Goal: Task Accomplishment & Management: Use online tool/utility

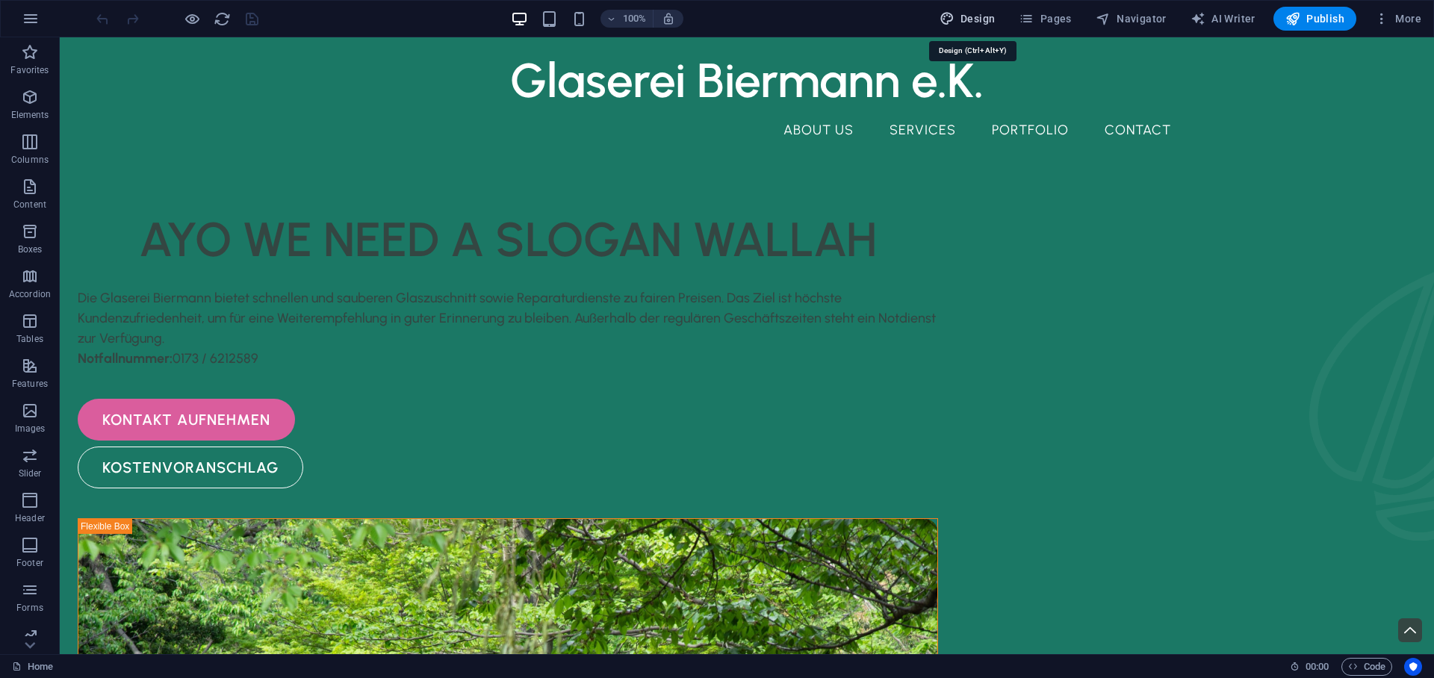
click at [970, 17] on span "Design" at bounding box center [967, 18] width 56 height 15
select select "px"
select select "500"
select select "px"
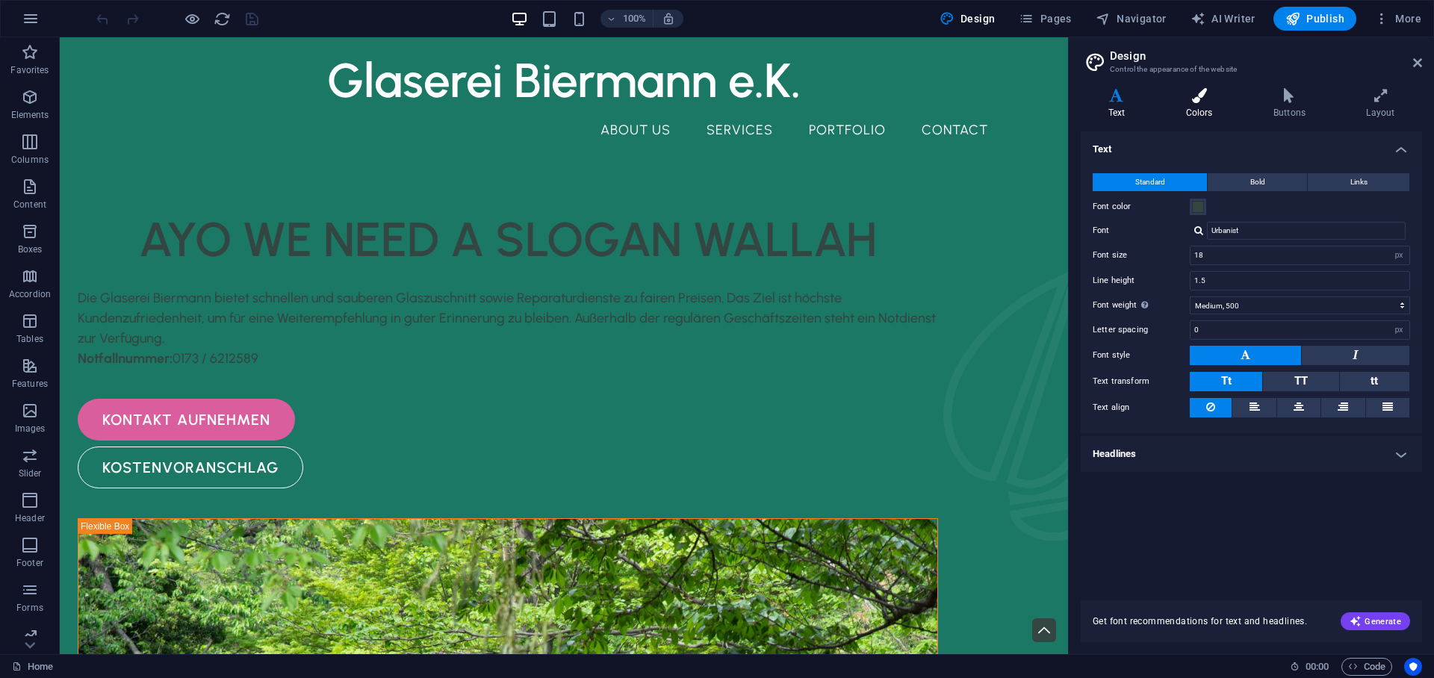
click at [1196, 110] on h4 "Colors" at bounding box center [1201, 103] width 87 height 31
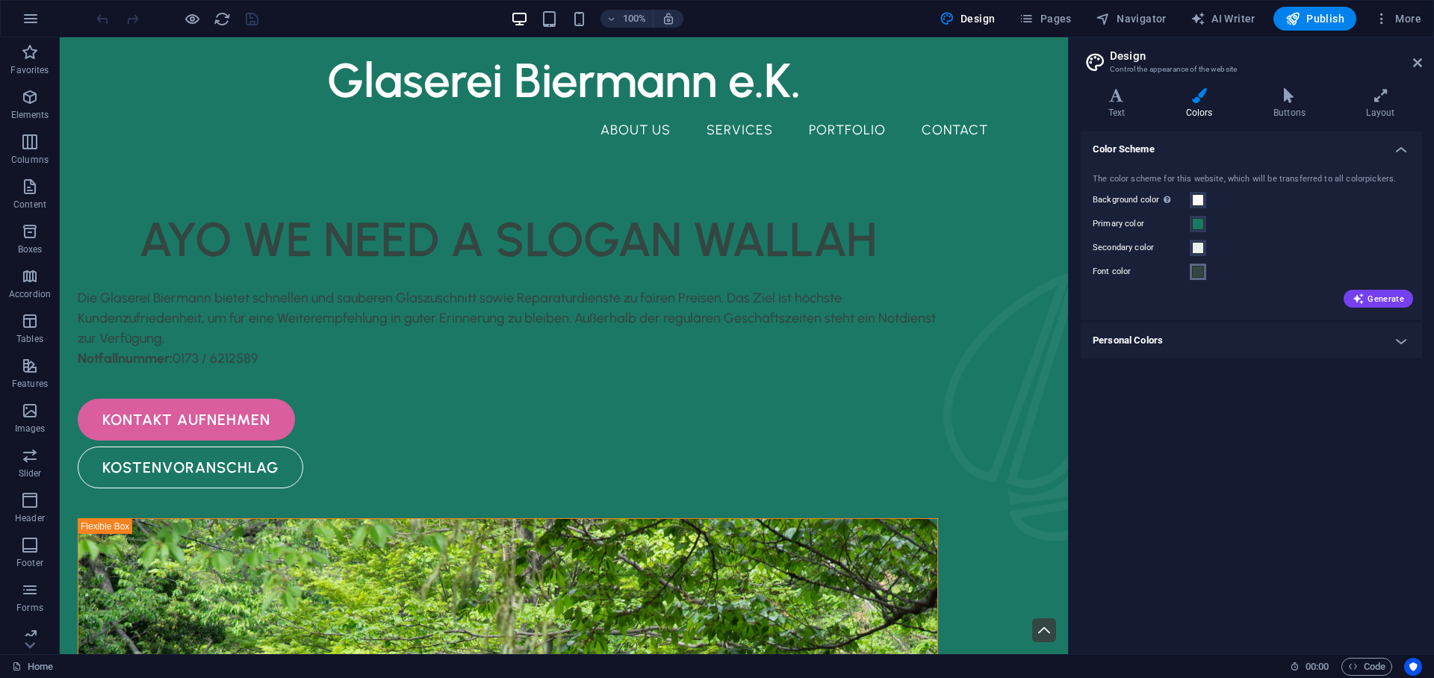
click at [1199, 273] on span at bounding box center [1198, 272] width 12 height 12
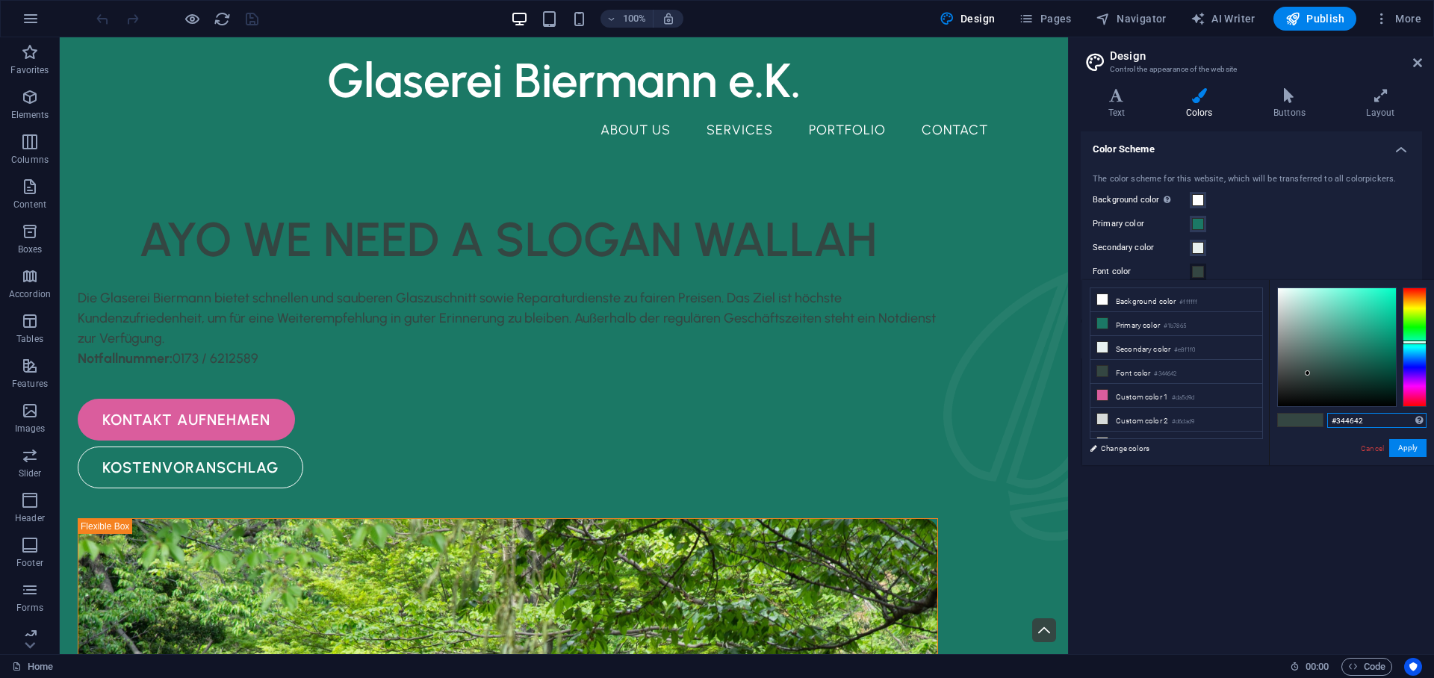
drag, startPoint x: 1372, startPoint y: 423, endPoint x: 1335, endPoint y: 420, distance: 36.7
click at [1335, 420] on input "#344642" at bounding box center [1376, 420] width 99 height 15
paste input "292927"
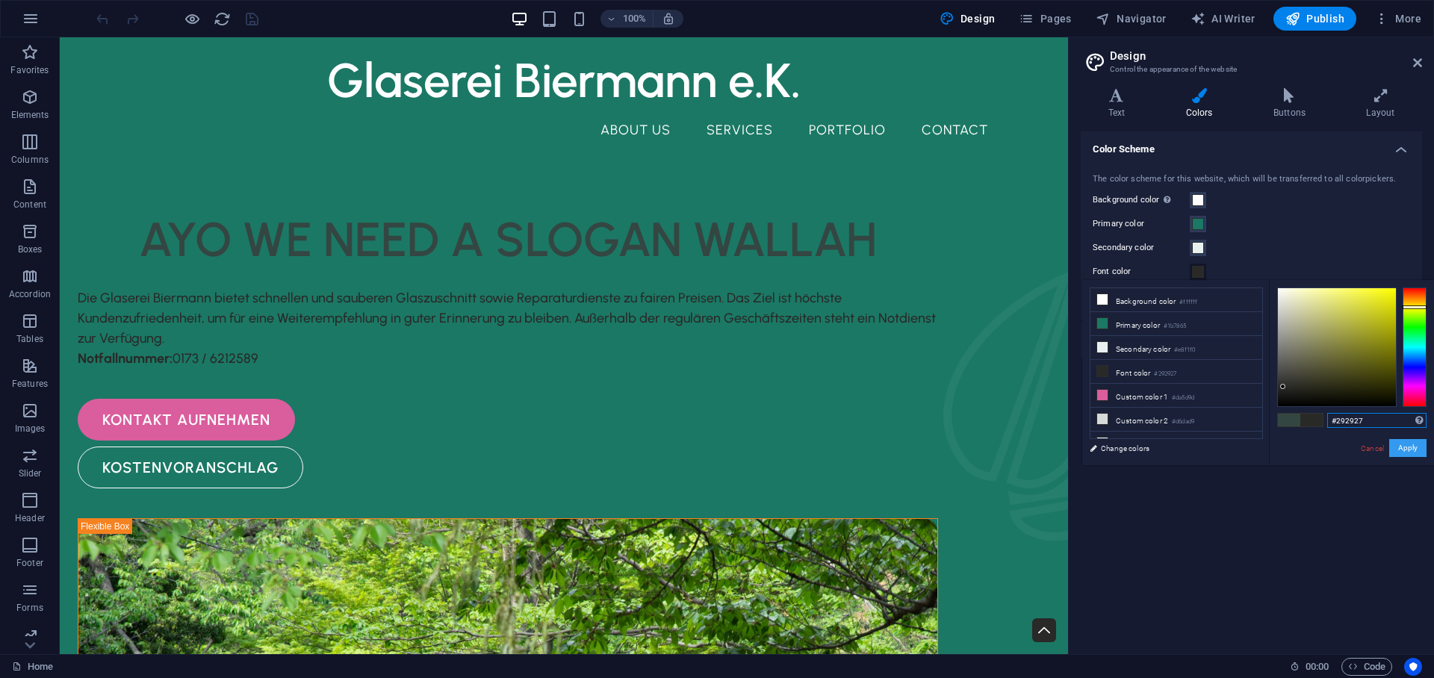
type input "#292927"
click at [1406, 448] on button "Apply" at bounding box center [1407, 448] width 37 height 18
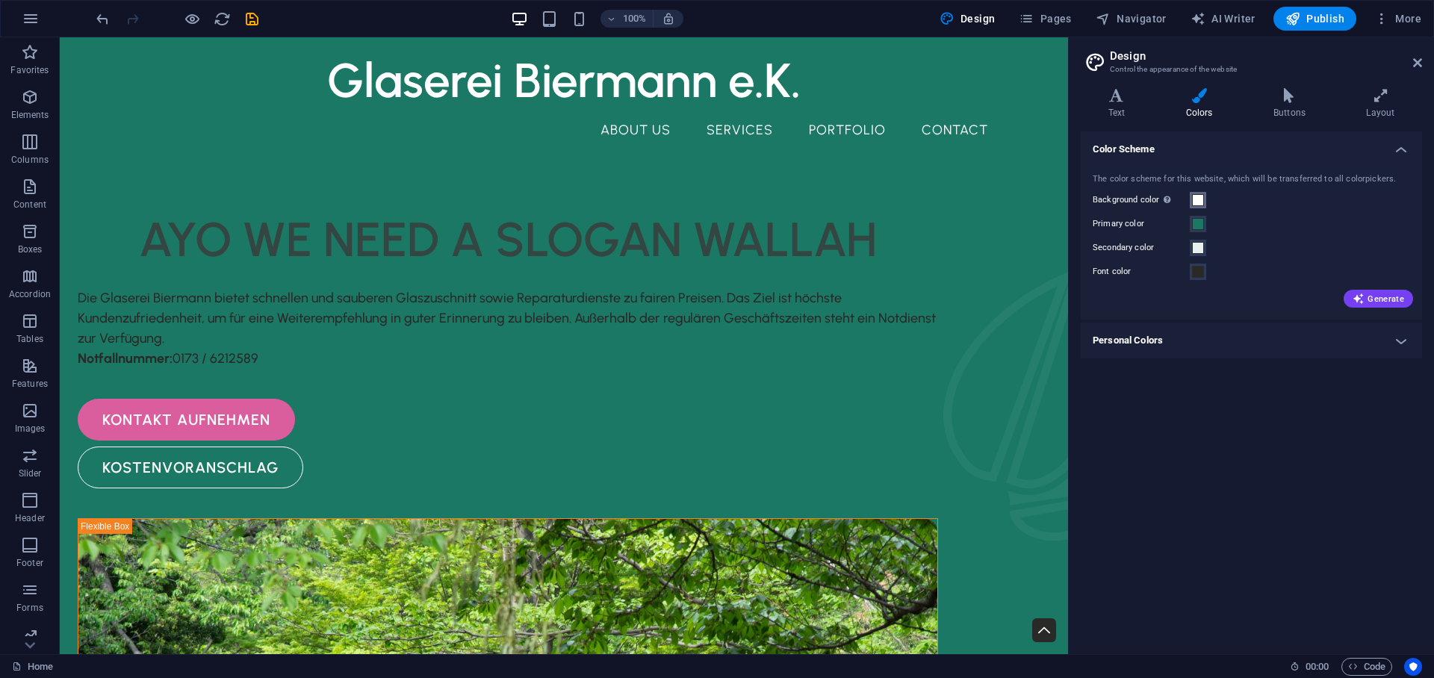
click at [1192, 195] on span at bounding box center [1198, 200] width 12 height 12
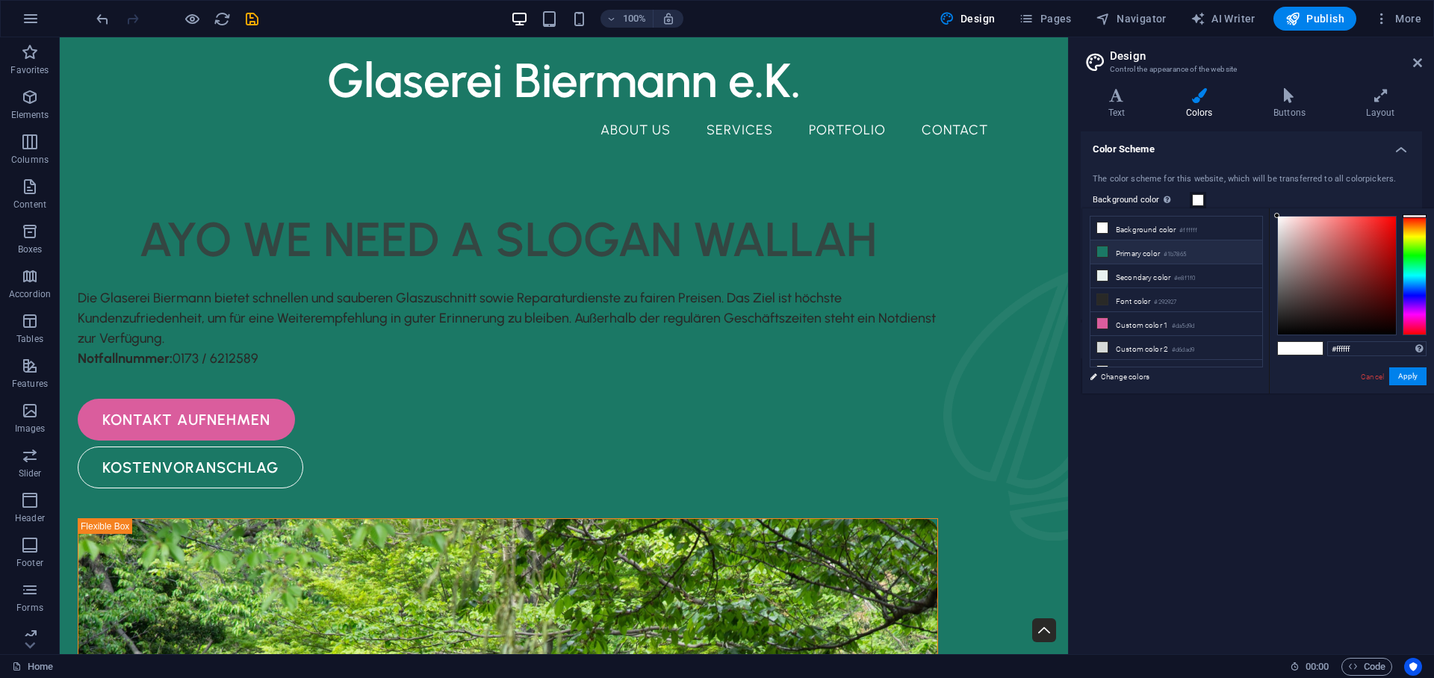
click at [1183, 256] on small "#1b7865" at bounding box center [1174, 254] width 22 height 10
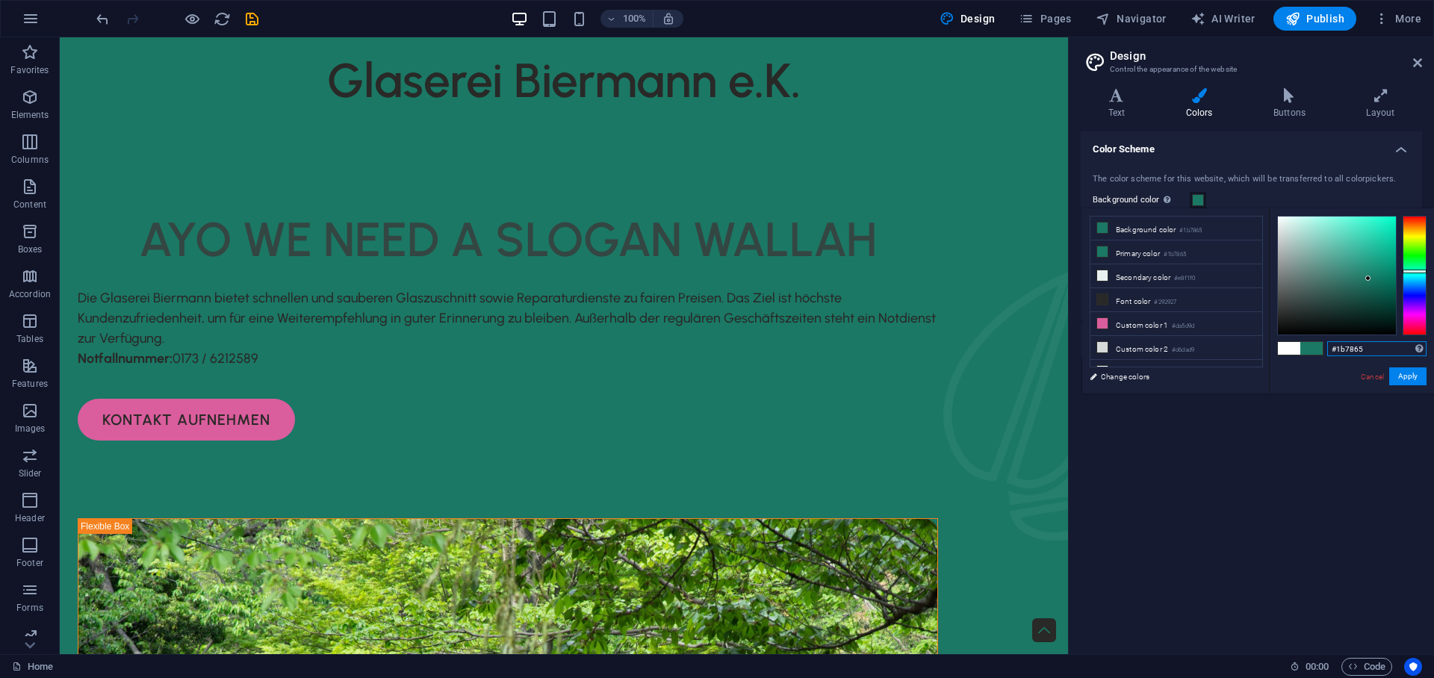
drag, startPoint x: 1377, startPoint y: 348, endPoint x: 1351, endPoint y: 346, distance: 25.5
click at [1336, 347] on input "#1b7865" at bounding box center [1376, 348] width 99 height 15
paste input "d1d1b"
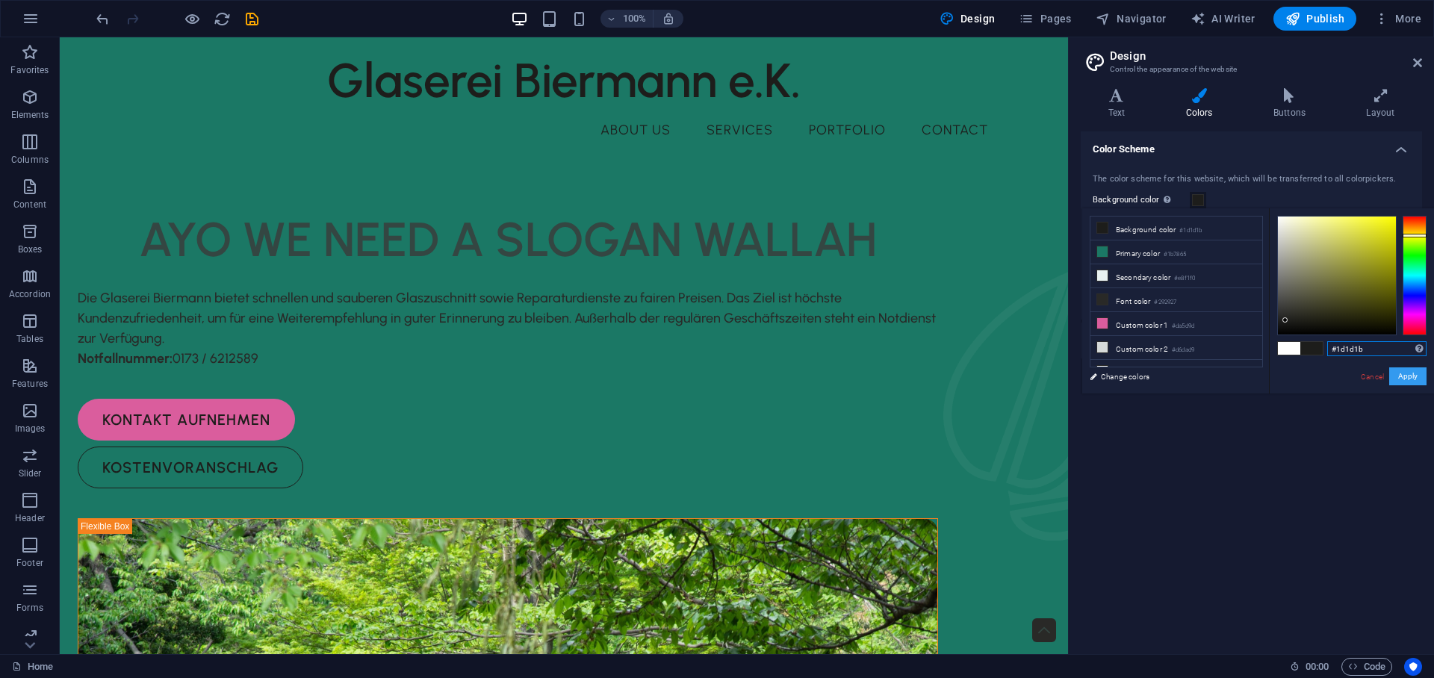
type input "#1d1d1b"
click at [1407, 377] on button "Apply" at bounding box center [1407, 376] width 37 height 18
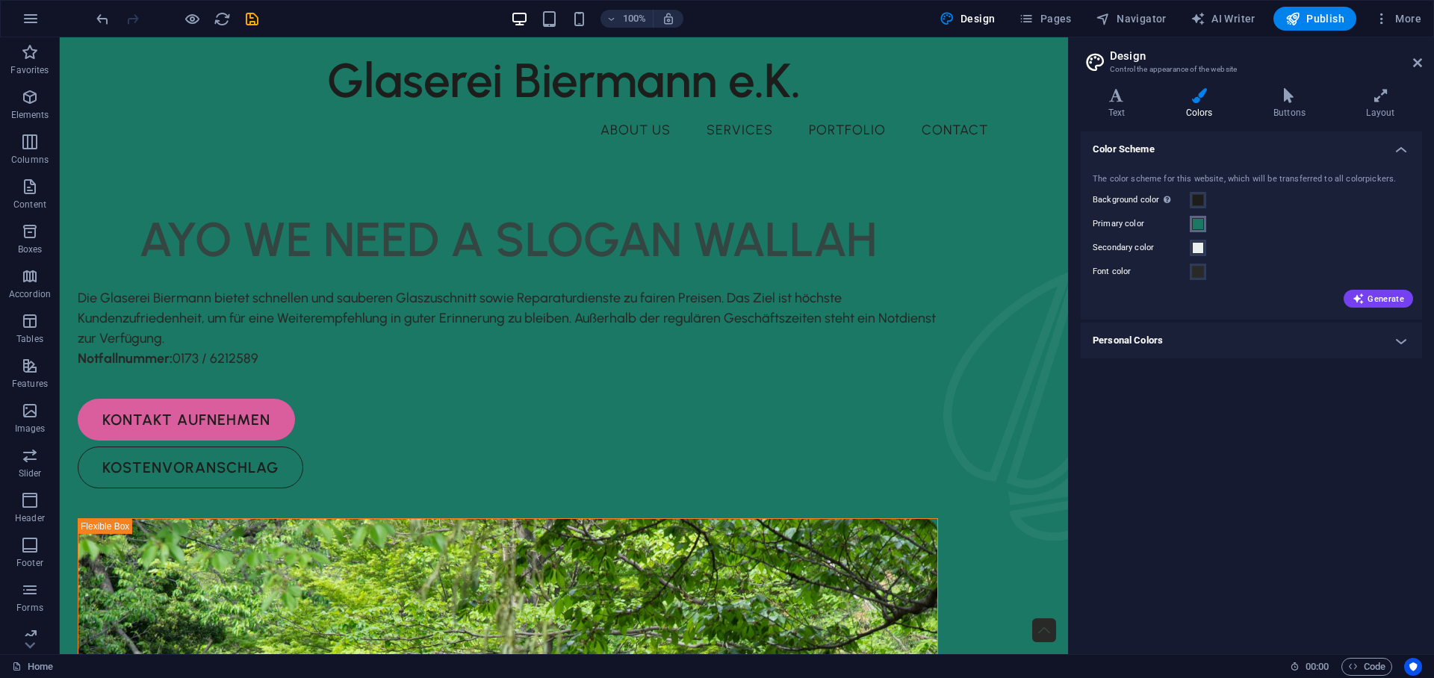
click at [1201, 228] on span at bounding box center [1198, 224] width 12 height 12
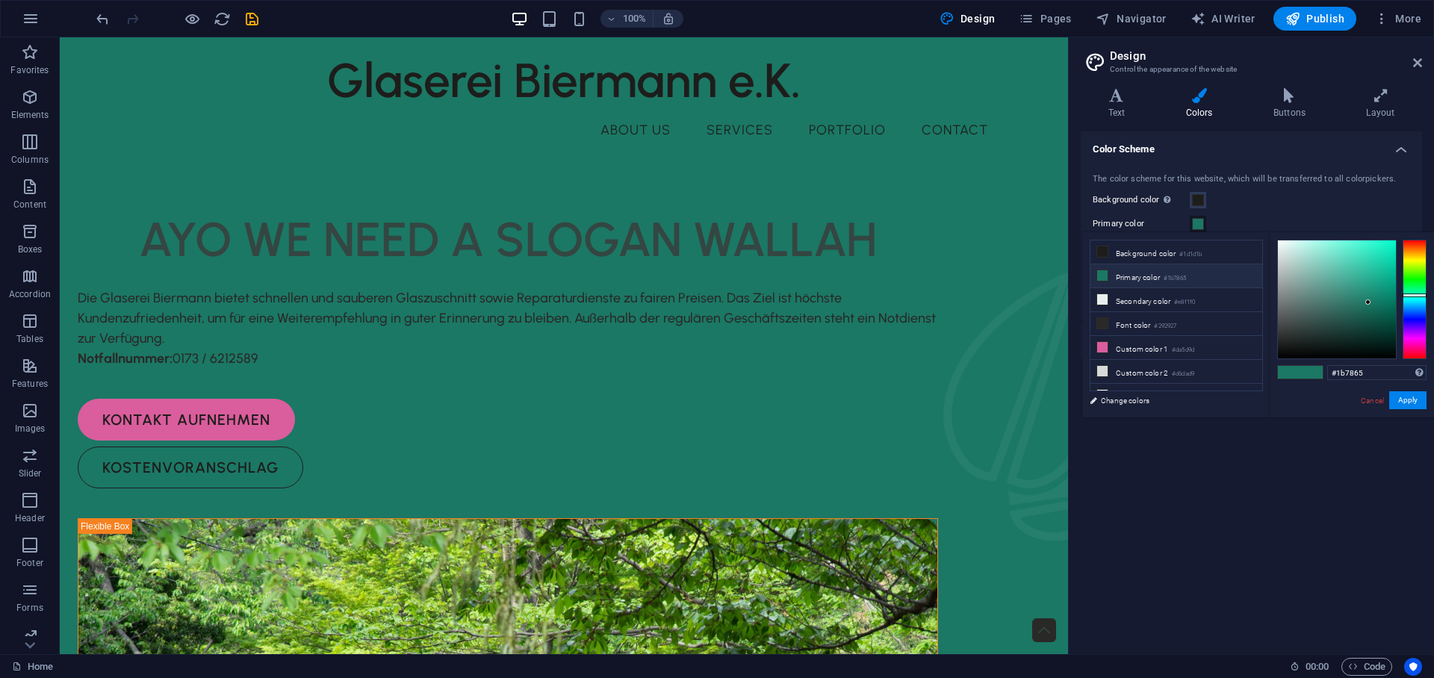
click at [1160, 278] on li "Primary color #1b7865" at bounding box center [1176, 276] width 172 height 24
click at [1196, 277] on li "Primary color #1b7865" at bounding box center [1176, 276] width 172 height 24
click at [1183, 290] on li "Secondary color #e8f1f0" at bounding box center [1176, 300] width 172 height 24
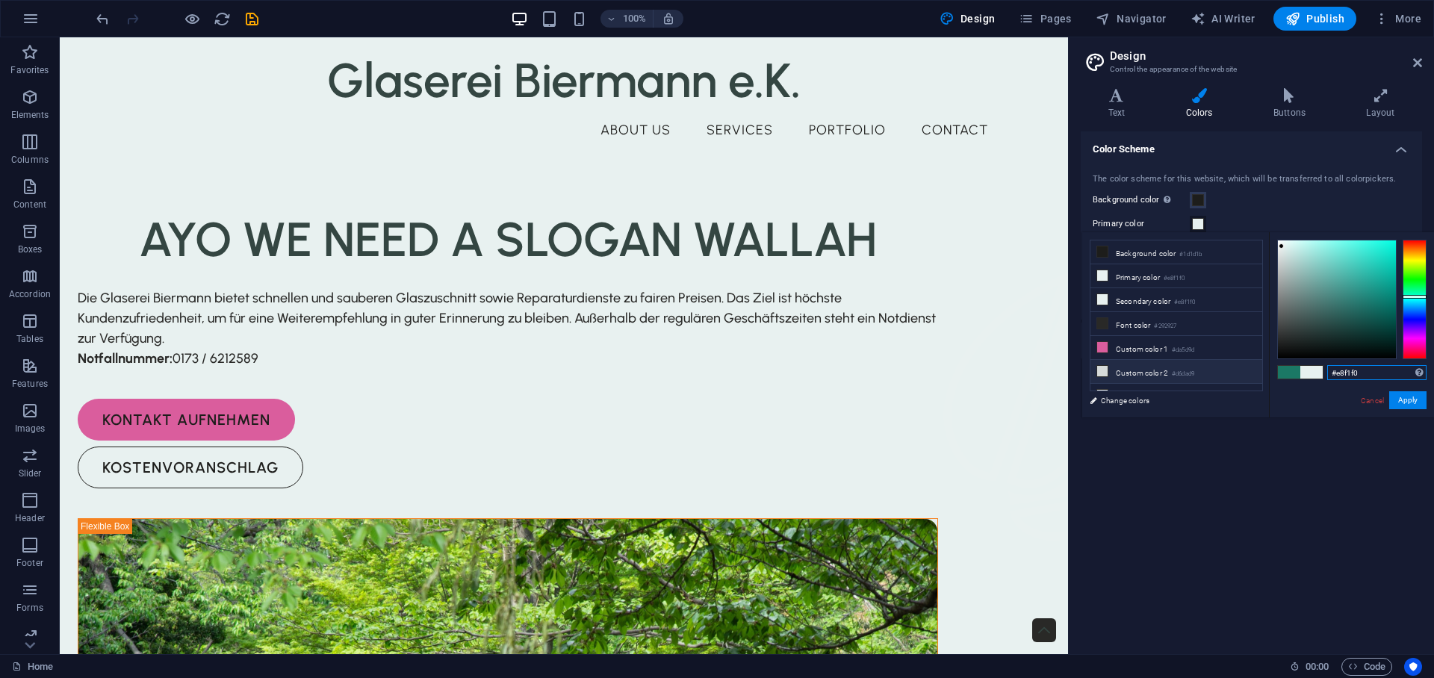
drag, startPoint x: 1368, startPoint y: 370, endPoint x: 1225, endPoint y: 360, distance: 142.9
click at [1225, 360] on div "less Background color #1d1d1b Primary color #e8f1f0 Secondary color #e8f1f0 Fon…" at bounding box center [1258, 324] width 352 height 185
paste input "CEAB5B"
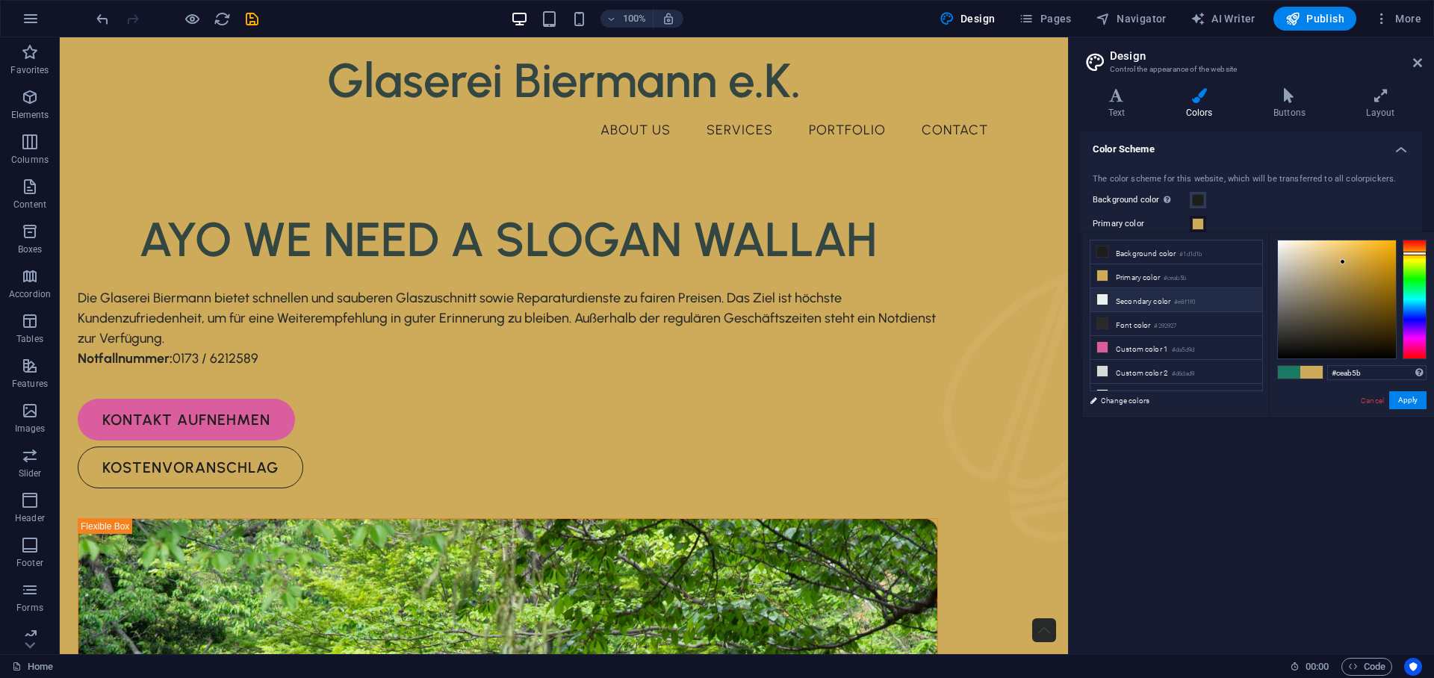
click at [1144, 304] on li "Secondary color #e8f1f0" at bounding box center [1176, 300] width 172 height 24
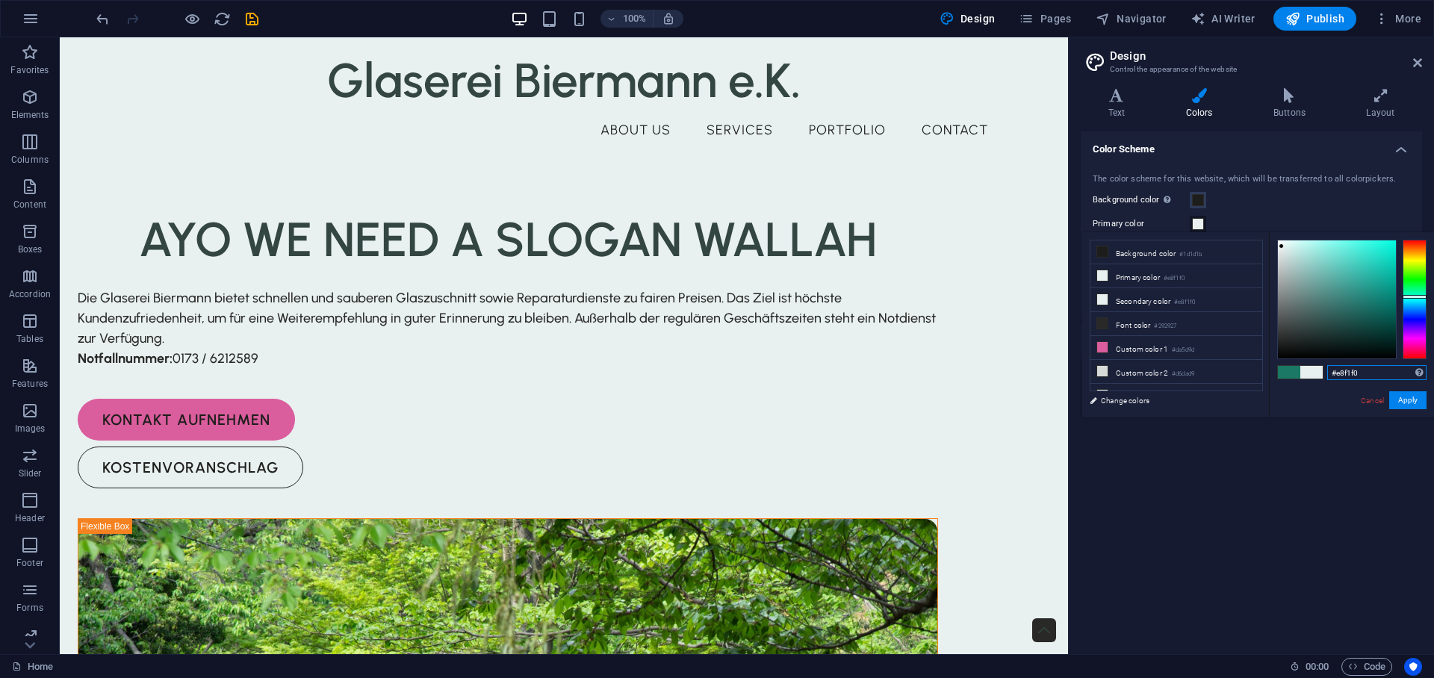
drag, startPoint x: 1363, startPoint y: 371, endPoint x: 1350, endPoint y: 373, distance: 13.6
click at [1337, 369] on input "#e8f1f0" at bounding box center [1376, 372] width 99 height 15
paste input "#A1532A"
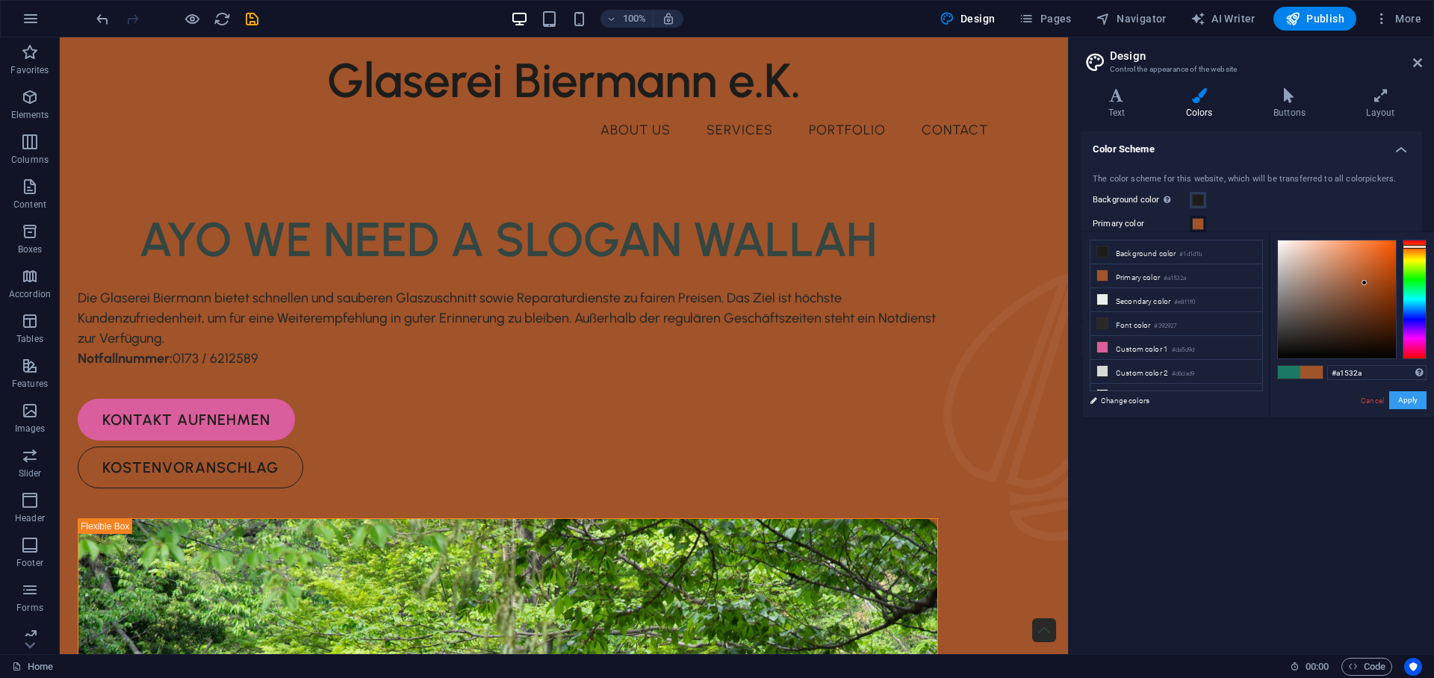
click at [1415, 401] on button "Apply" at bounding box center [1407, 400] width 37 height 18
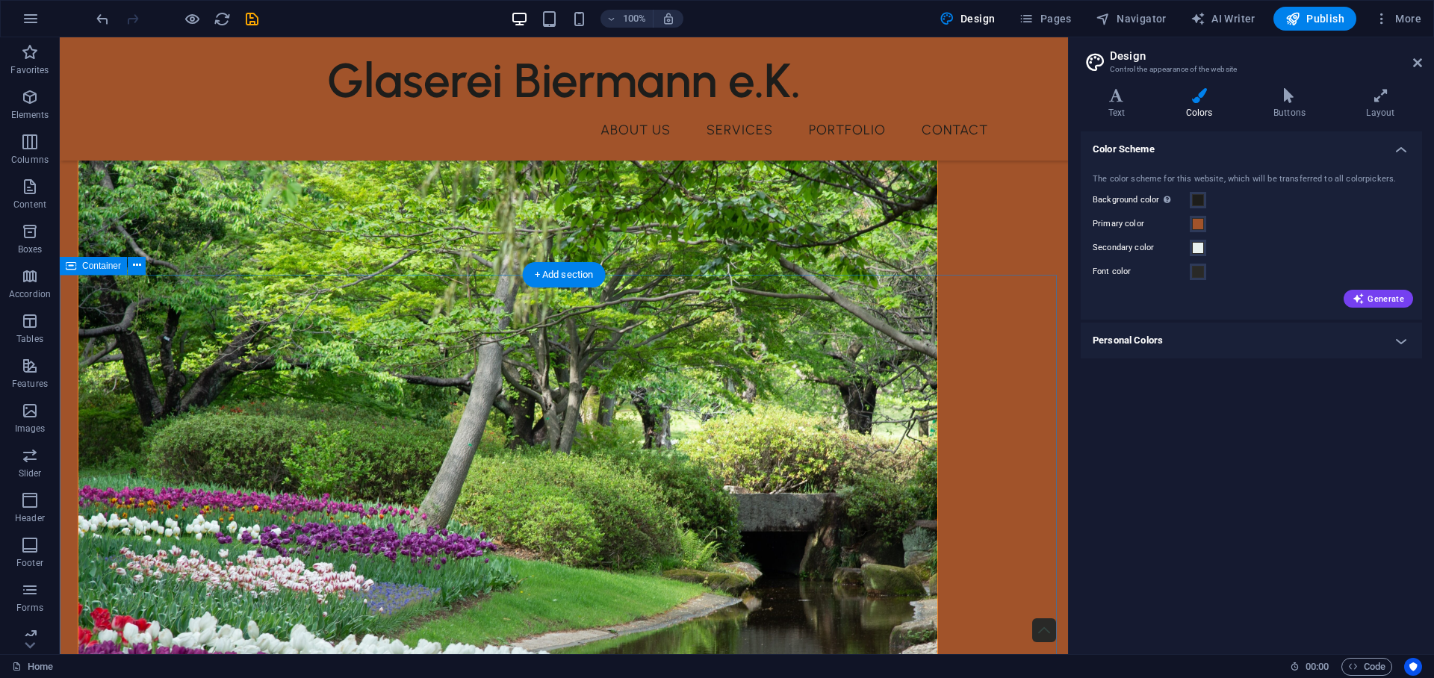
scroll to position [627, 0]
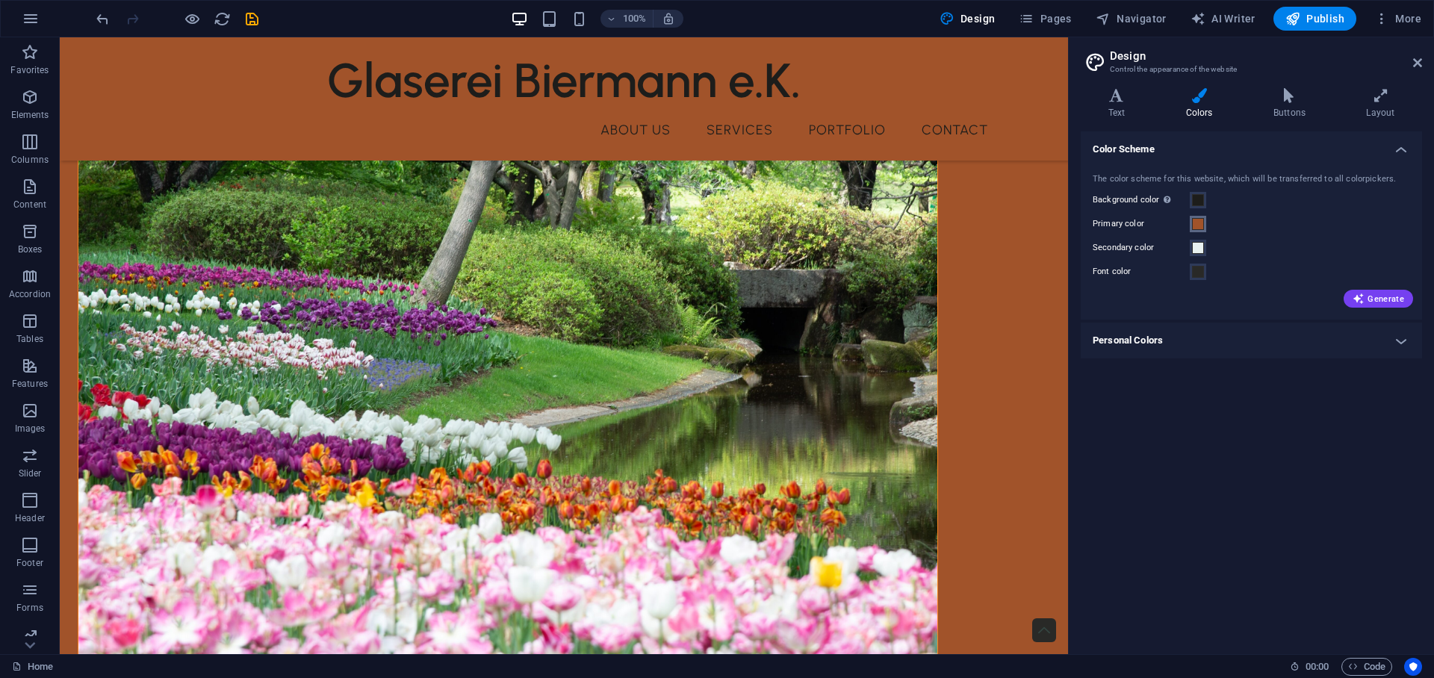
click at [1202, 226] on span at bounding box center [1198, 224] width 12 height 12
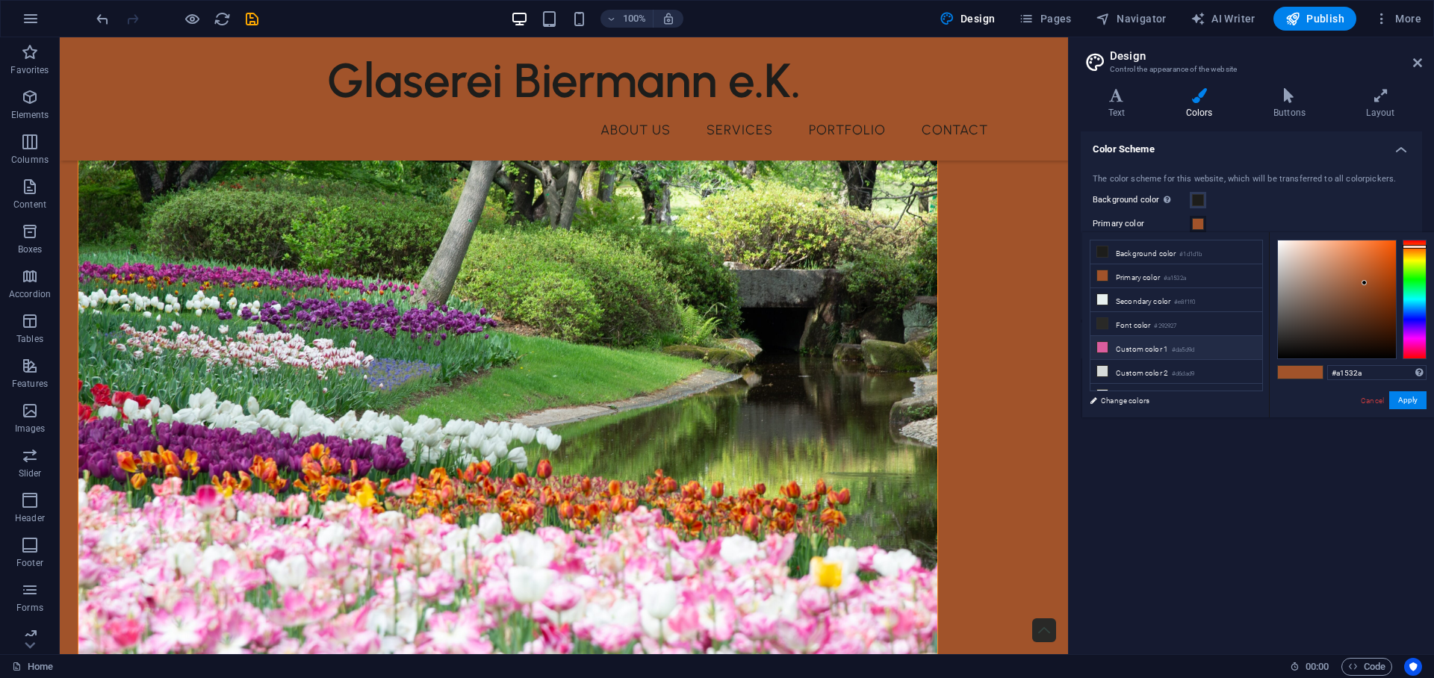
scroll to position [17, 0]
drag, startPoint x: 1374, startPoint y: 373, endPoint x: 1271, endPoint y: 367, distance: 103.2
click at [1271, 367] on div "#a1532a Supported formats #0852ed rgb(8, 82, 237) rgba(8, 82, 237, 90%) hsv(221…" at bounding box center [1351, 433] width 165 height 402
paste input "CEAB5B"
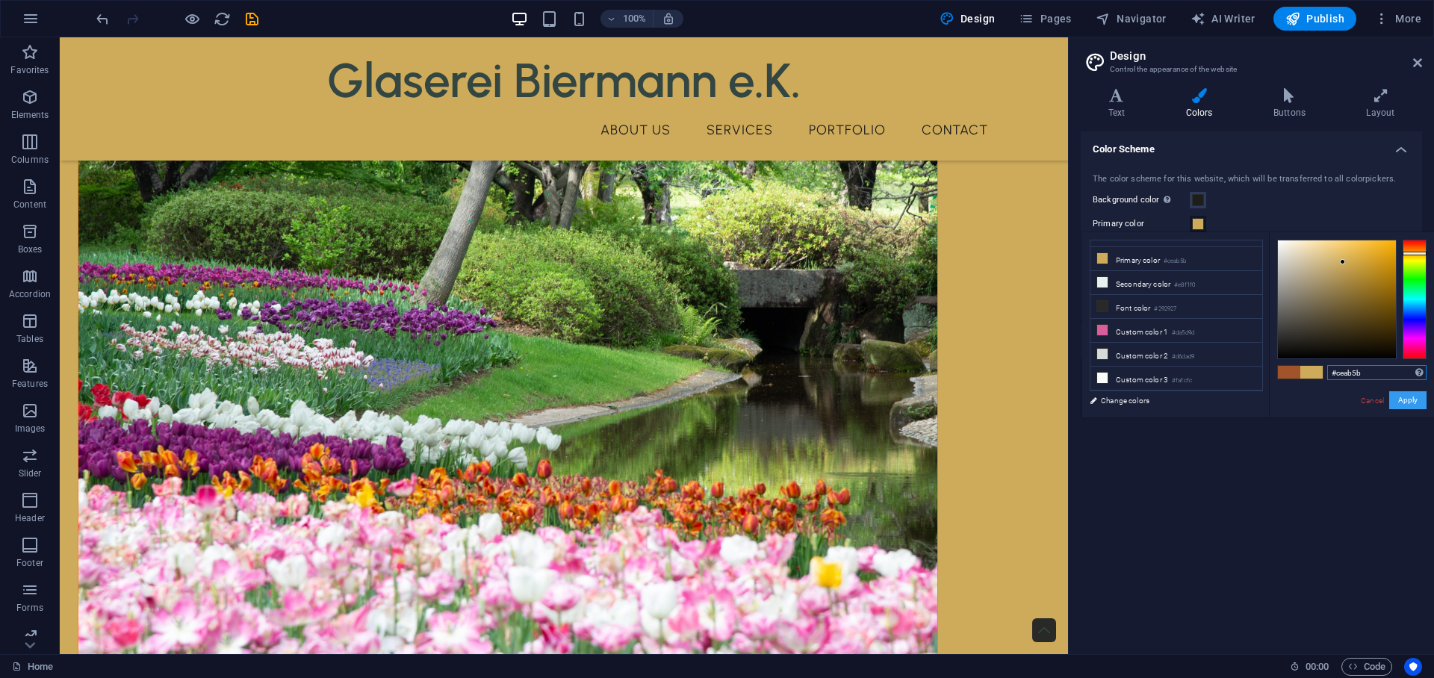
type input "#ceab5b"
click at [1414, 401] on button "Apply" at bounding box center [1407, 400] width 37 height 18
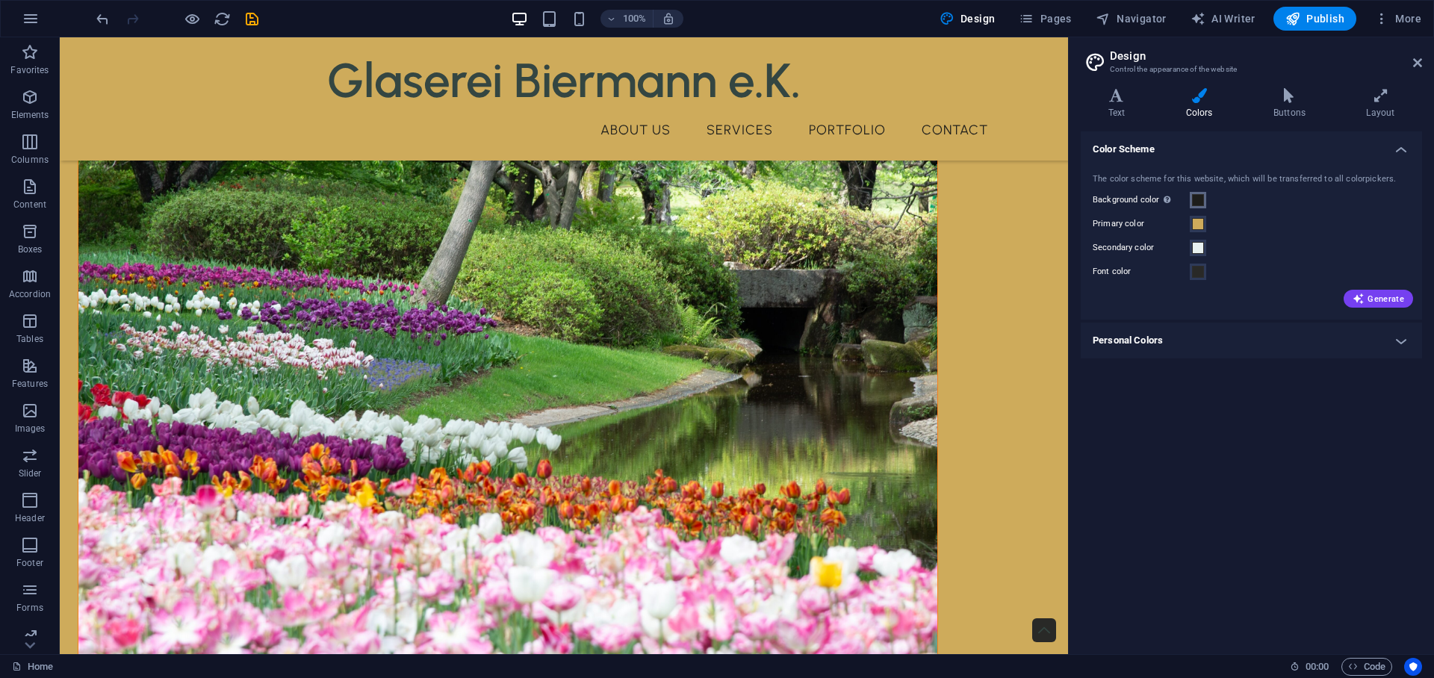
click at [1201, 202] on span at bounding box center [1198, 200] width 12 height 12
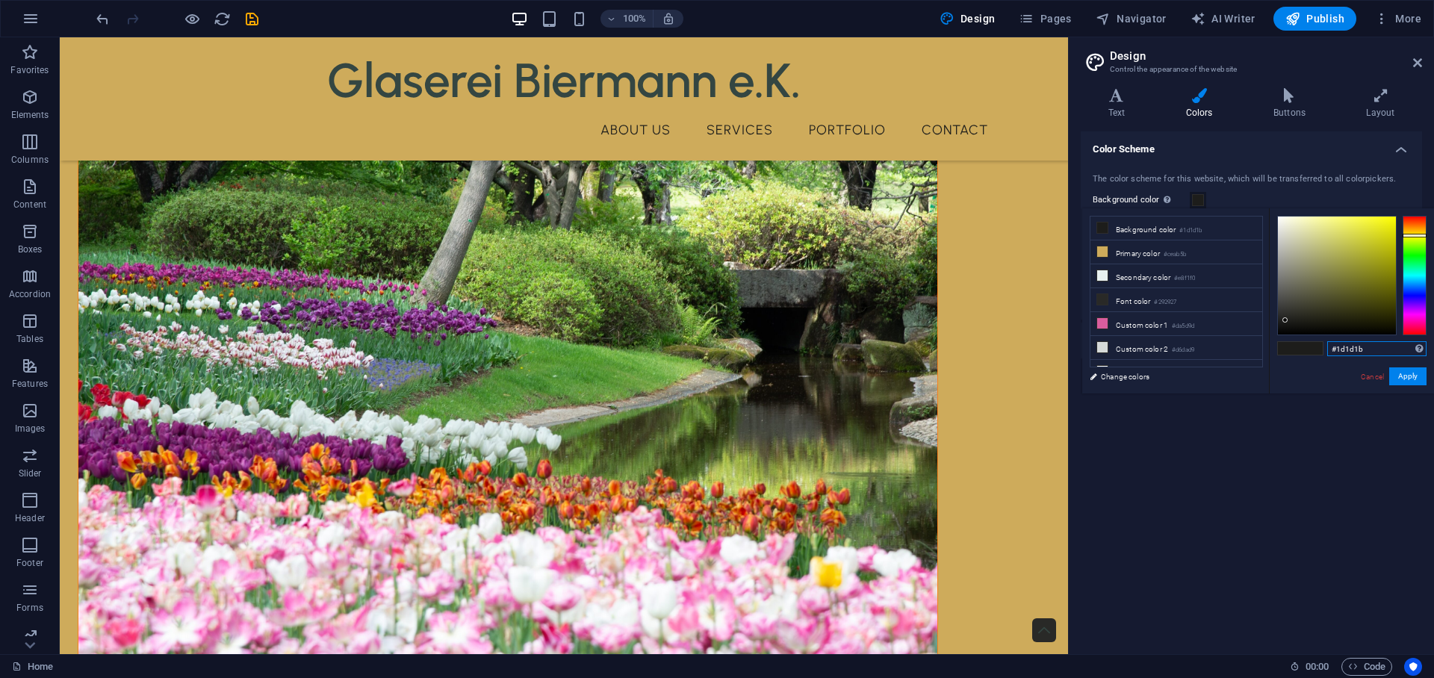
drag, startPoint x: 1372, startPoint y: 346, endPoint x: 1311, endPoint y: 346, distance: 60.5
click at [1311, 346] on div "#1d1d1b Supported formats #0852ed rgb(8, 82, 237) rgba(8, 82, 237, 90%) hsv(221…" at bounding box center [1351, 409] width 165 height 402
paste input "CEAB5B"
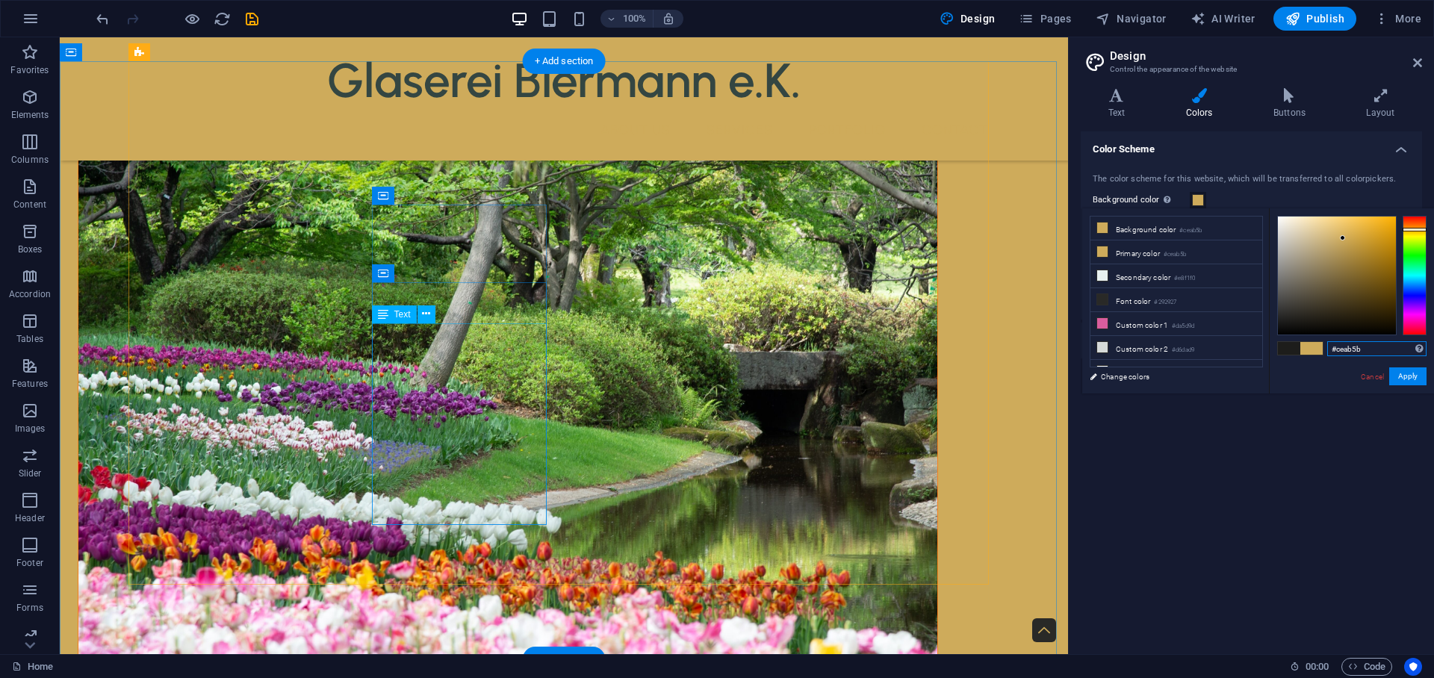
scroll to position [364, 0]
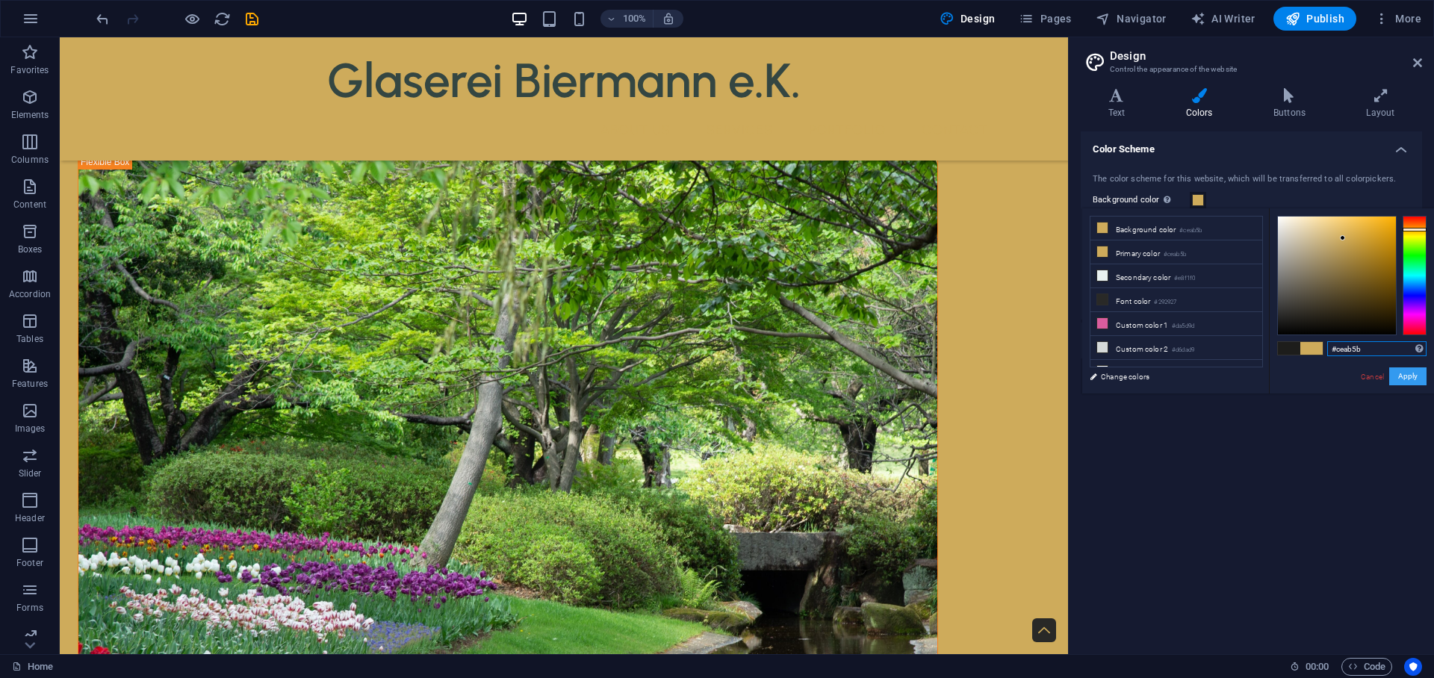
type input "#ceab5b"
click at [1405, 375] on button "Apply" at bounding box center [1407, 376] width 37 height 18
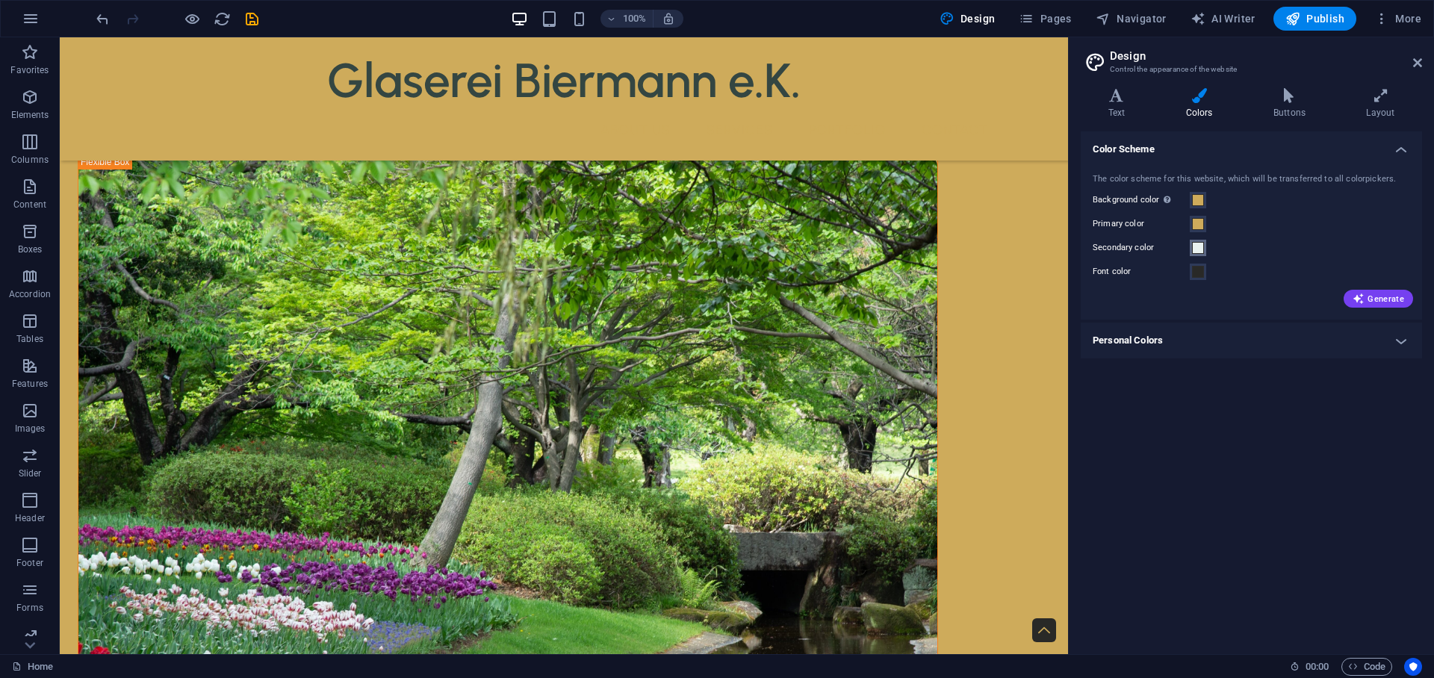
click at [1201, 247] on span at bounding box center [1198, 248] width 12 height 12
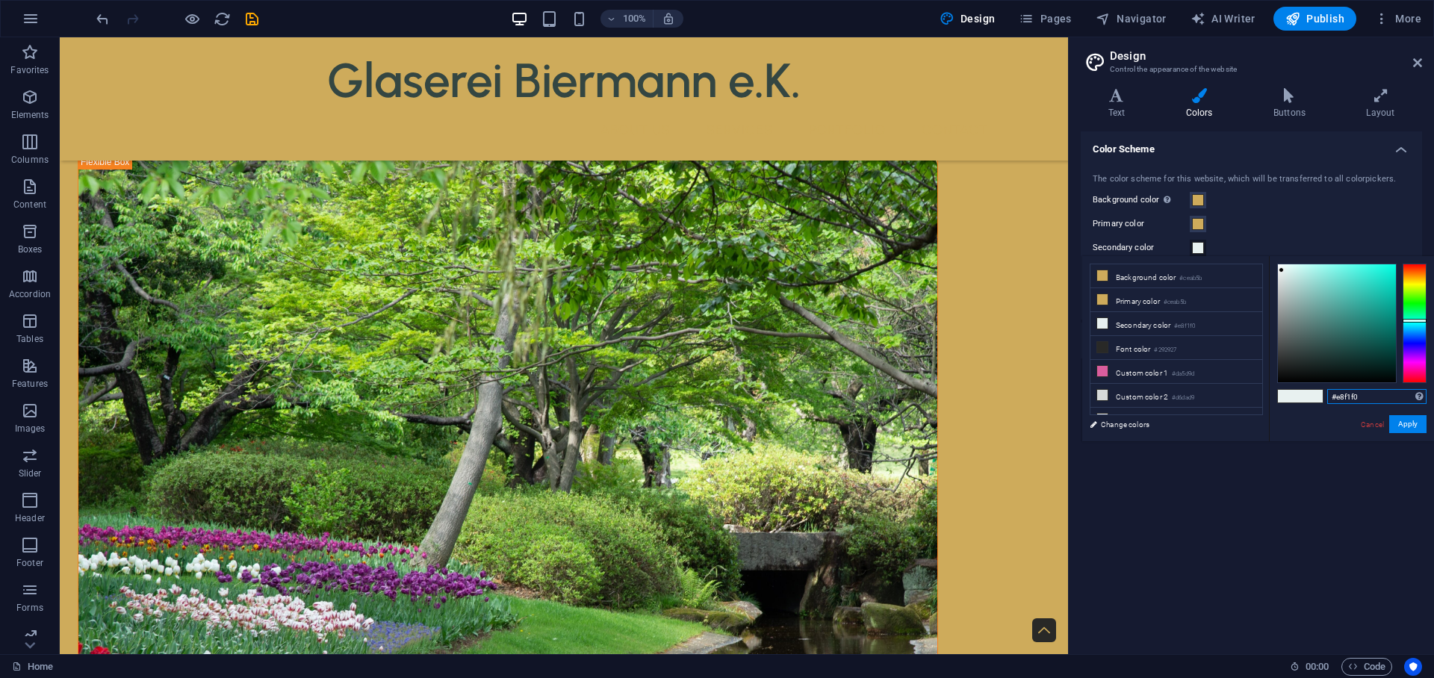
click at [1357, 396] on input "#e8f1f0" at bounding box center [1376, 396] width 99 height 15
click at [1351, 399] on input "#e8f1f0" at bounding box center [1376, 396] width 99 height 15
click at [1351, 398] on input "#e8f1f0" at bounding box center [1376, 396] width 99 height 15
paste input "292927"
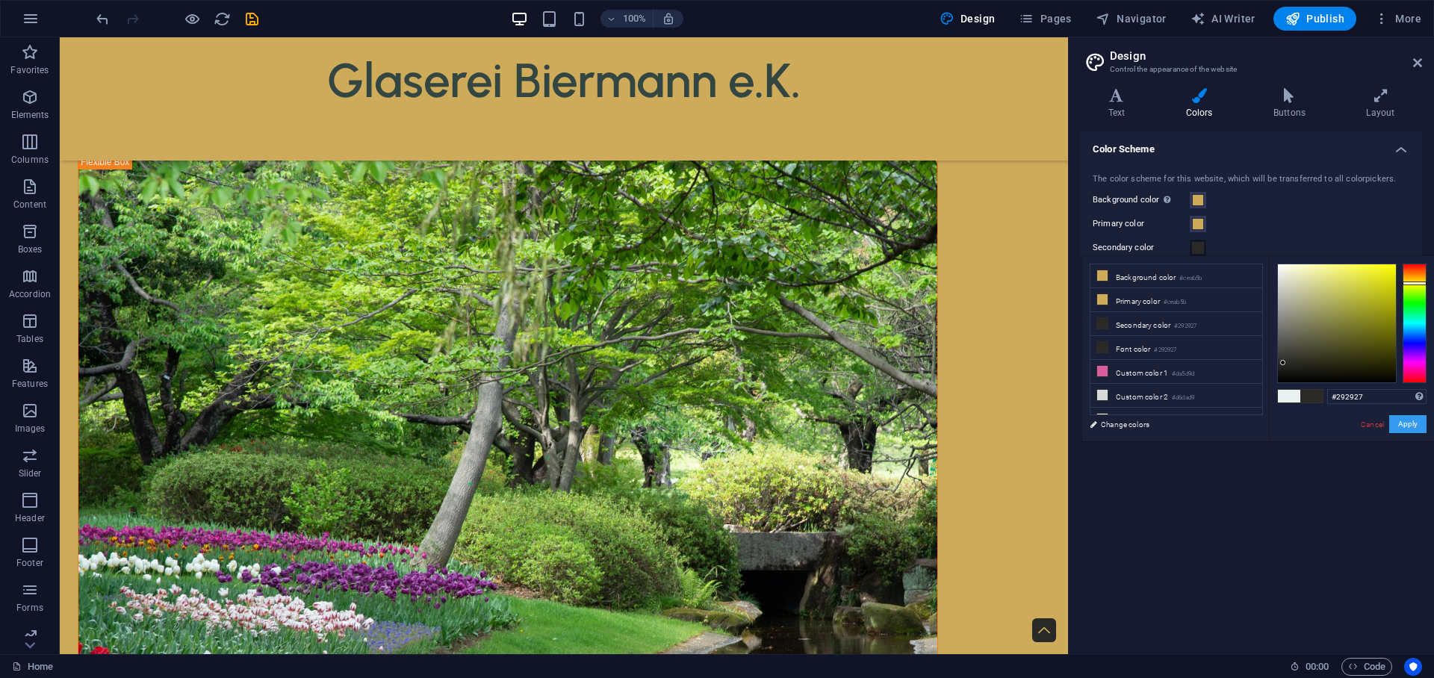
click at [1413, 420] on button "Apply" at bounding box center [1407, 424] width 37 height 18
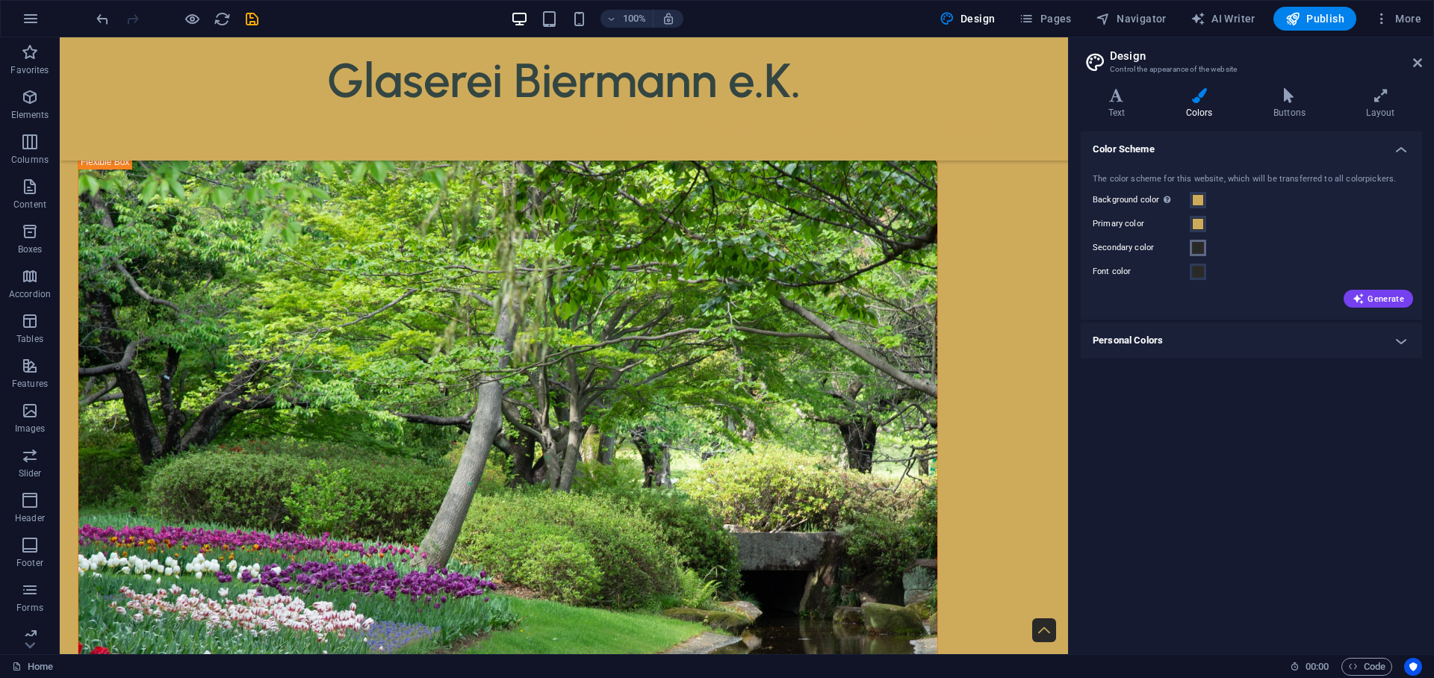
click at [1200, 252] on span at bounding box center [1198, 248] width 12 height 12
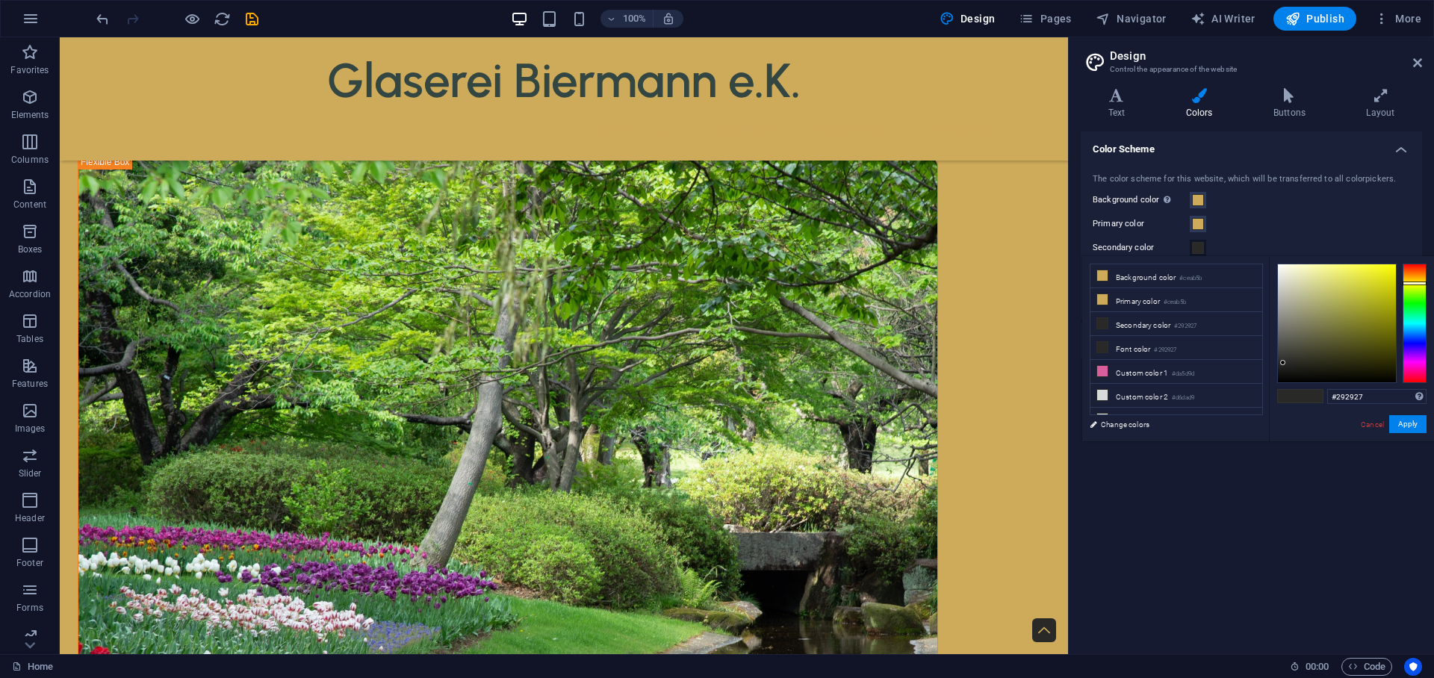
click at [1200, 245] on span at bounding box center [1198, 248] width 12 height 12
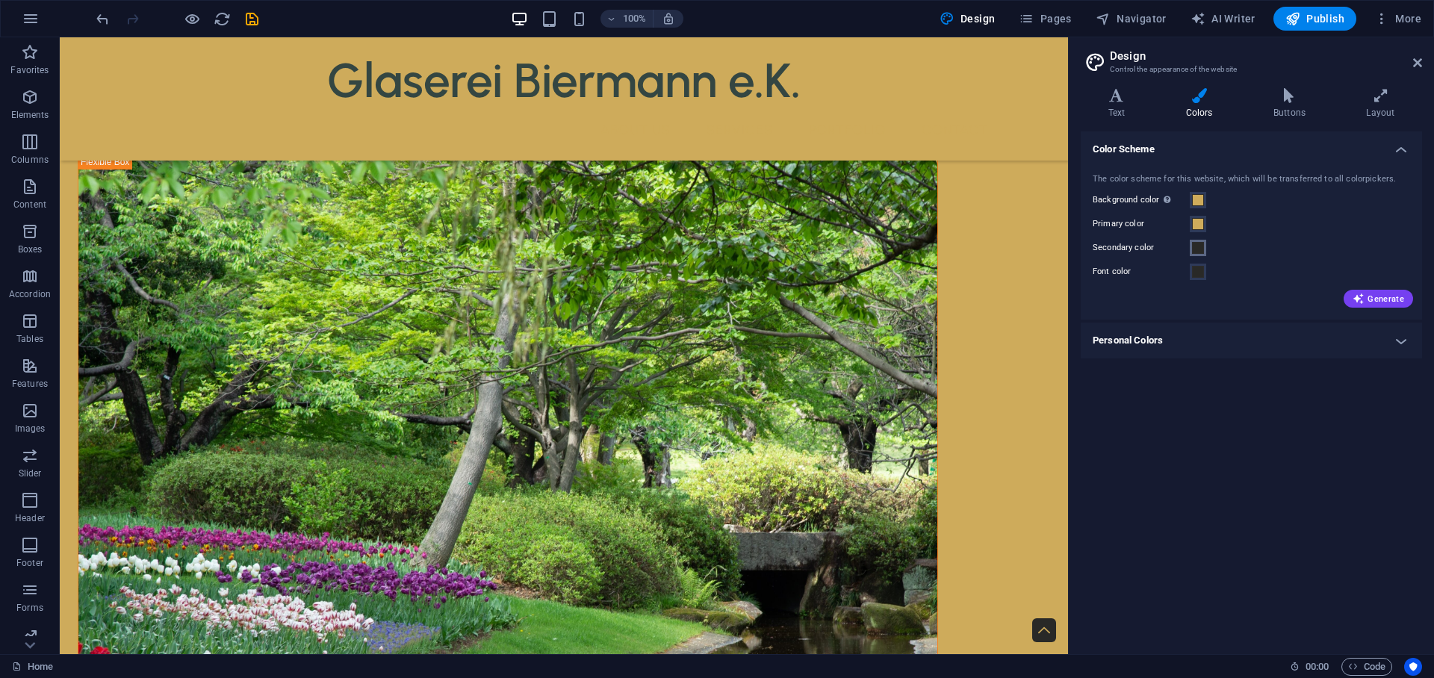
click at [1189, 246] on button "Secondary color" at bounding box center [1197, 248] width 16 height 16
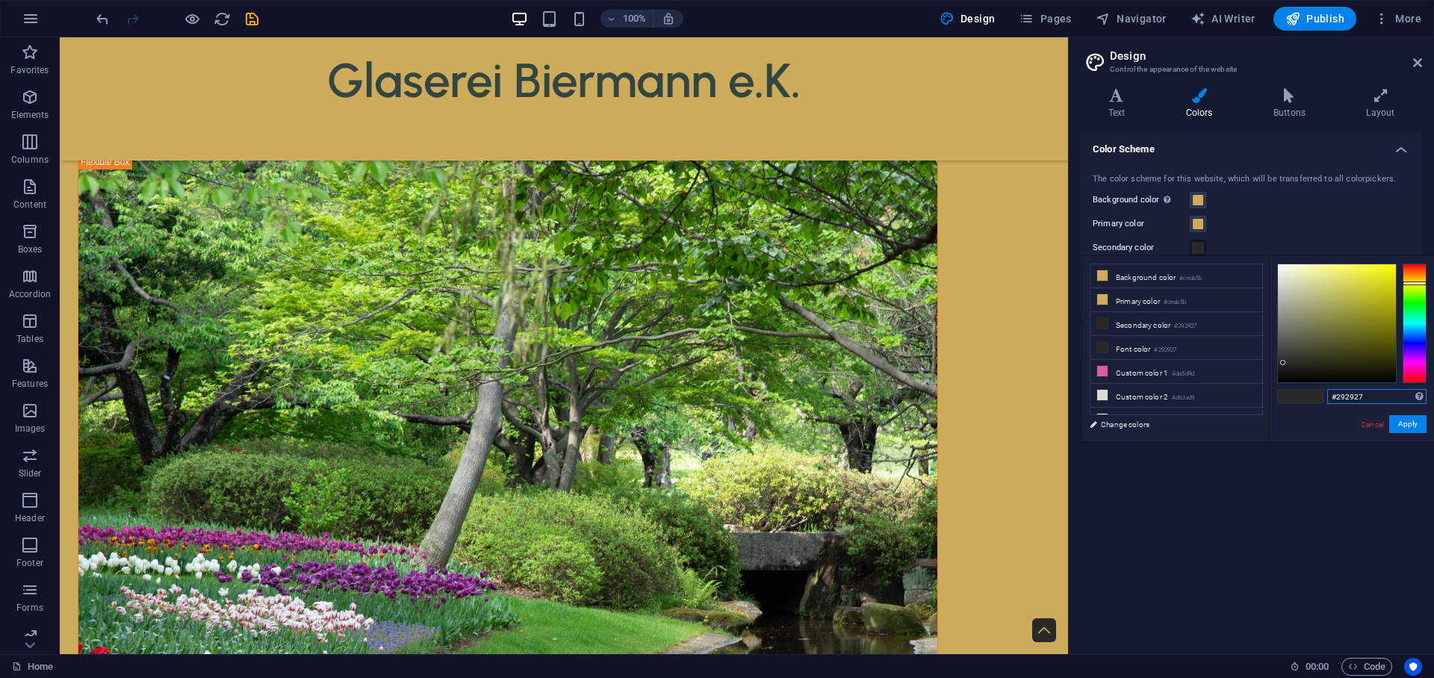
drag, startPoint x: 1377, startPoint y: 395, endPoint x: 1338, endPoint y: 396, distance: 38.8
click at [1338, 396] on input "#292927" at bounding box center [1376, 396] width 99 height 15
paste input "a71b1c"
click at [1422, 425] on button "Apply" at bounding box center [1407, 424] width 37 height 18
click at [1413, 420] on button "Apply" at bounding box center [1407, 424] width 37 height 18
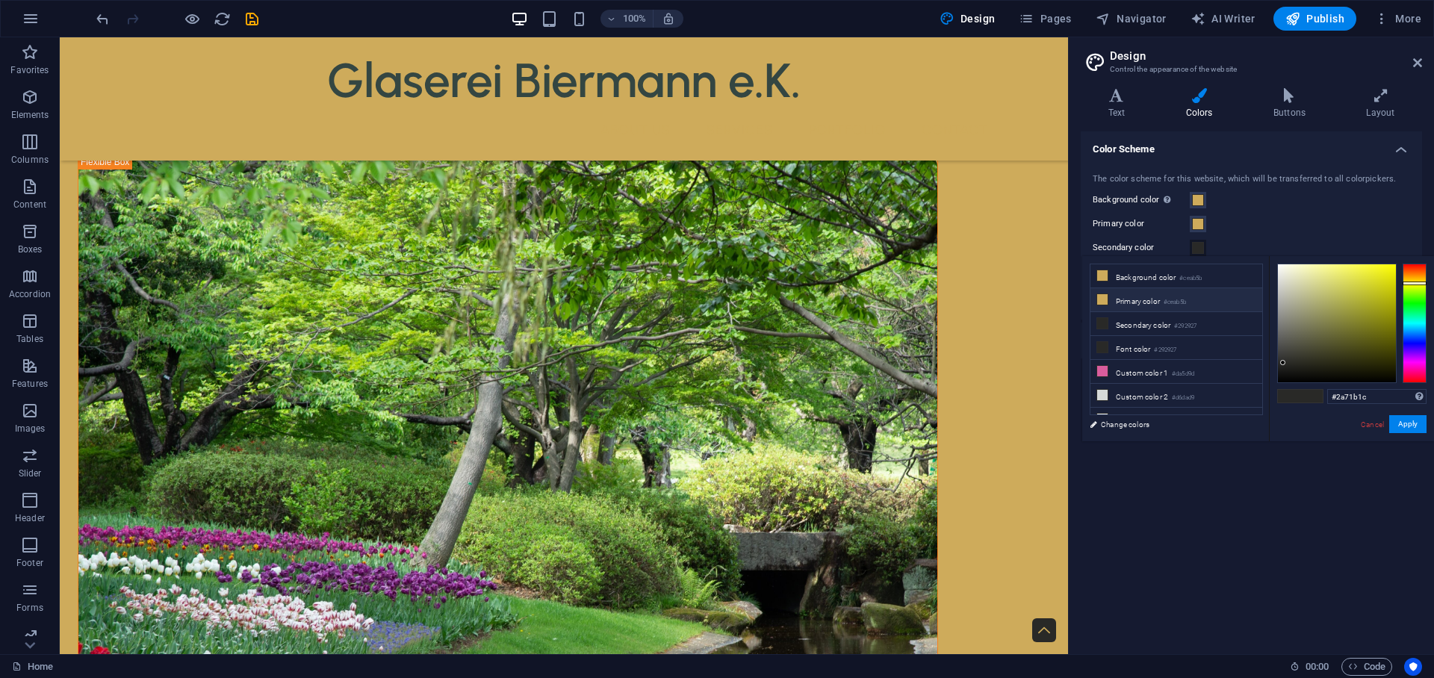
click at [1154, 300] on li "Primary color #ceab5b" at bounding box center [1176, 300] width 172 height 24
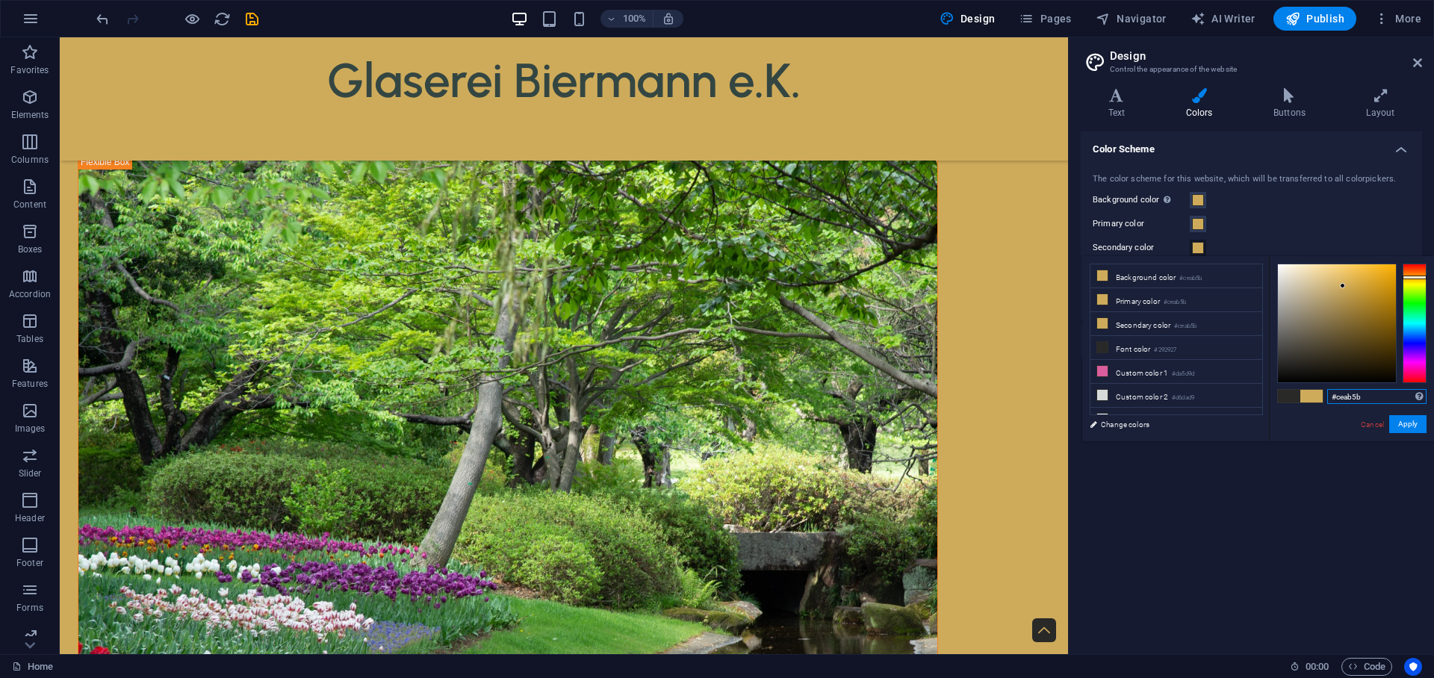
drag, startPoint x: 1363, startPoint y: 397, endPoint x: 1339, endPoint y: 392, distance: 25.2
click at [1338, 395] on input "#ceab5b" at bounding box center [1376, 396] width 99 height 15
paste input "292927"
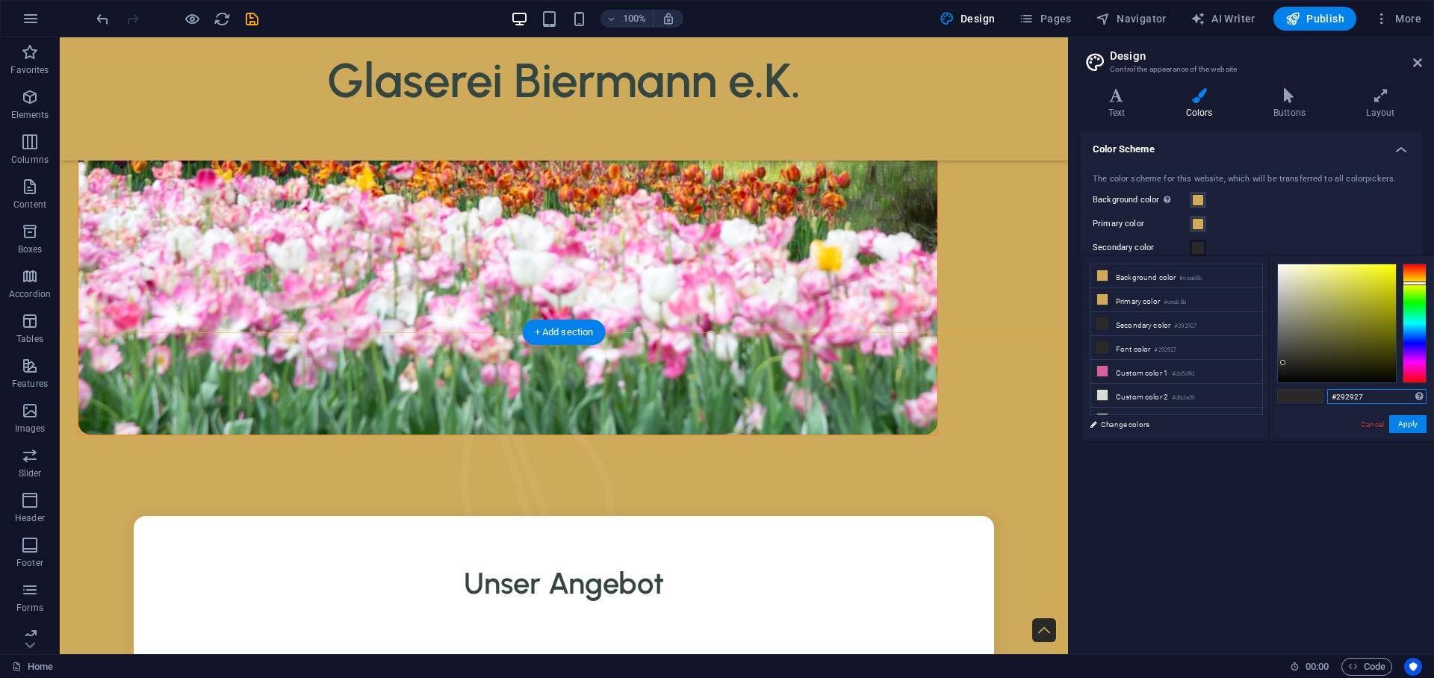
scroll to position [1392, 0]
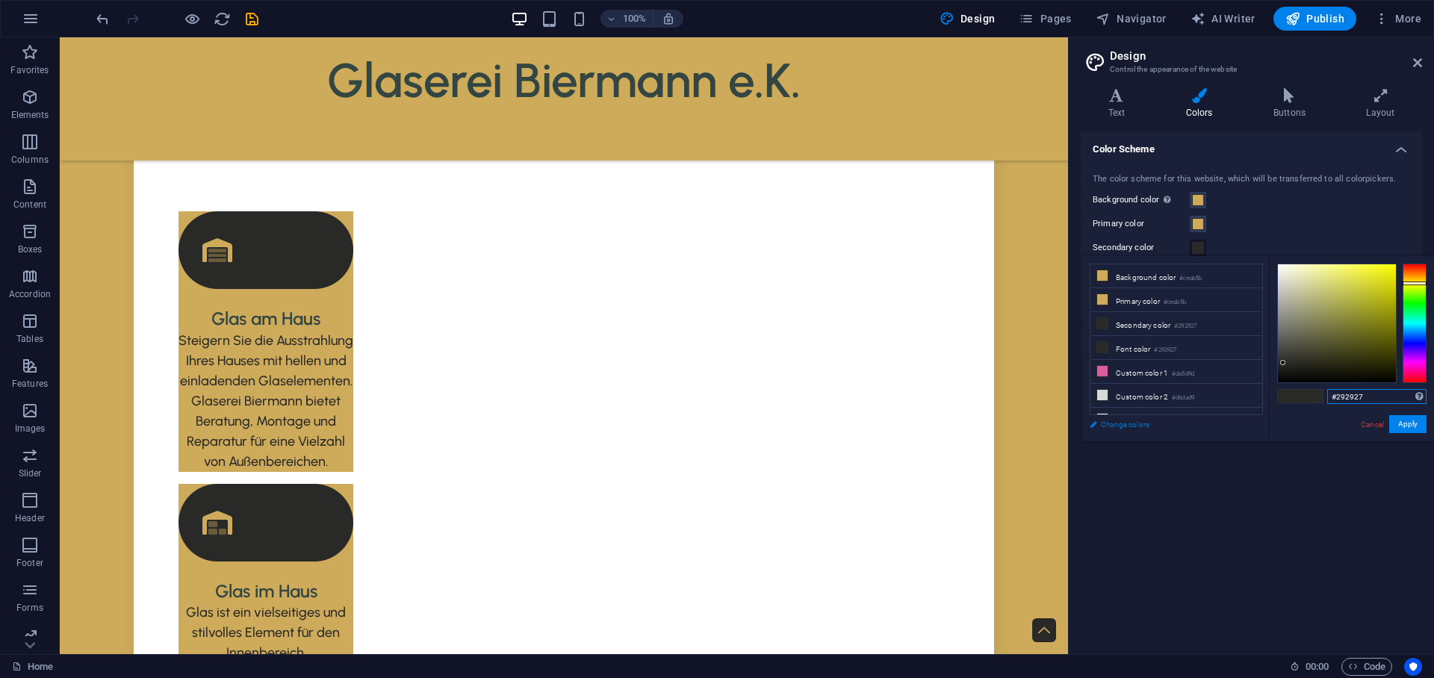
type input "#292927"
click at [1151, 420] on link "Change colors" at bounding box center [1168, 424] width 173 height 19
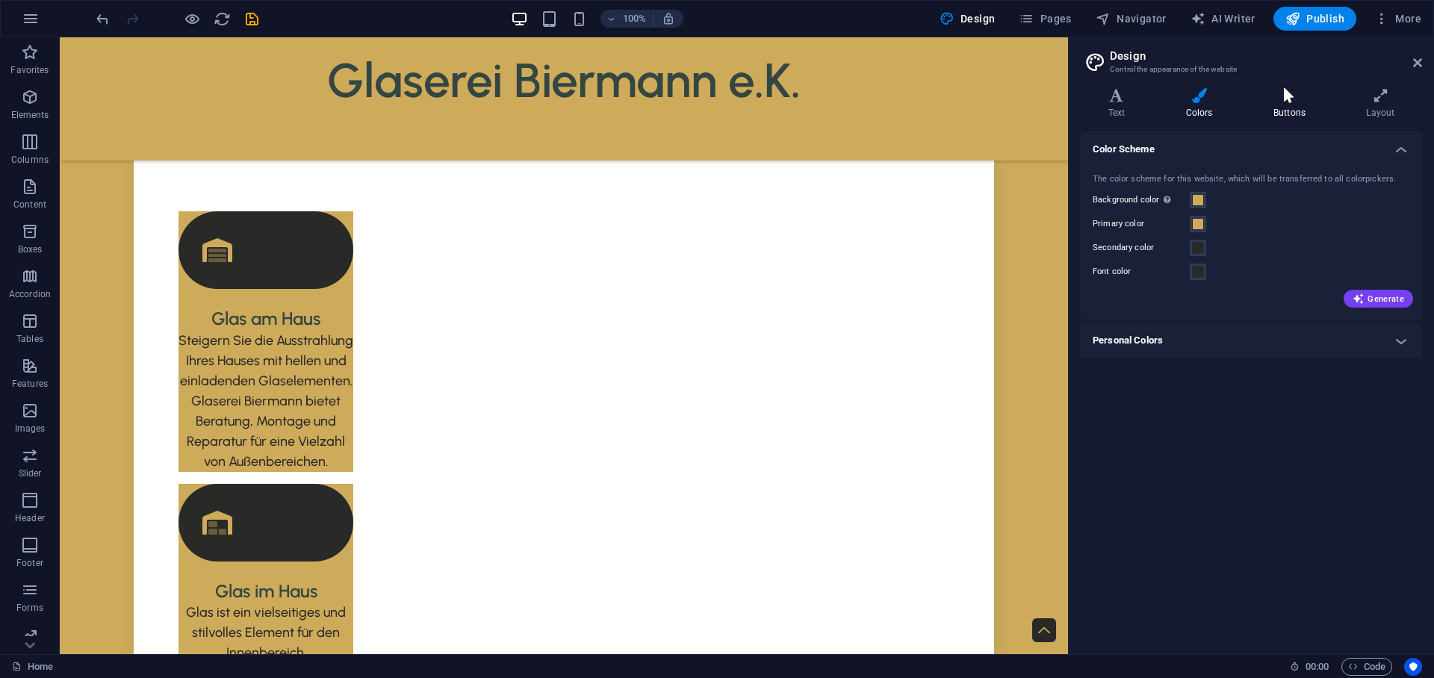
click at [1277, 108] on h4 "Buttons" at bounding box center [1291, 103] width 93 height 31
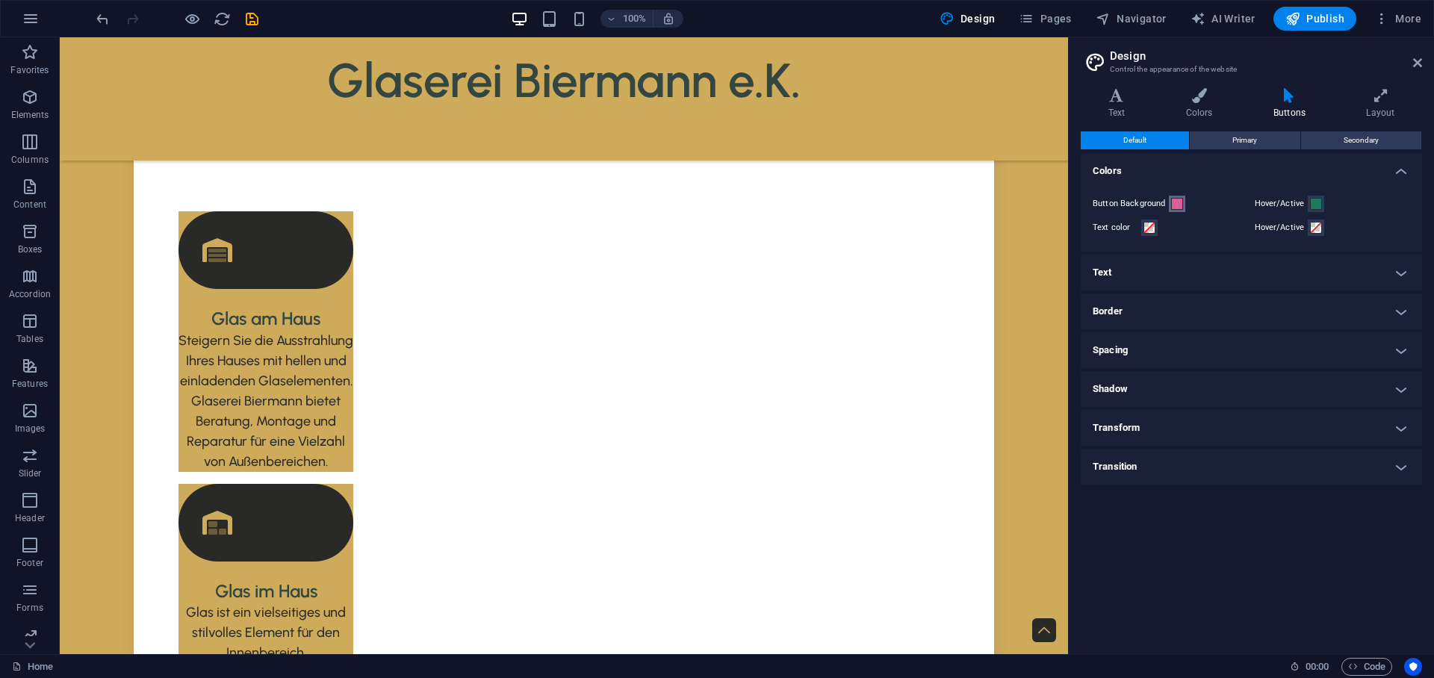
click at [1181, 203] on span at bounding box center [1177, 204] width 12 height 12
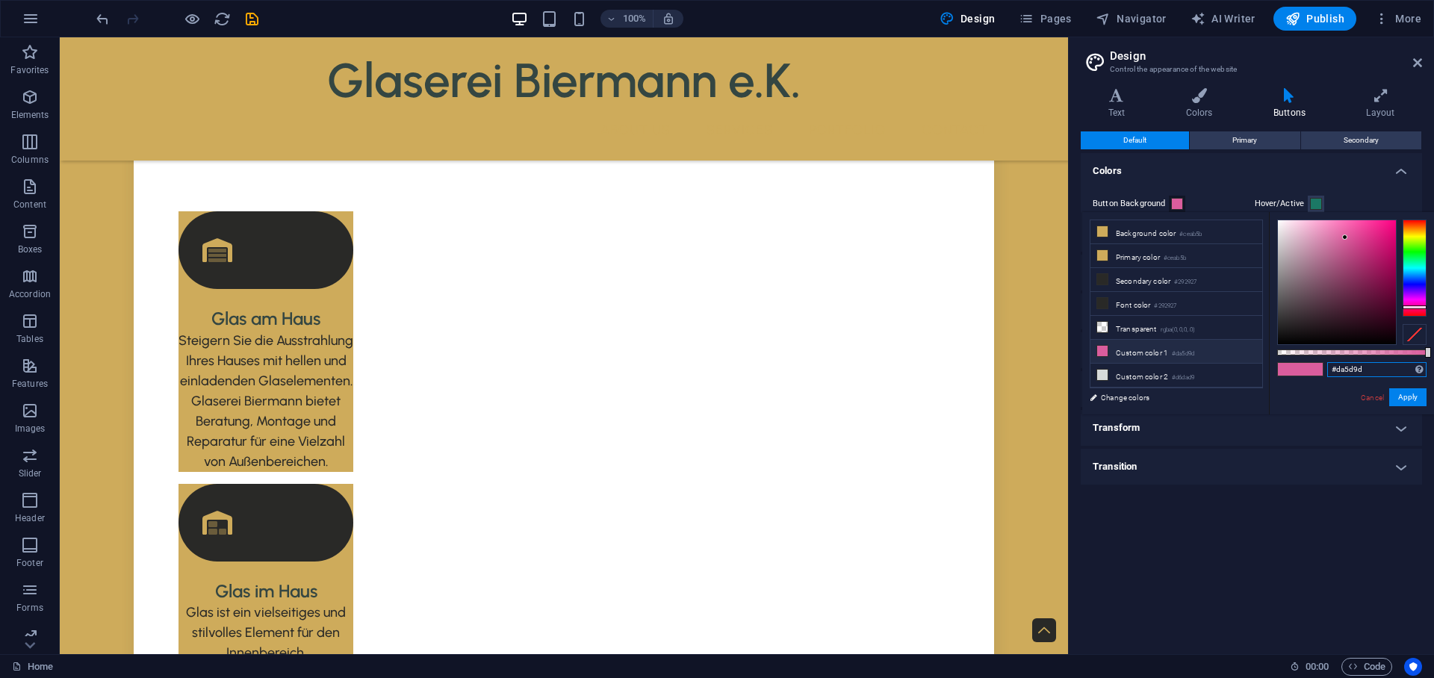
click at [1347, 370] on input "#da5d9d" at bounding box center [1376, 369] width 99 height 15
paste input "a71b1c"
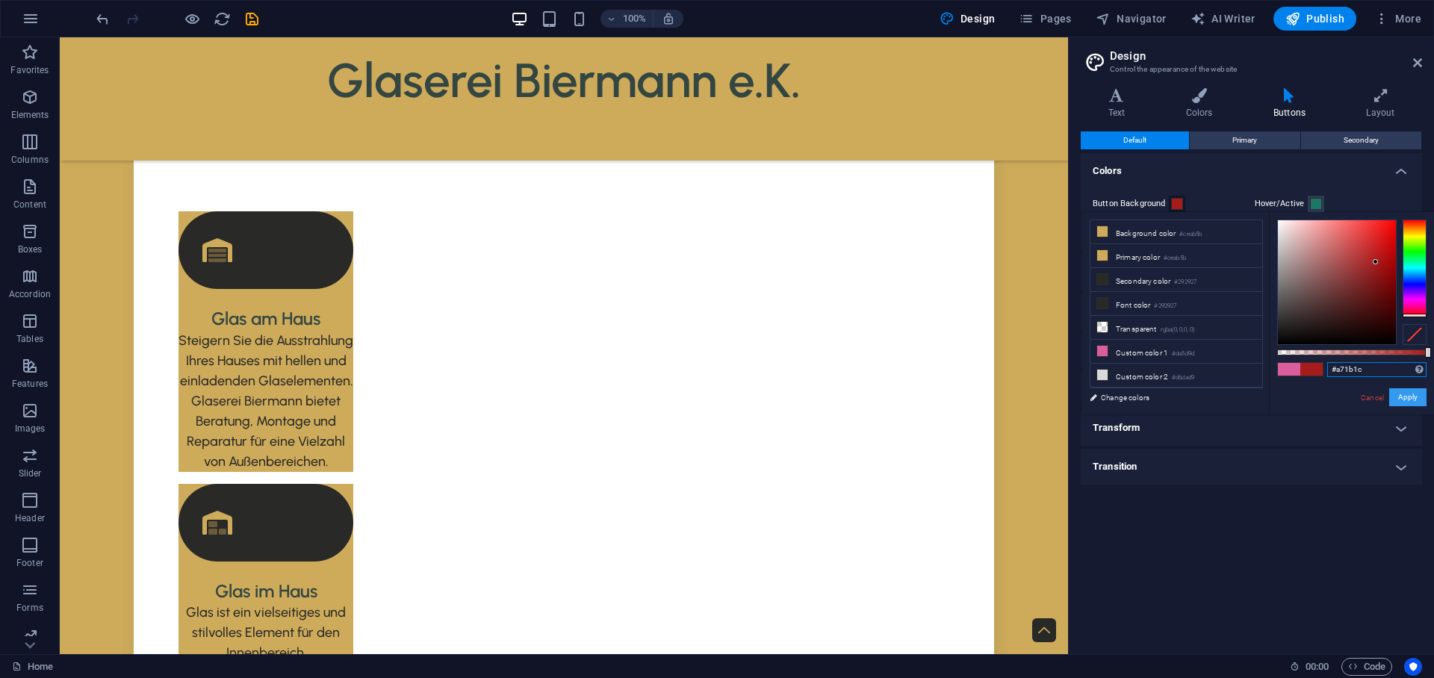
type input "#a71b1c"
click at [1408, 393] on button "Apply" at bounding box center [1407, 397] width 37 height 18
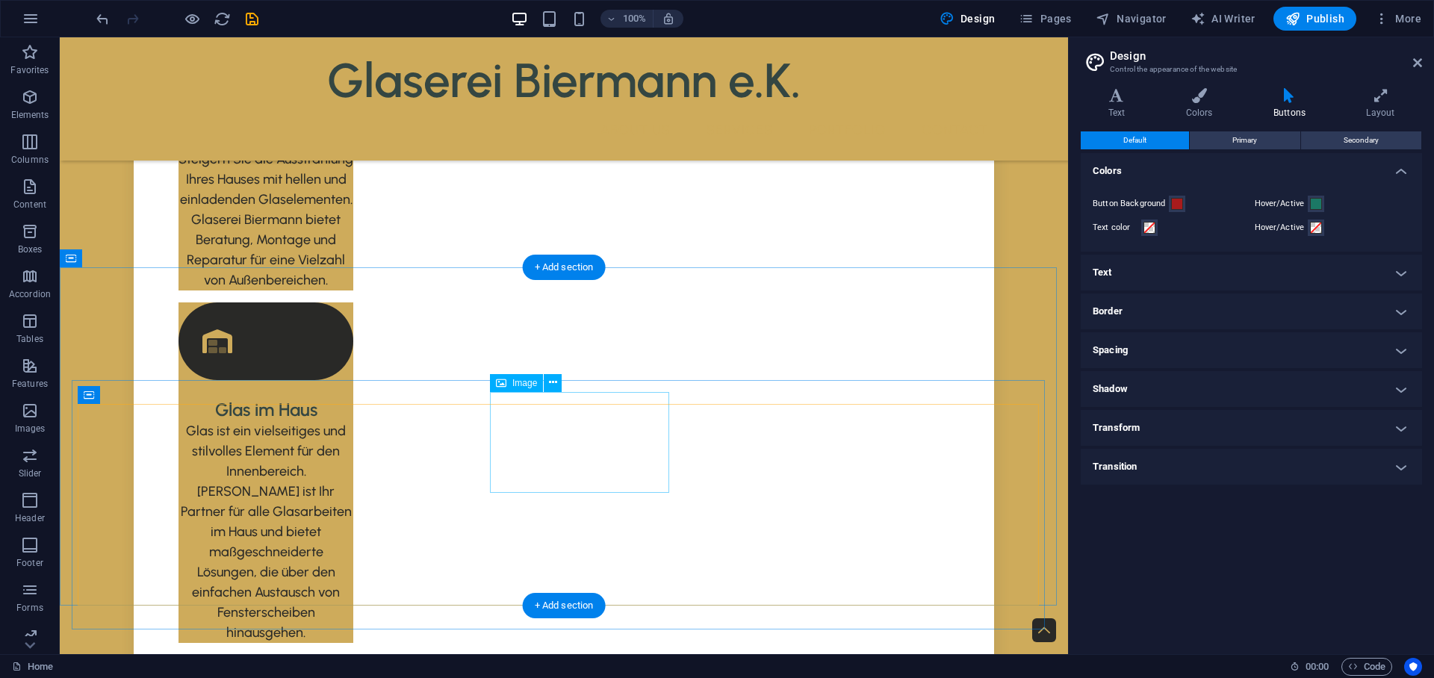
scroll to position [1750, 0]
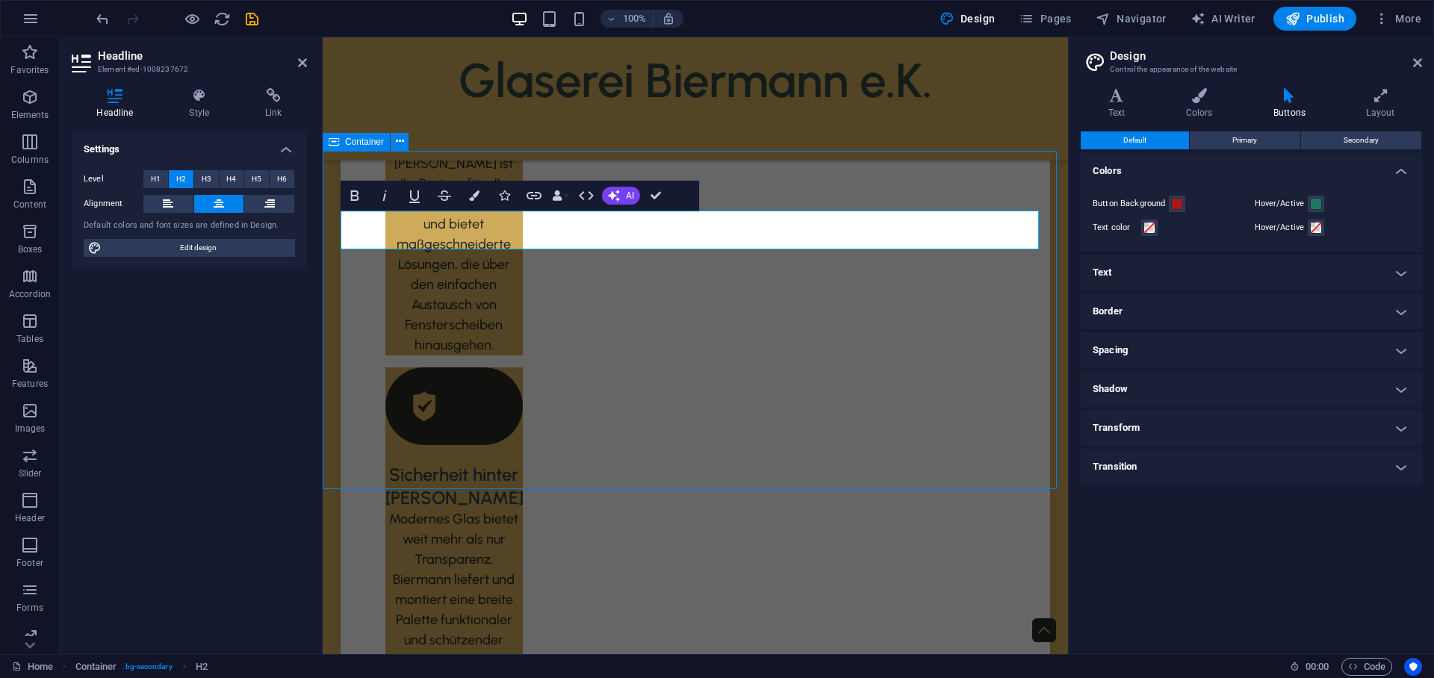
scroll to position [1690, 0]
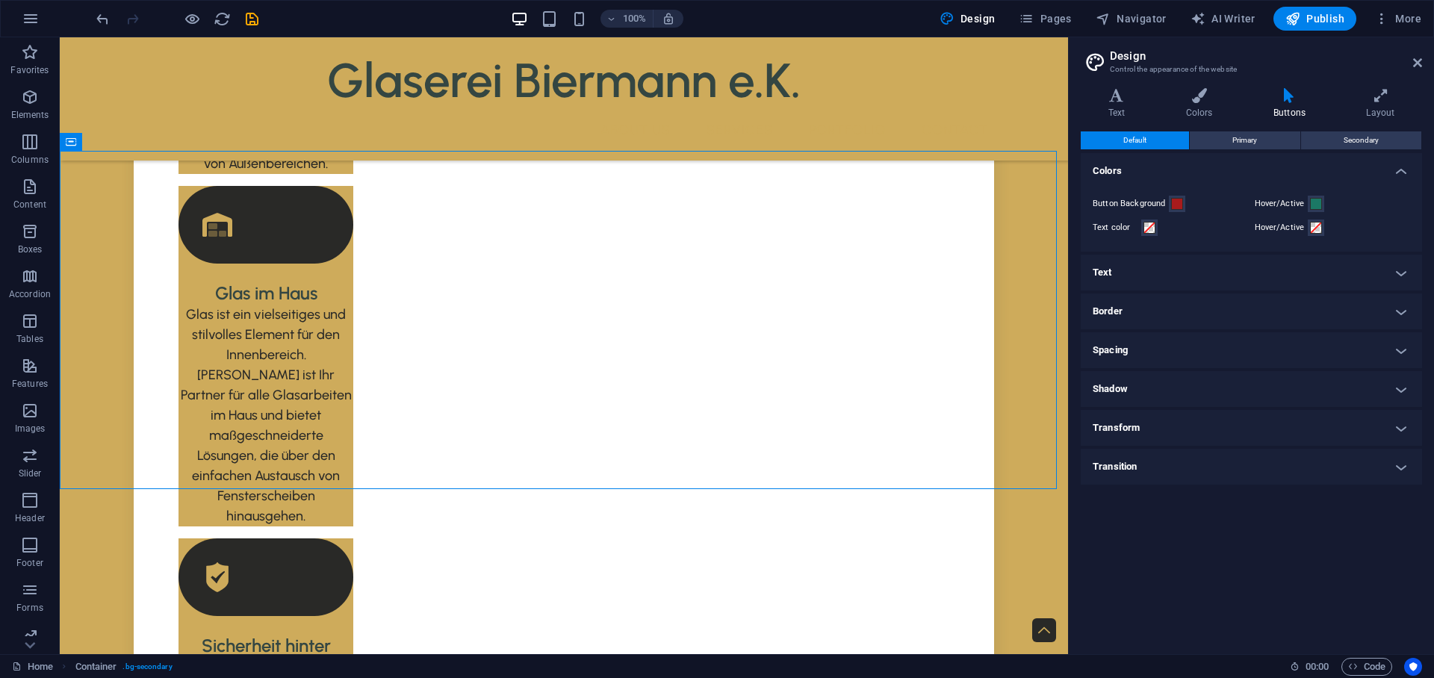
click at [1142, 267] on h4 "Text" at bounding box center [1250, 273] width 341 height 36
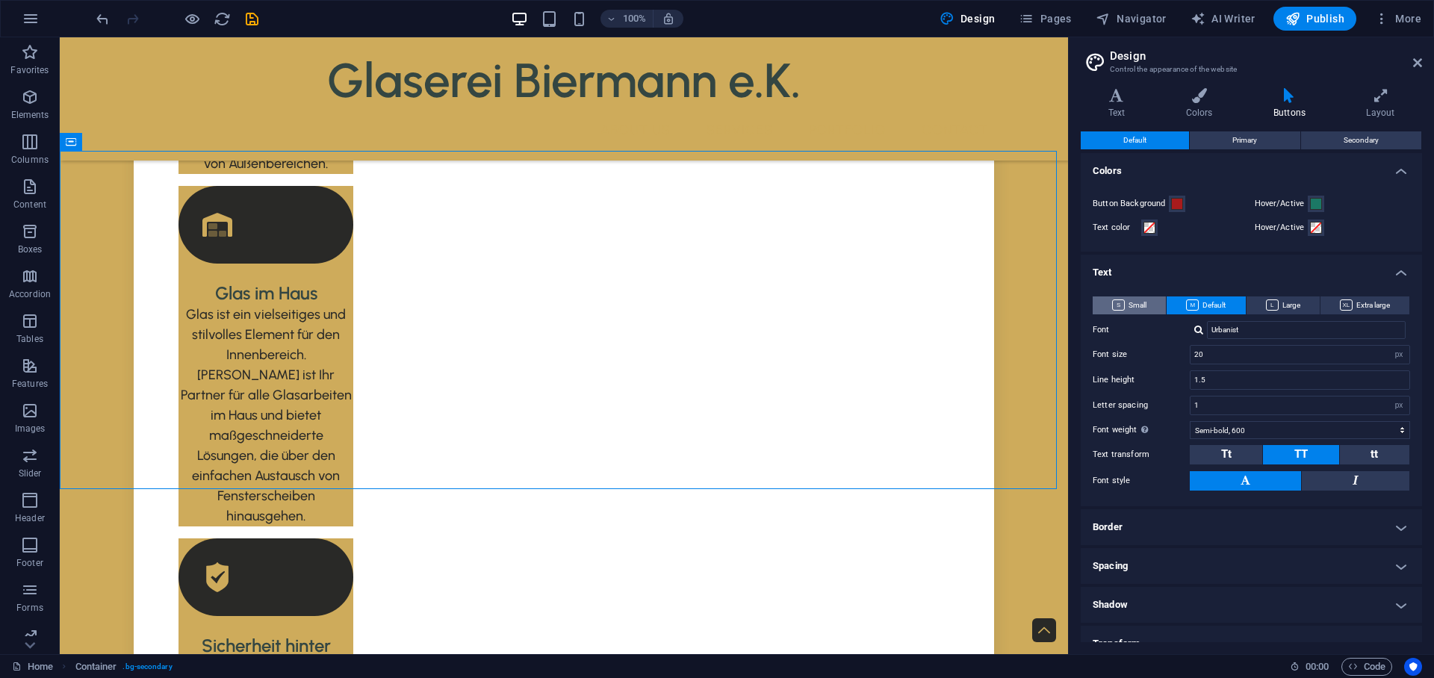
click at [1132, 302] on span "Small" at bounding box center [1129, 305] width 34 height 18
click at [1240, 142] on span "Primary" at bounding box center [1244, 140] width 25 height 18
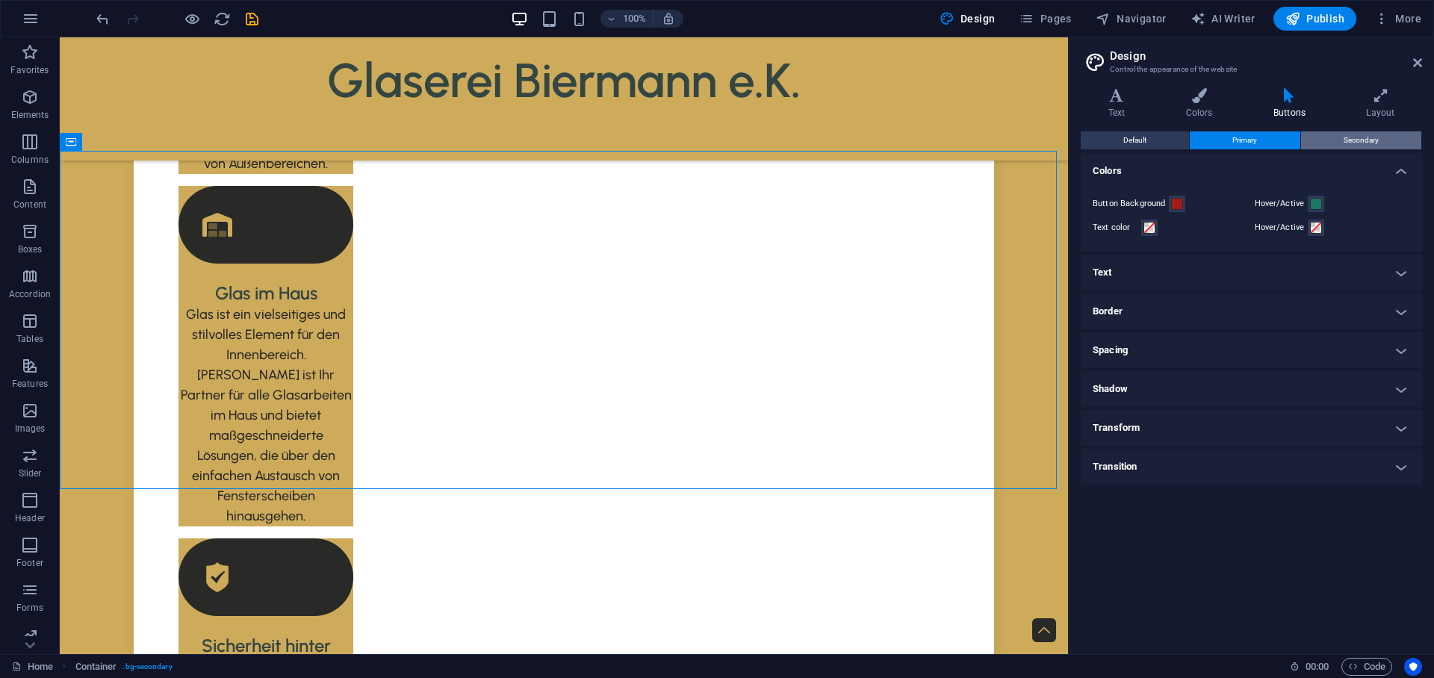
click at [1355, 137] on span "Secondary" at bounding box center [1360, 140] width 35 height 18
click at [1247, 140] on span "Primary" at bounding box center [1244, 140] width 25 height 18
click at [1126, 113] on h4 "Text" at bounding box center [1119, 103] width 78 height 31
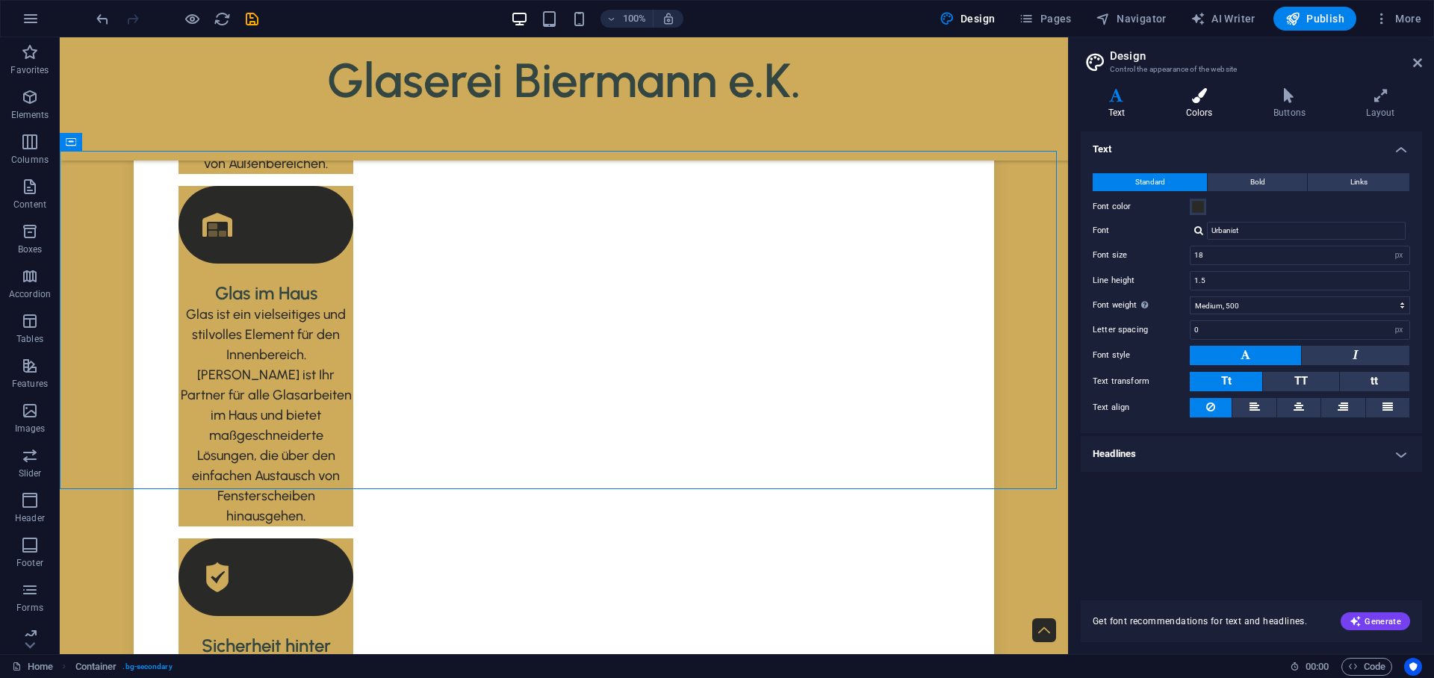
click at [1204, 113] on h4 "Colors" at bounding box center [1201, 103] width 87 height 31
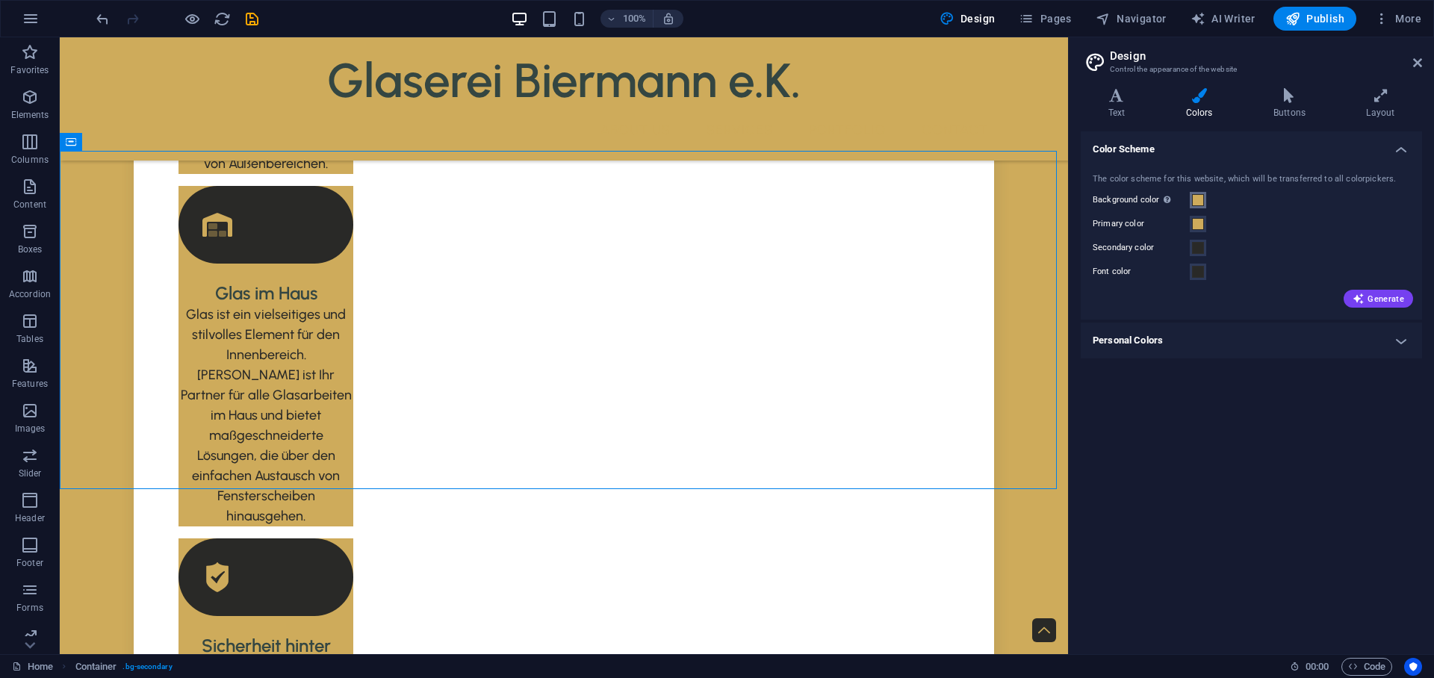
click at [1197, 201] on span at bounding box center [1198, 200] width 12 height 12
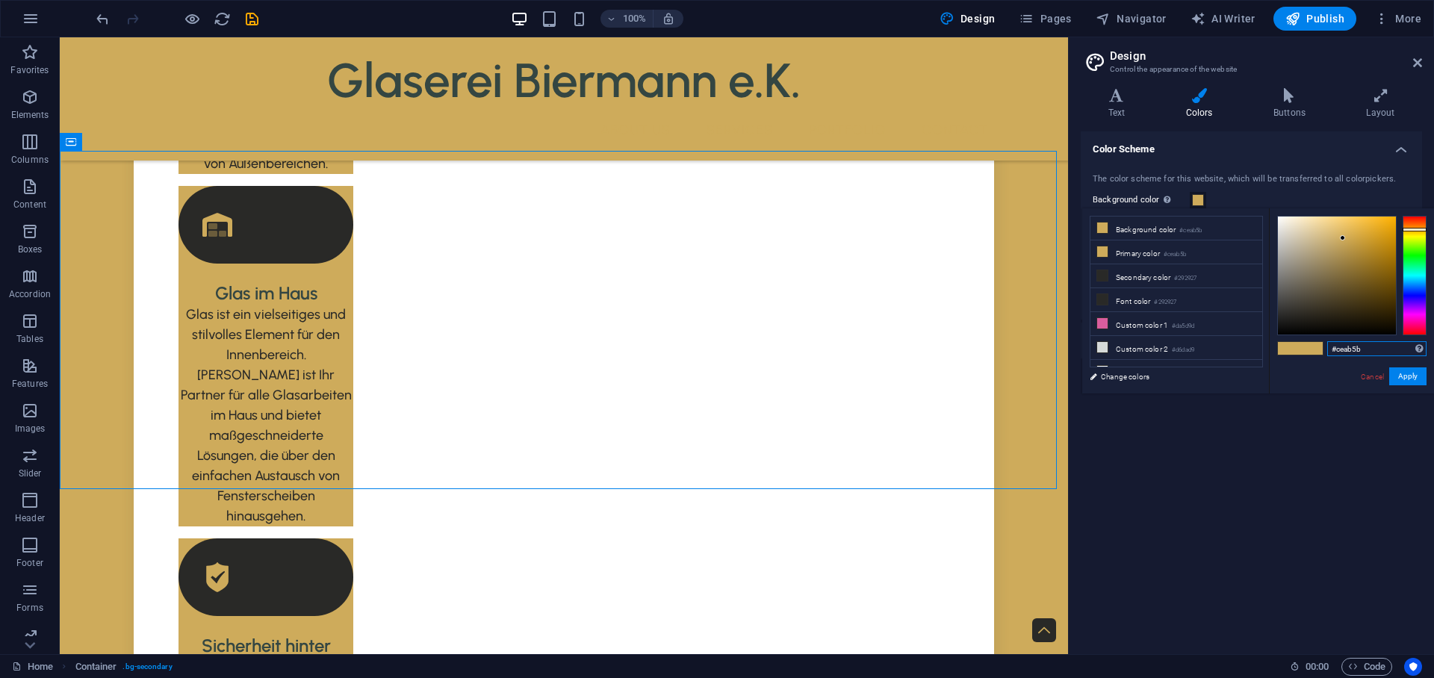
drag, startPoint x: 1365, startPoint y: 349, endPoint x: 1328, endPoint y: 348, distance: 36.6
click at [1328, 348] on input "#ceab5b" at bounding box center [1376, 348] width 99 height 15
click at [1329, 348] on input "#ceab5b" at bounding box center [1376, 348] width 99 height 15
click at [1350, 349] on input "#ceab5b" at bounding box center [1376, 348] width 99 height 15
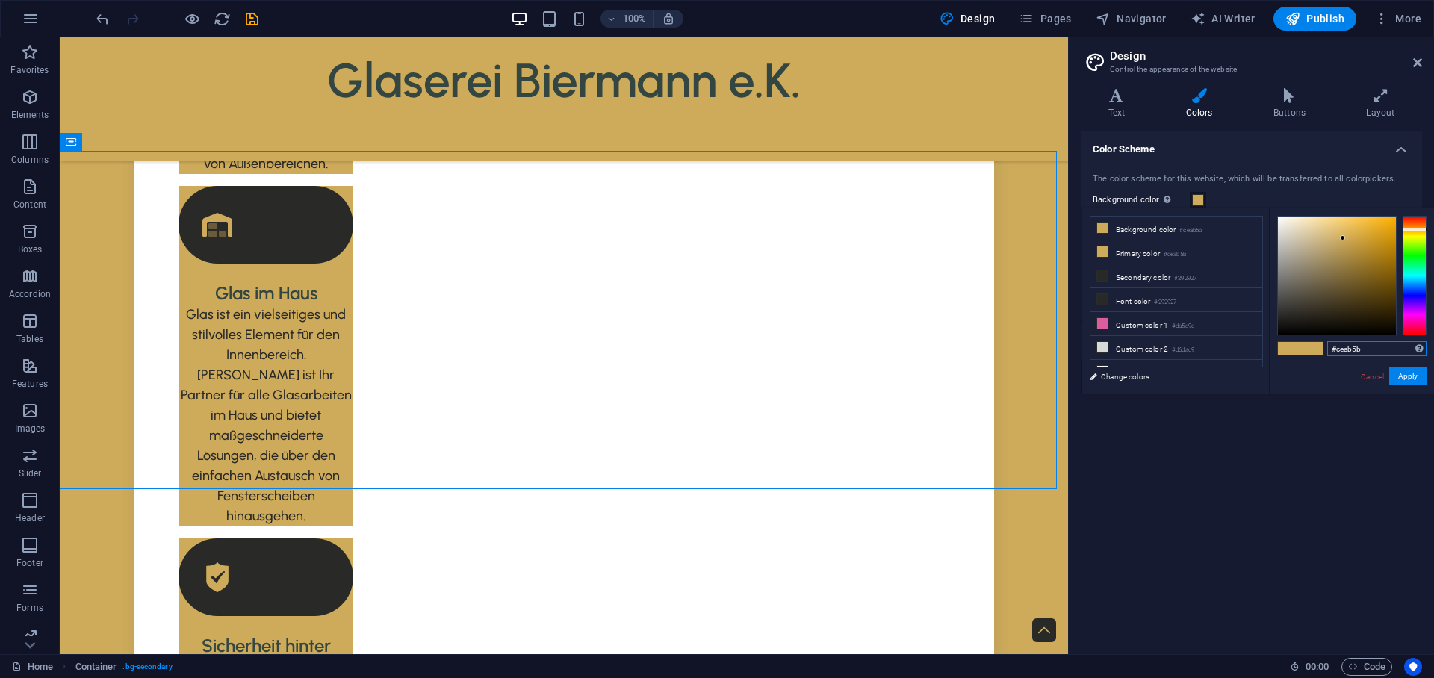
paste input "#CDB986"
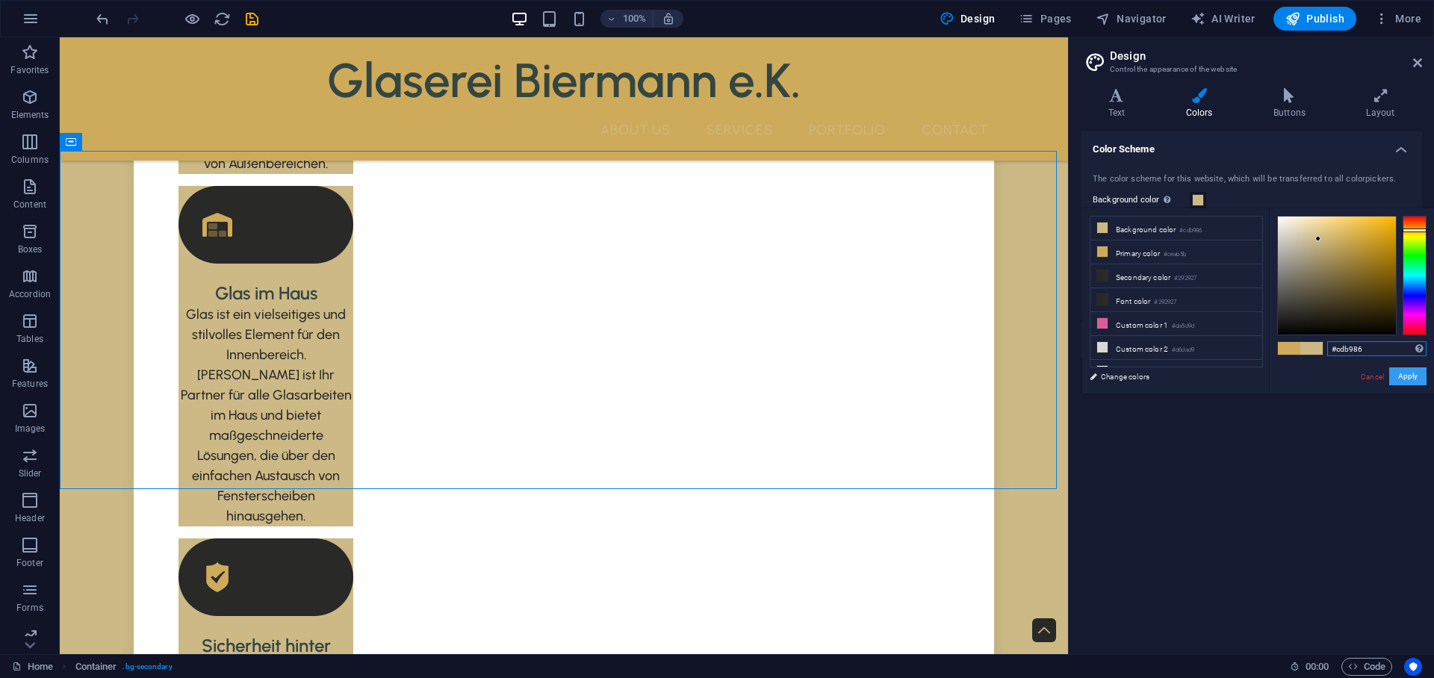
type input "#cdb986"
click at [1404, 373] on button "Apply" at bounding box center [1407, 376] width 37 height 18
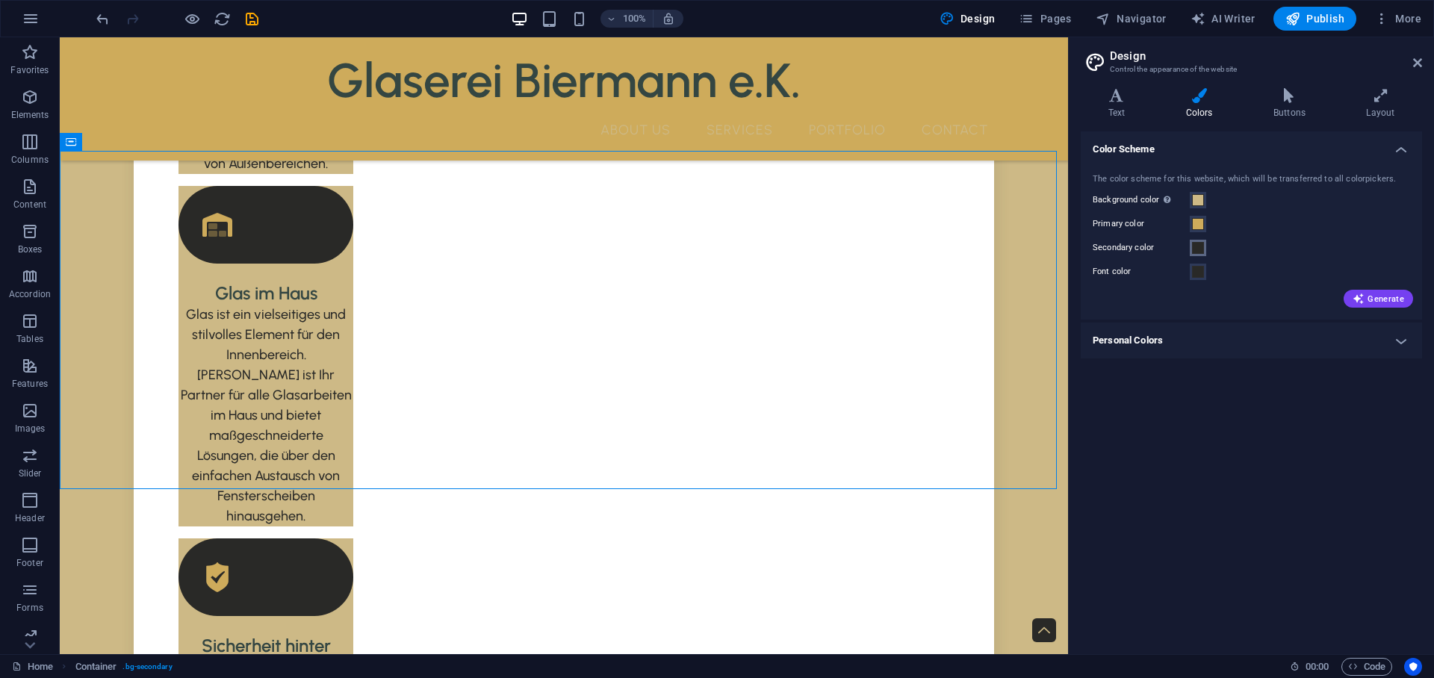
click at [1198, 250] on span at bounding box center [1198, 248] width 12 height 12
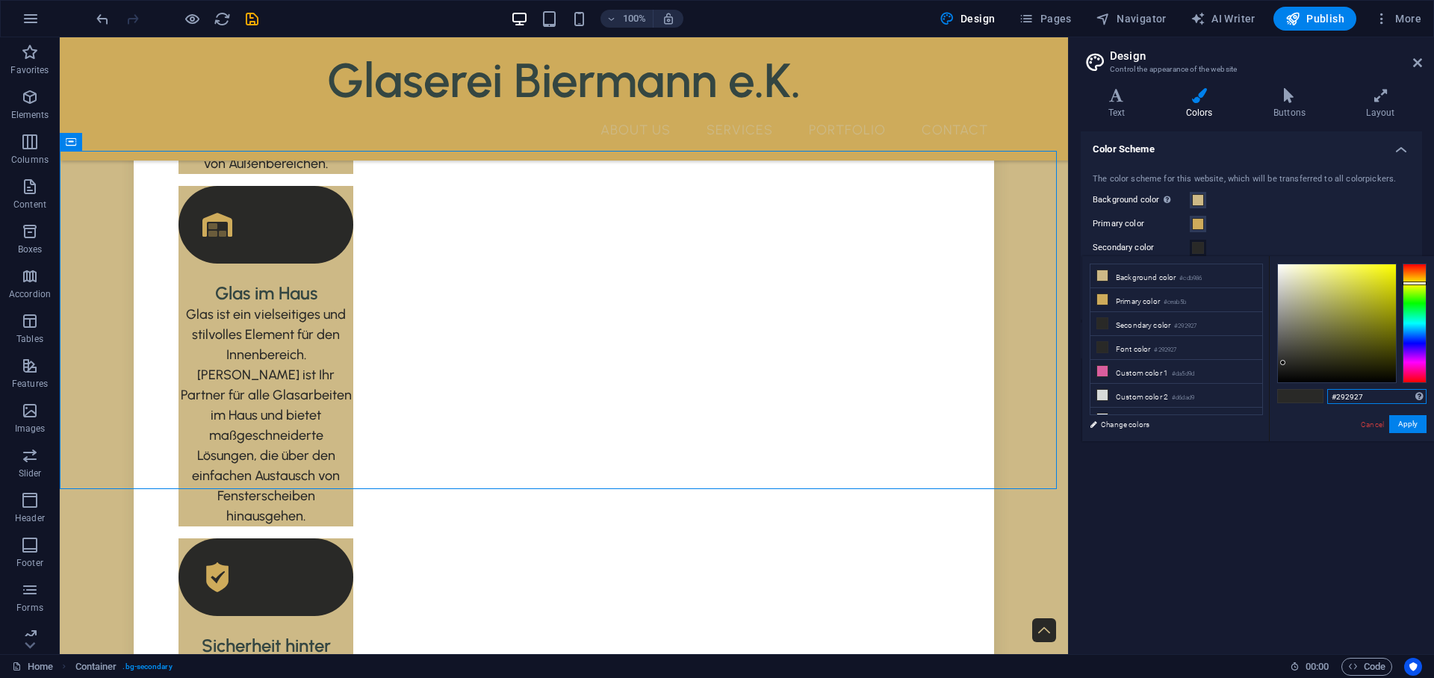
click at [1344, 397] on input "#292927" at bounding box center [1376, 396] width 99 height 15
paste input "#CDB986"
type input "#cdb986"
click at [1413, 423] on button "Apply" at bounding box center [1407, 424] width 37 height 18
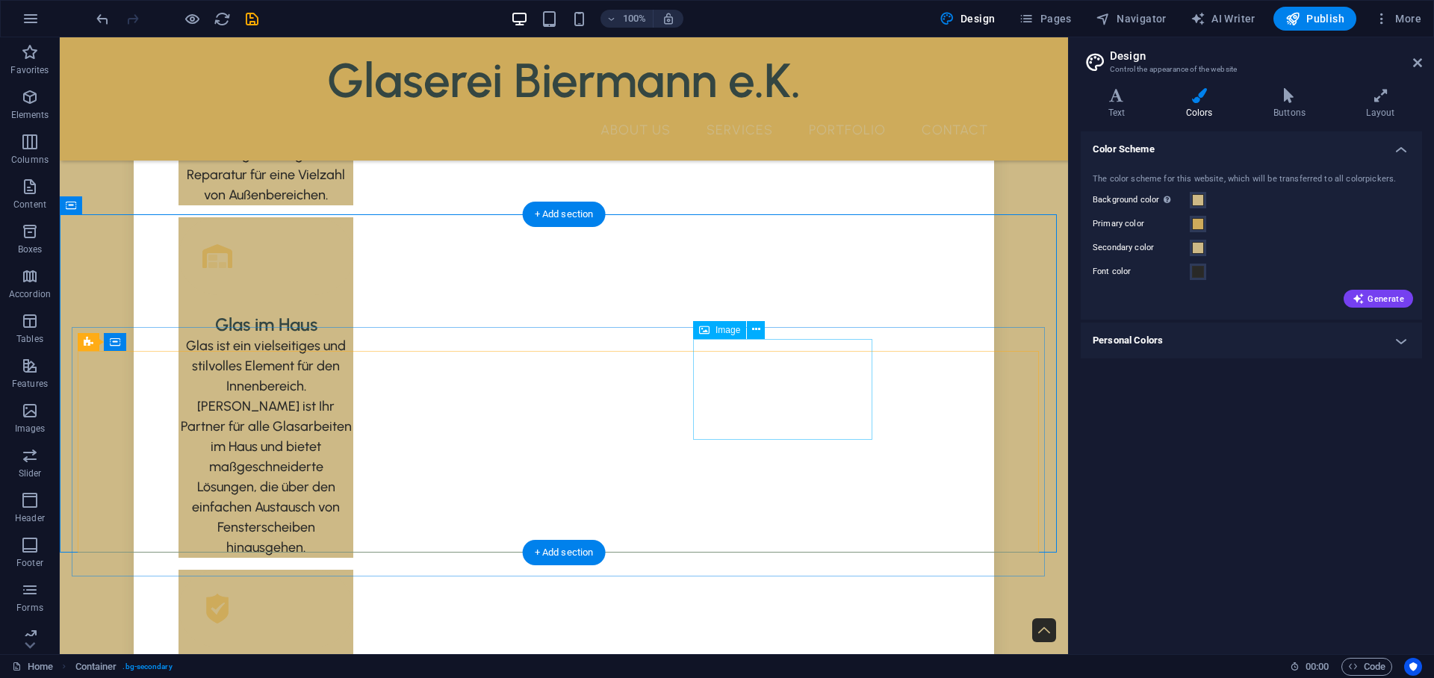
scroll to position [1594, 0]
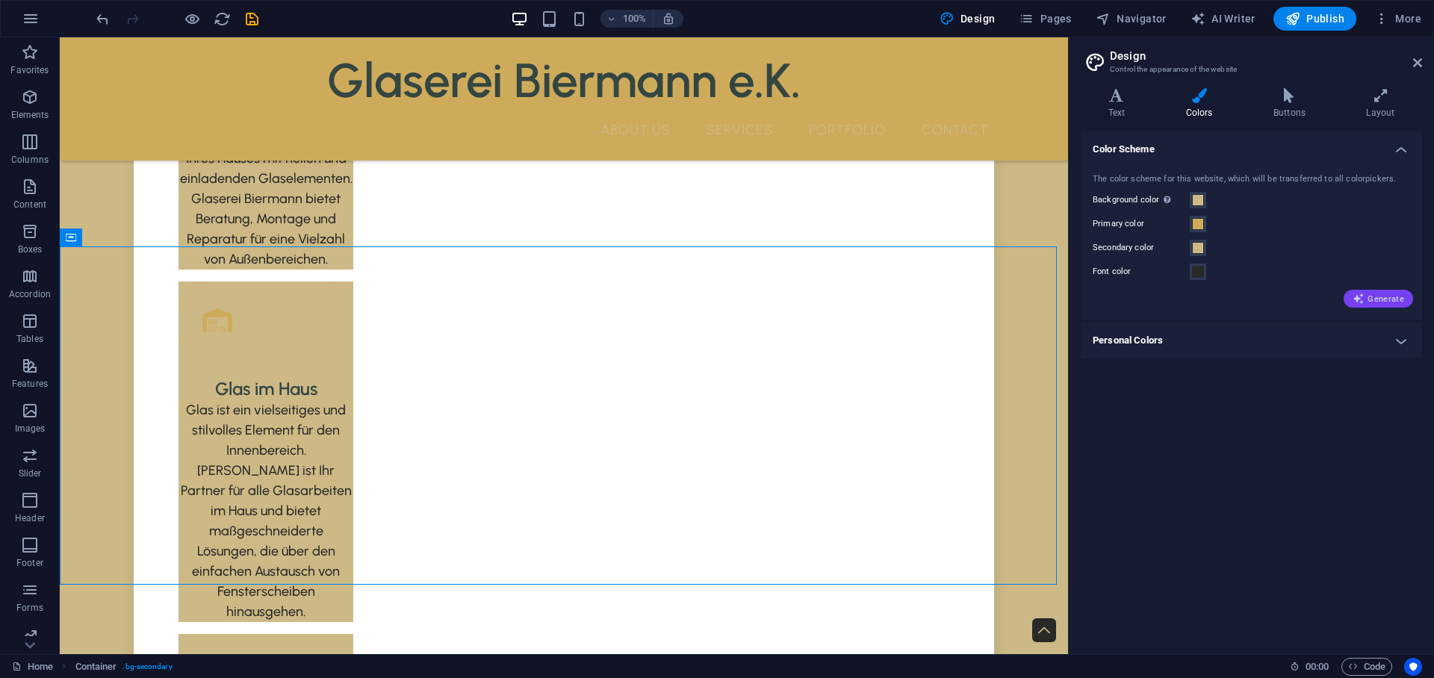
click at [1382, 297] on span "Generate" at bounding box center [1378, 299] width 52 height 12
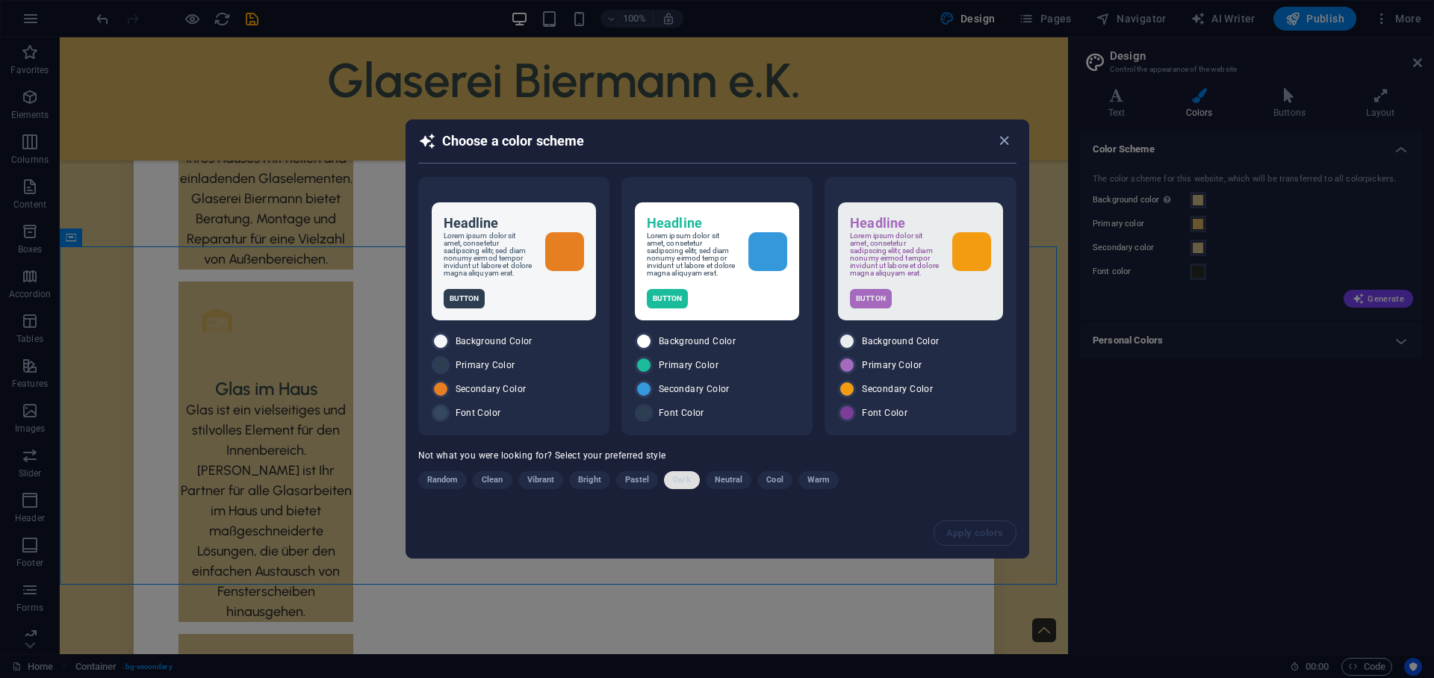
click at [692, 485] on button "Dark" at bounding box center [681, 480] width 35 height 18
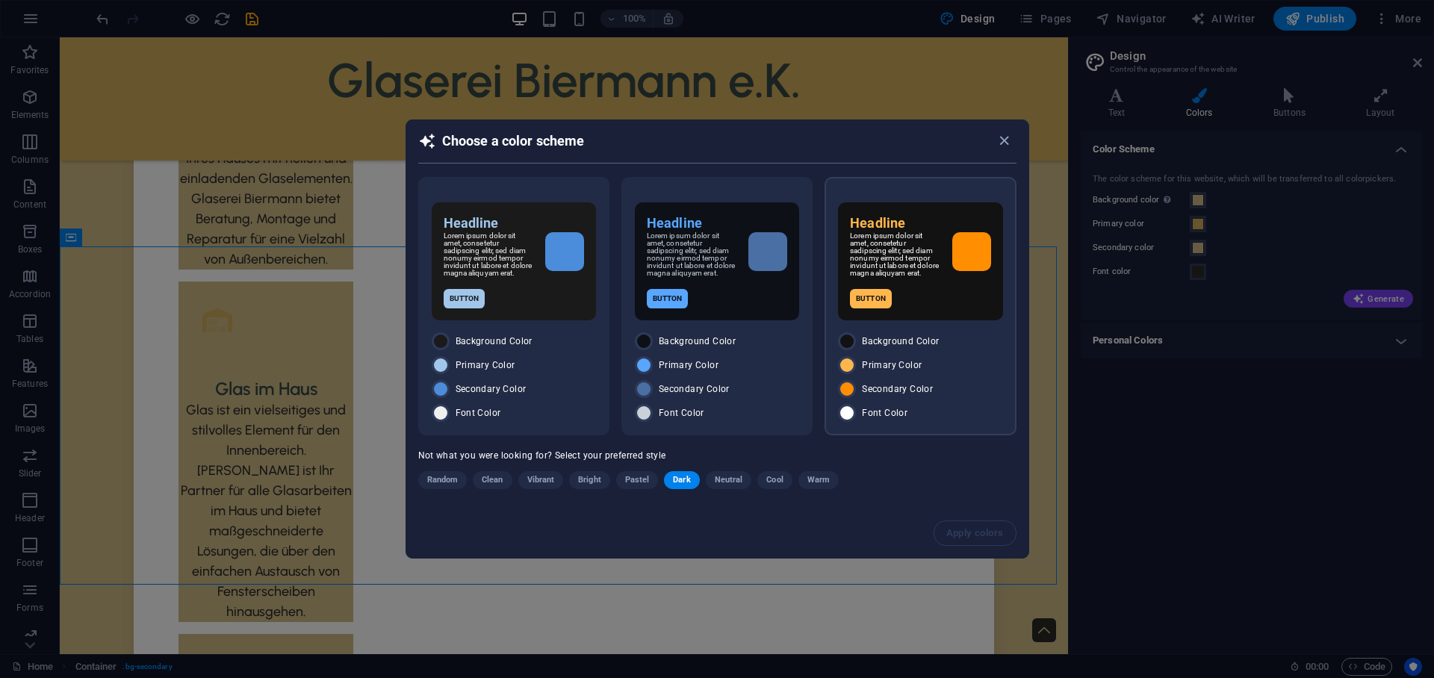
click at [944, 317] on div "Headline Lorem ipsum dolor sit amet, consetetur sadipscing elitr, sed diam nonu…" at bounding box center [920, 261] width 164 height 118
click at [988, 533] on span "Apply colors" at bounding box center [975, 533] width 57 height 12
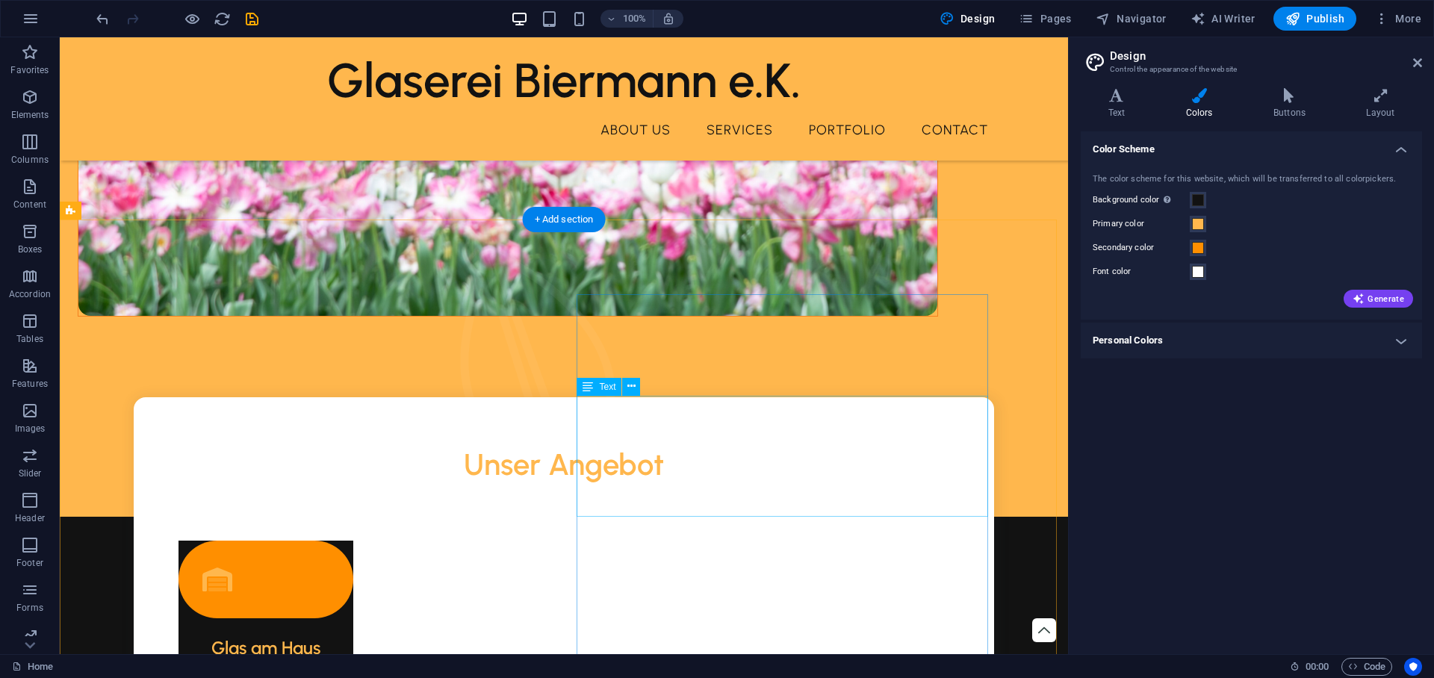
scroll to position [1167, 0]
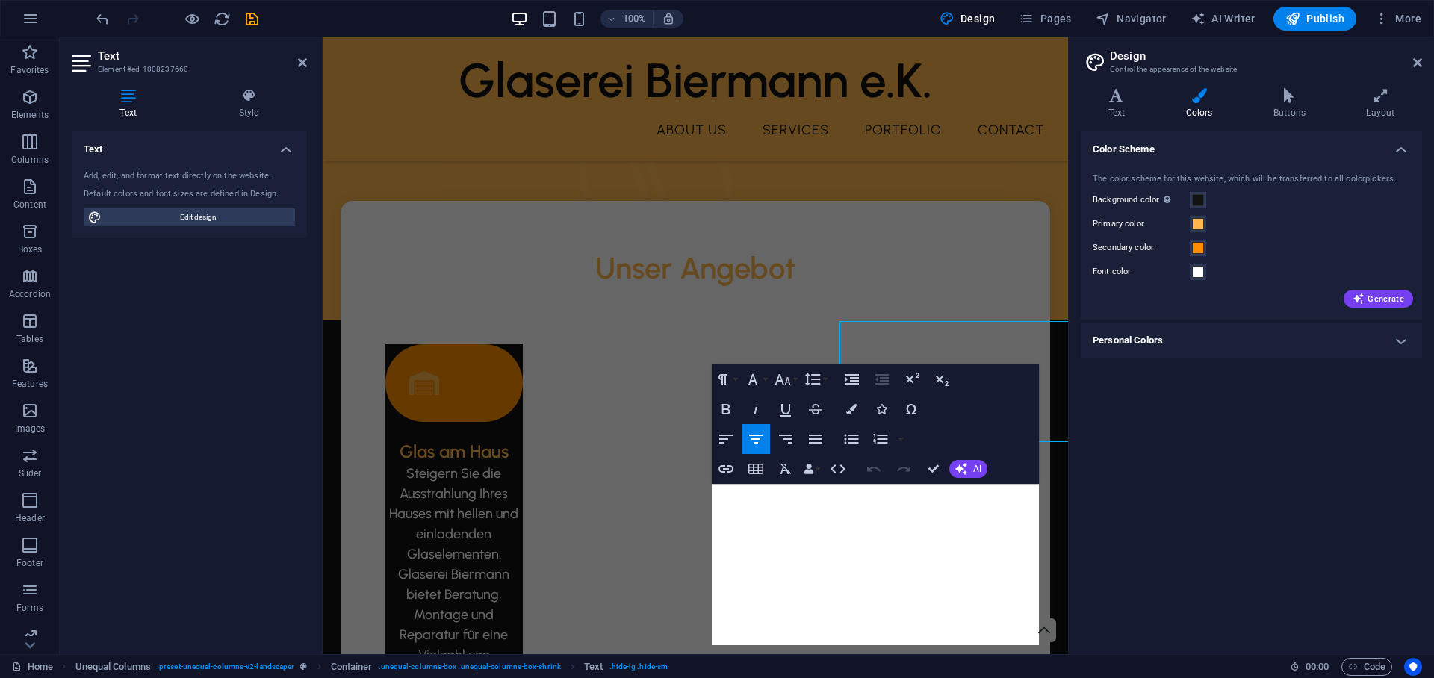
scroll to position [1249, 0]
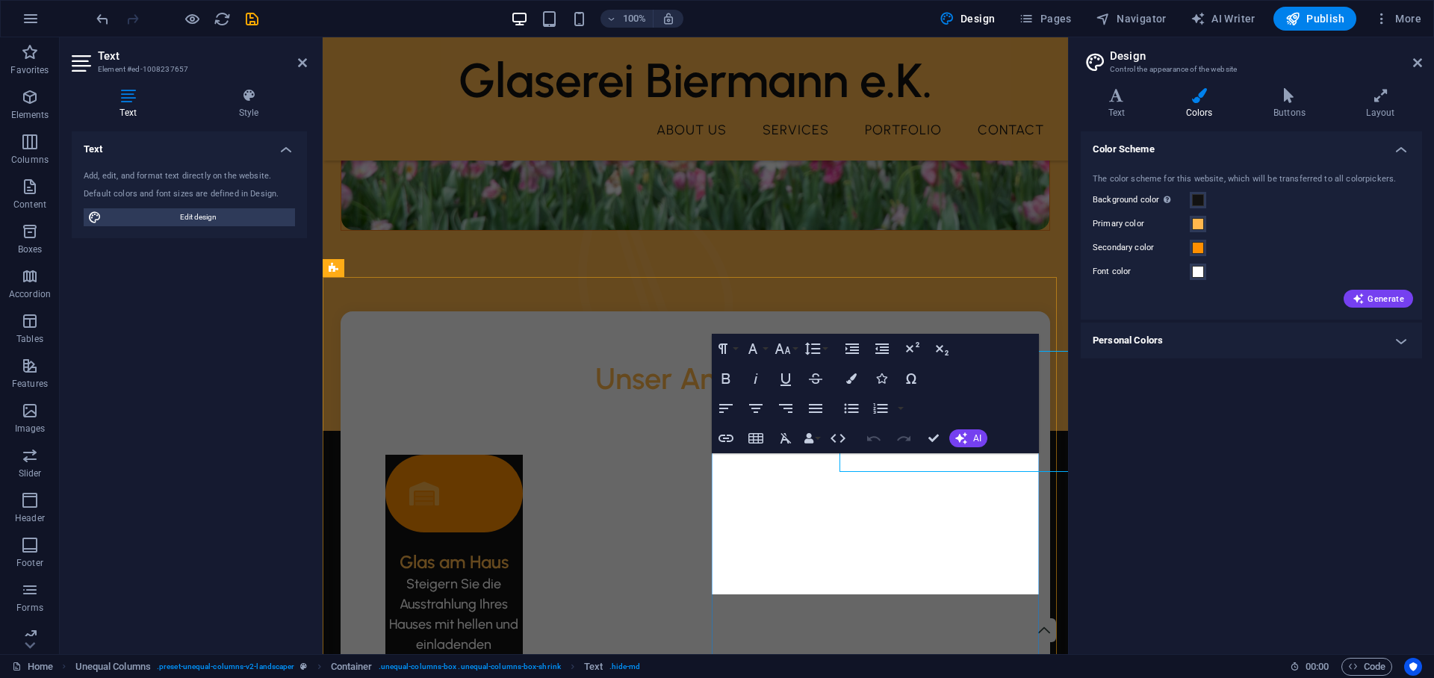
scroll to position [1139, 0]
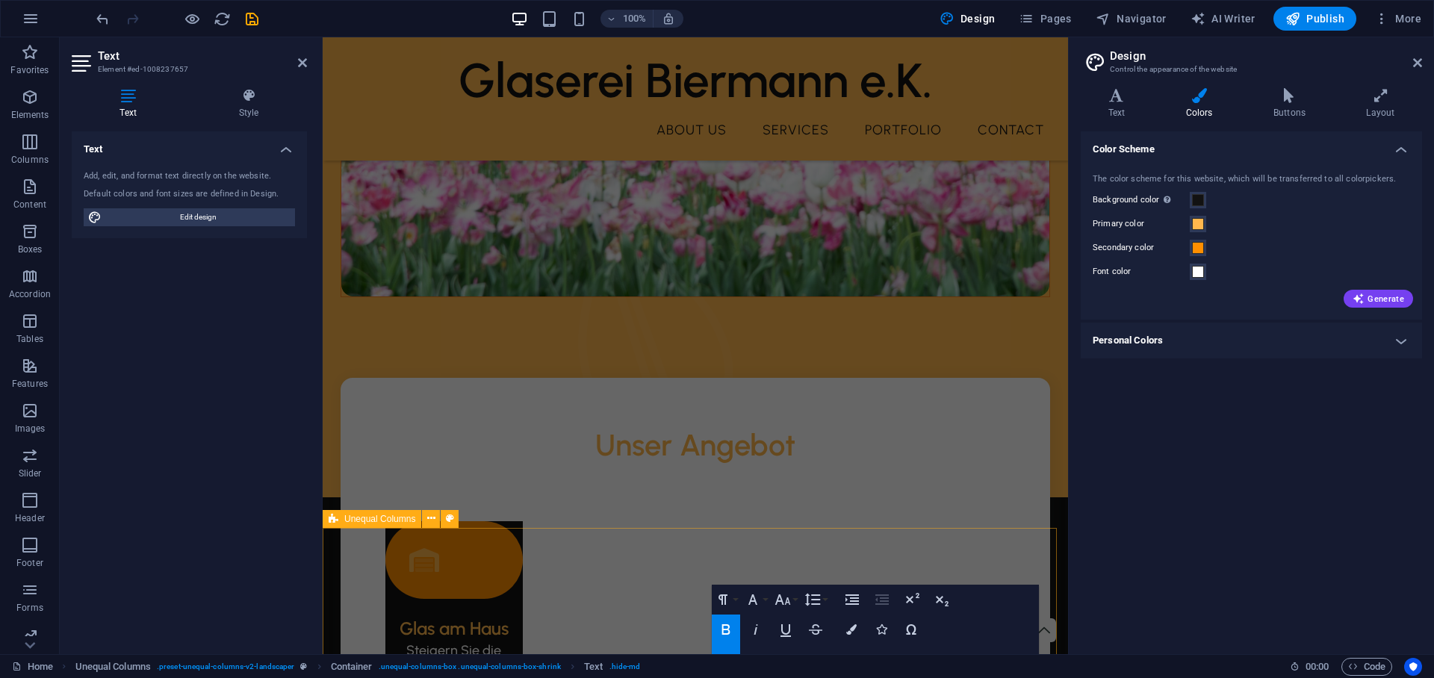
scroll to position [1073, 0]
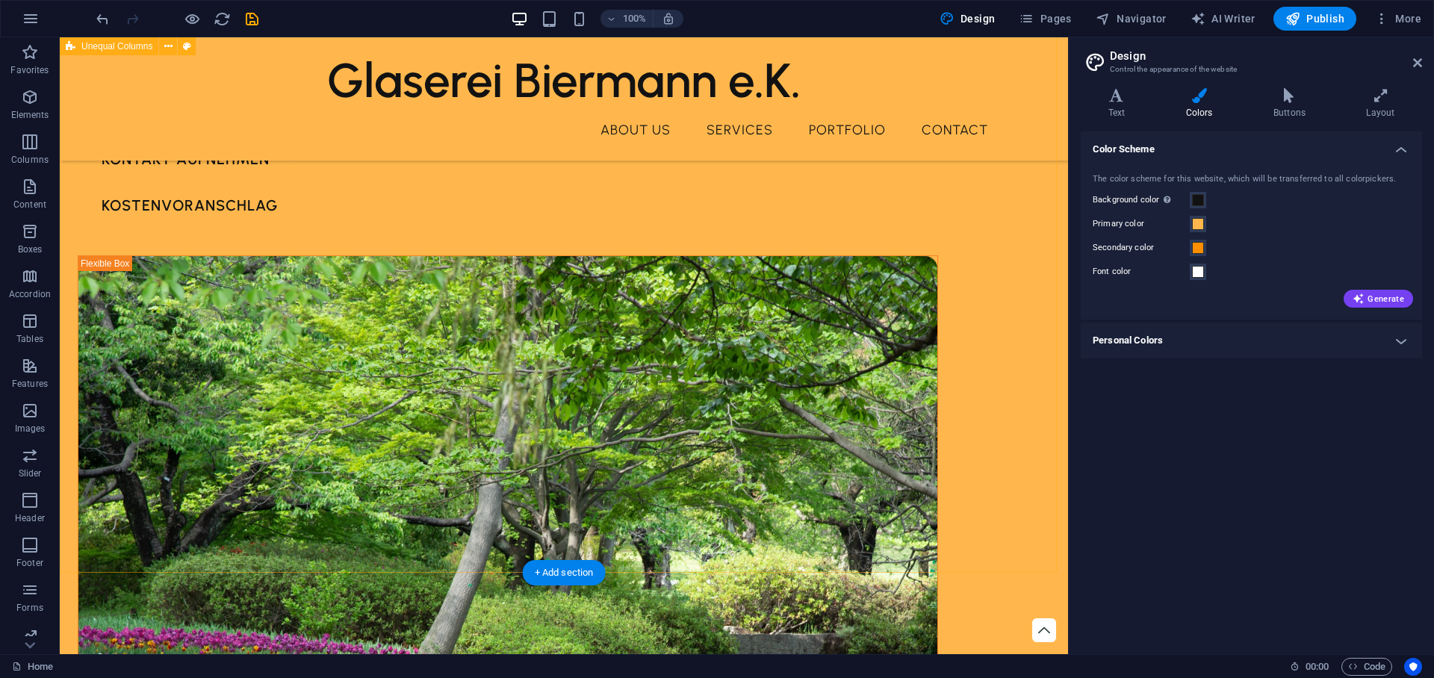
scroll to position [323, 0]
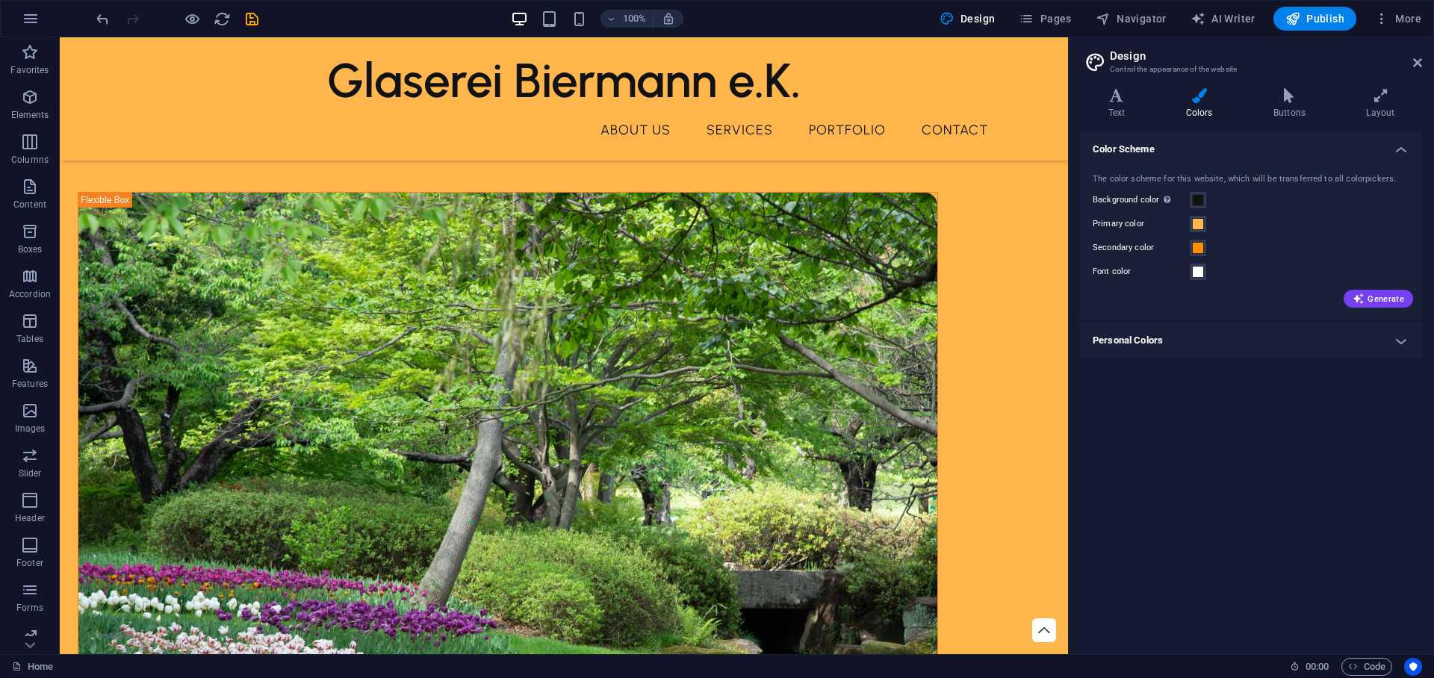
click at [1277, 340] on h4 "Personal Colors" at bounding box center [1250, 341] width 341 height 36
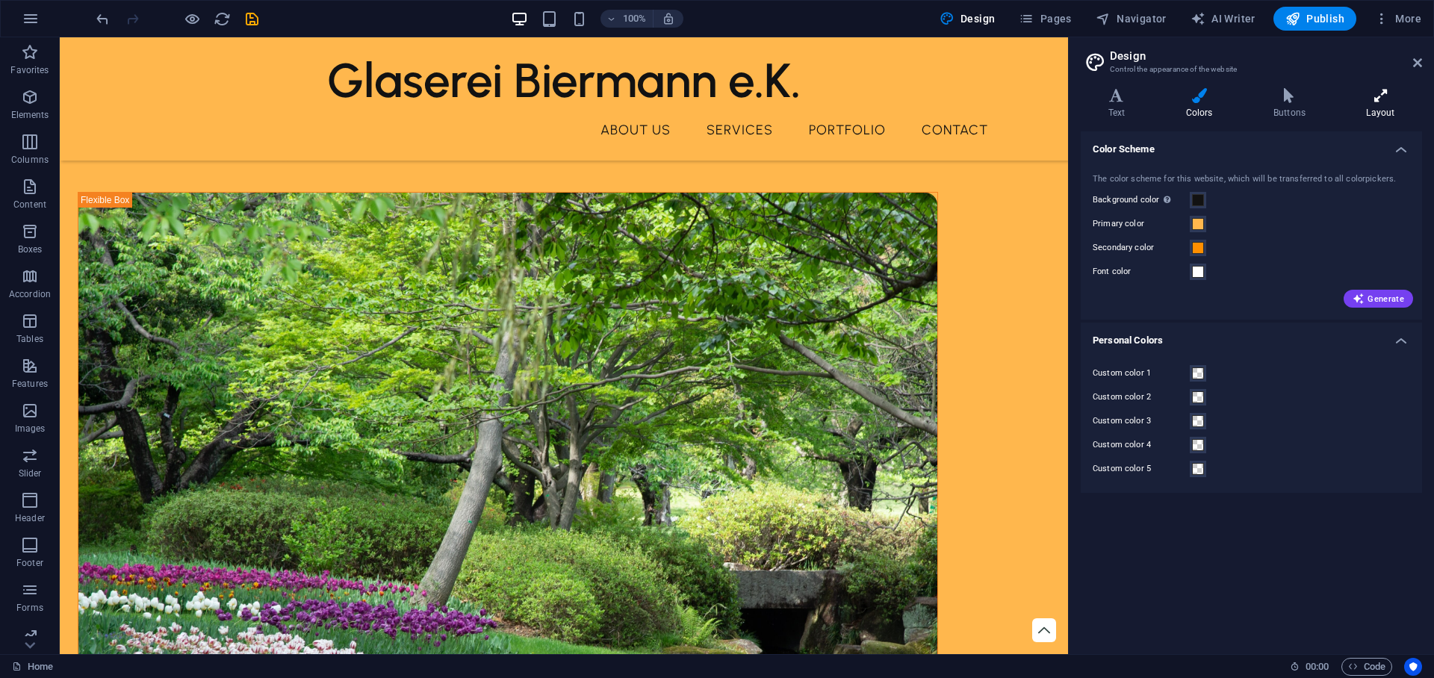
click at [1393, 95] on icon at bounding box center [1380, 95] width 83 height 15
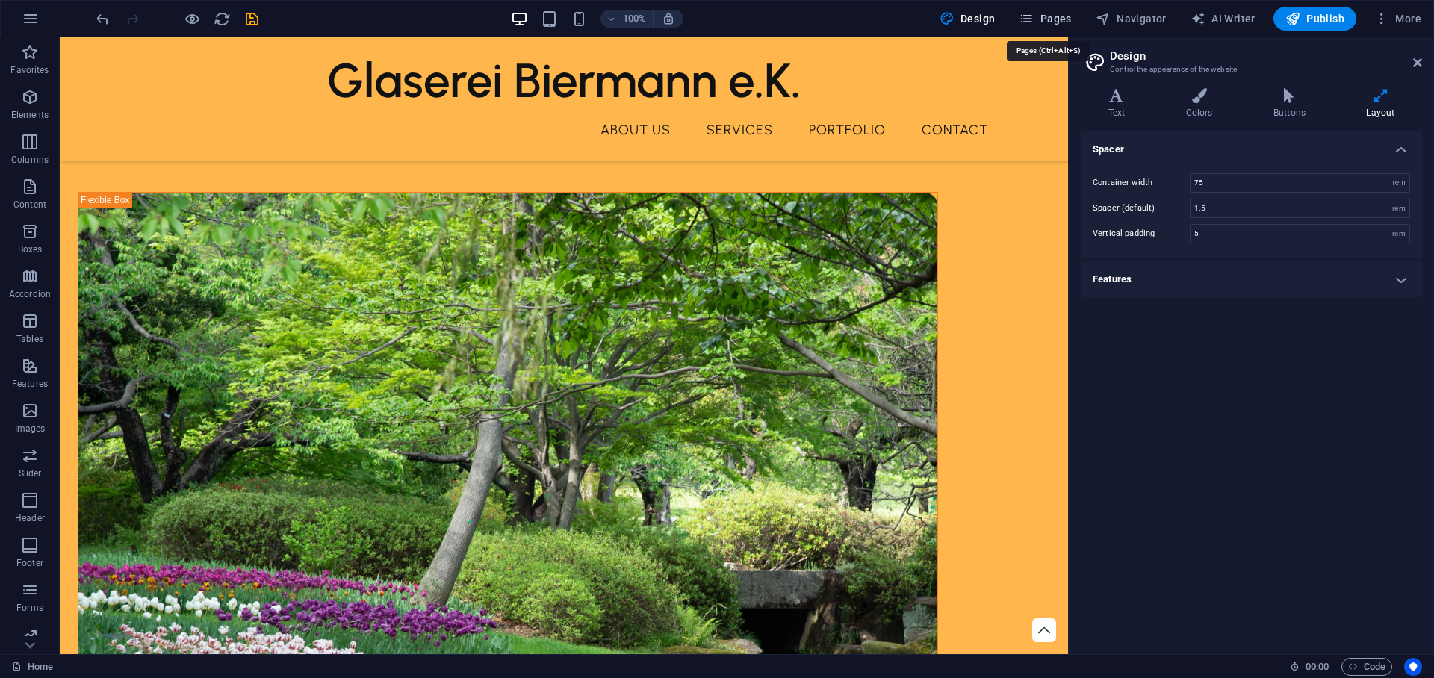
click at [1060, 16] on span "Pages" at bounding box center [1044, 18] width 52 height 15
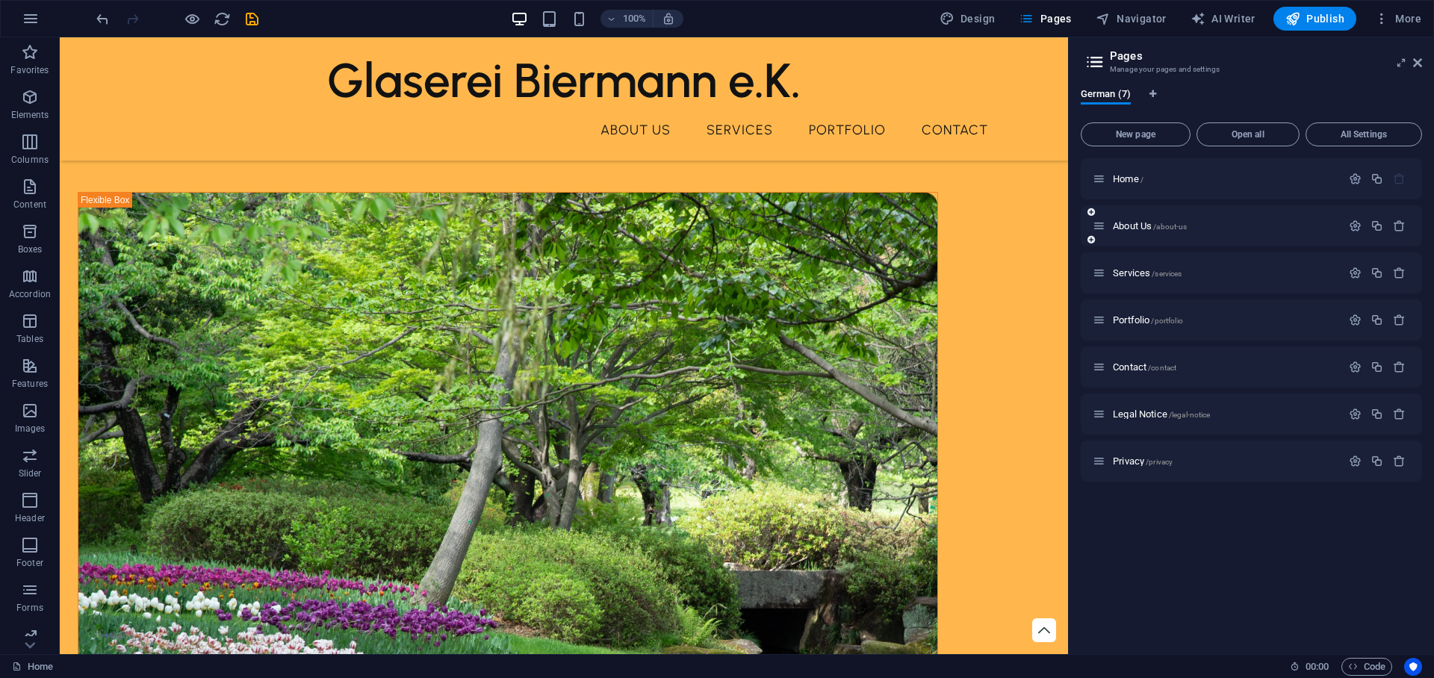
click at [1138, 231] on div "About Us /about-us" at bounding box center [1216, 225] width 249 height 17
click at [1140, 225] on span "About Us /about-us" at bounding box center [1149, 225] width 74 height 11
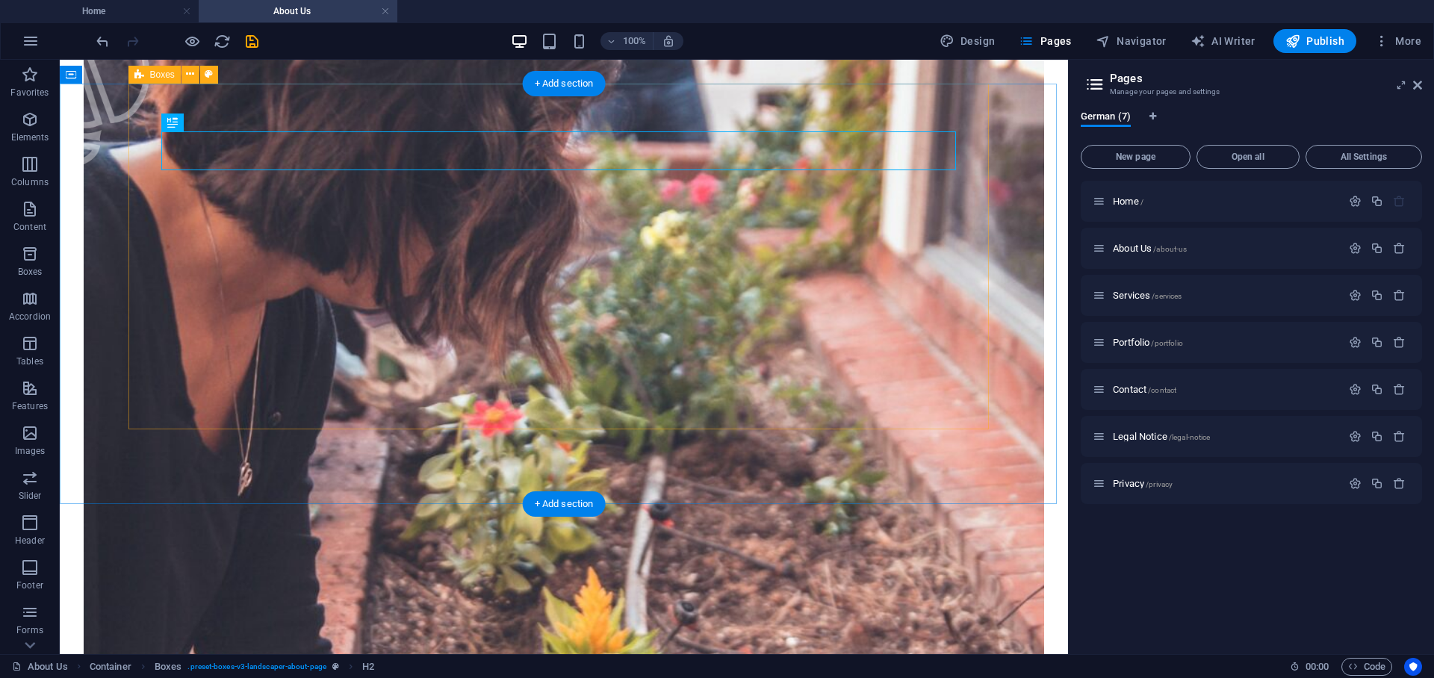
scroll to position [488, 0]
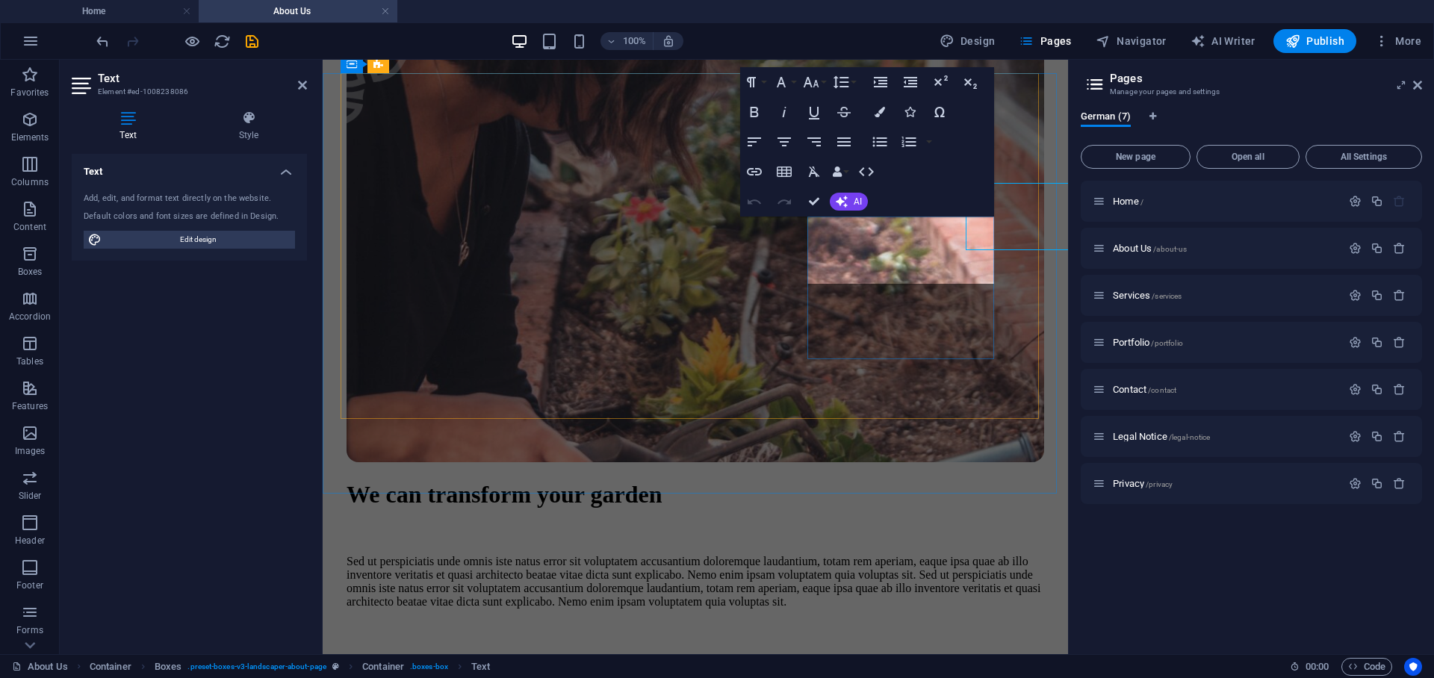
scroll to position [521, 0]
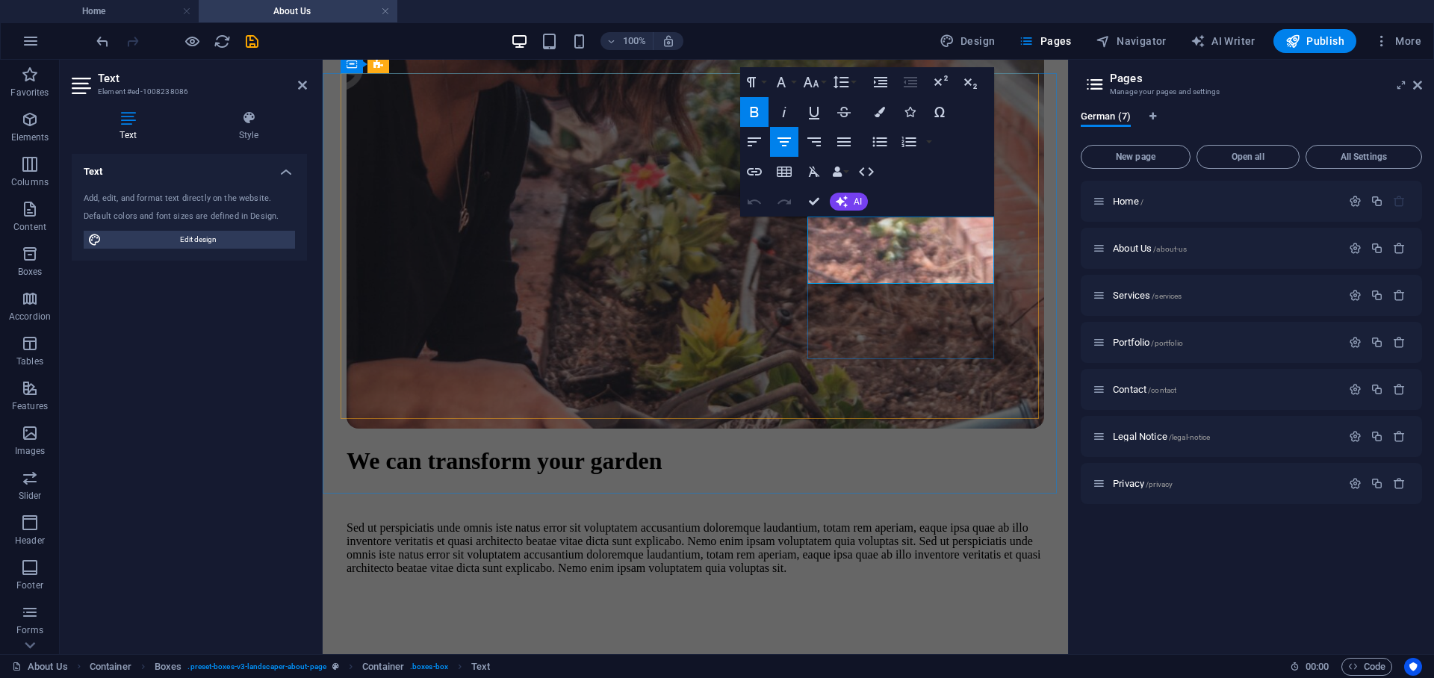
drag, startPoint x: 909, startPoint y: 247, endPoint x: 853, endPoint y: 246, distance: 56.0
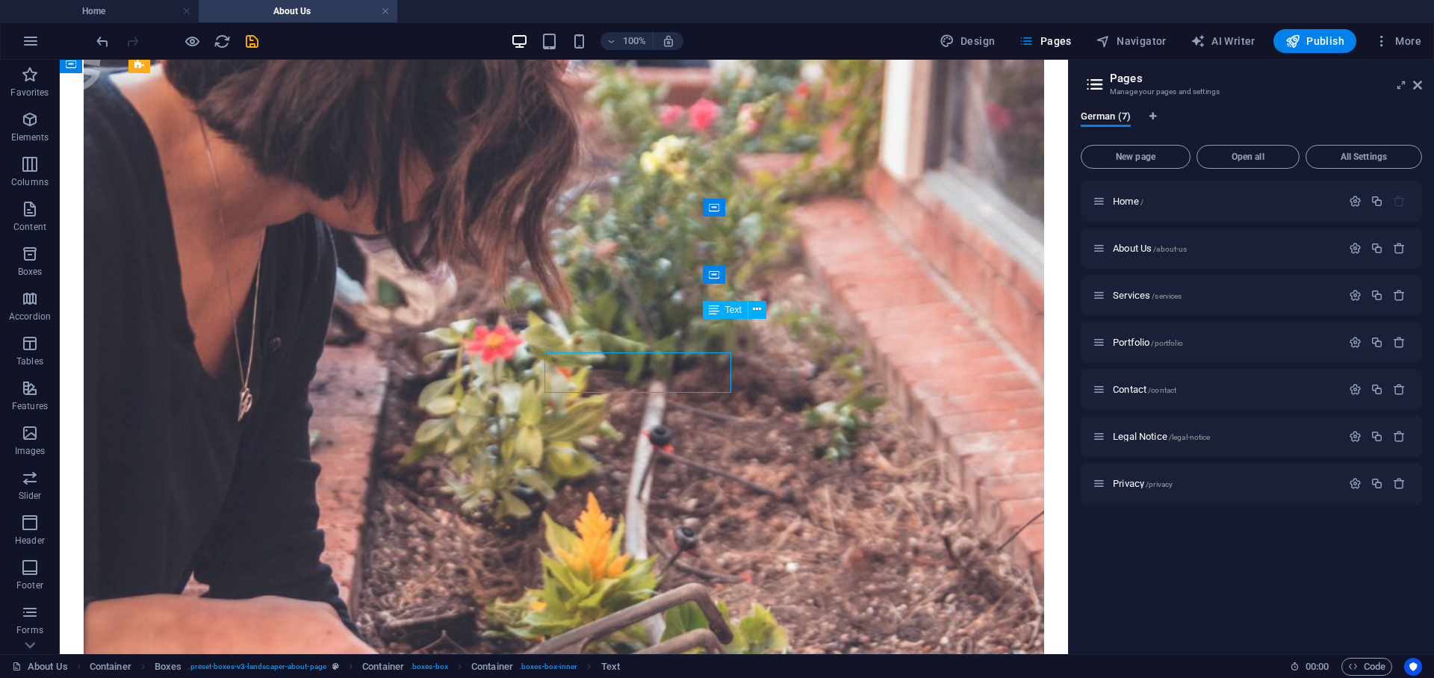
scroll to position [488, 0]
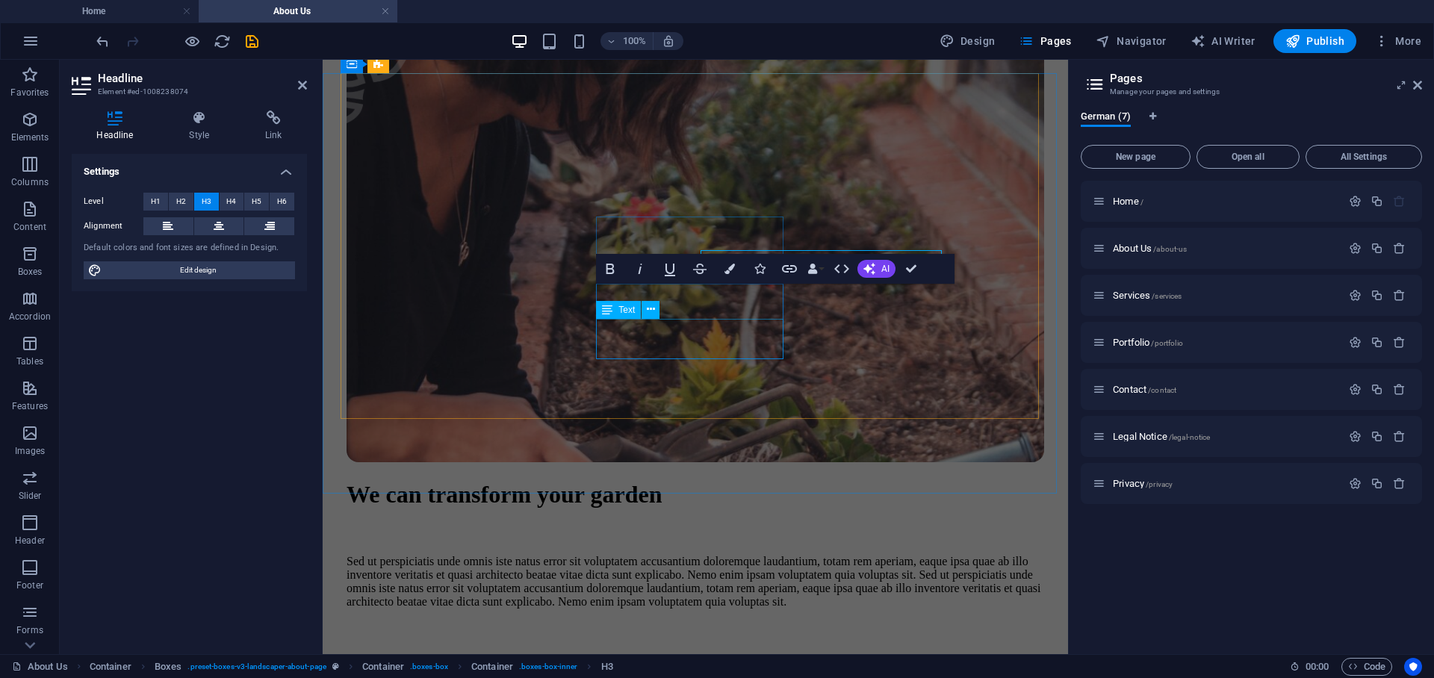
scroll to position [521, 0]
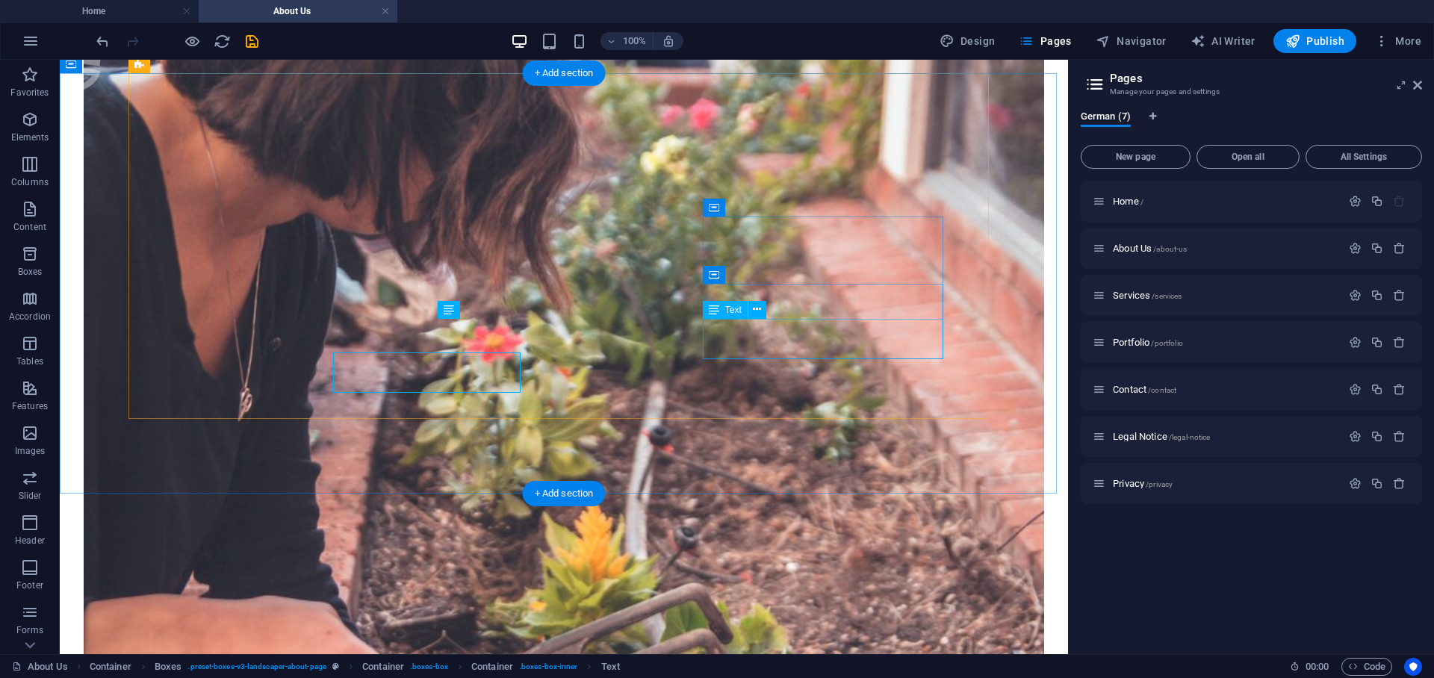
scroll to position [488, 0]
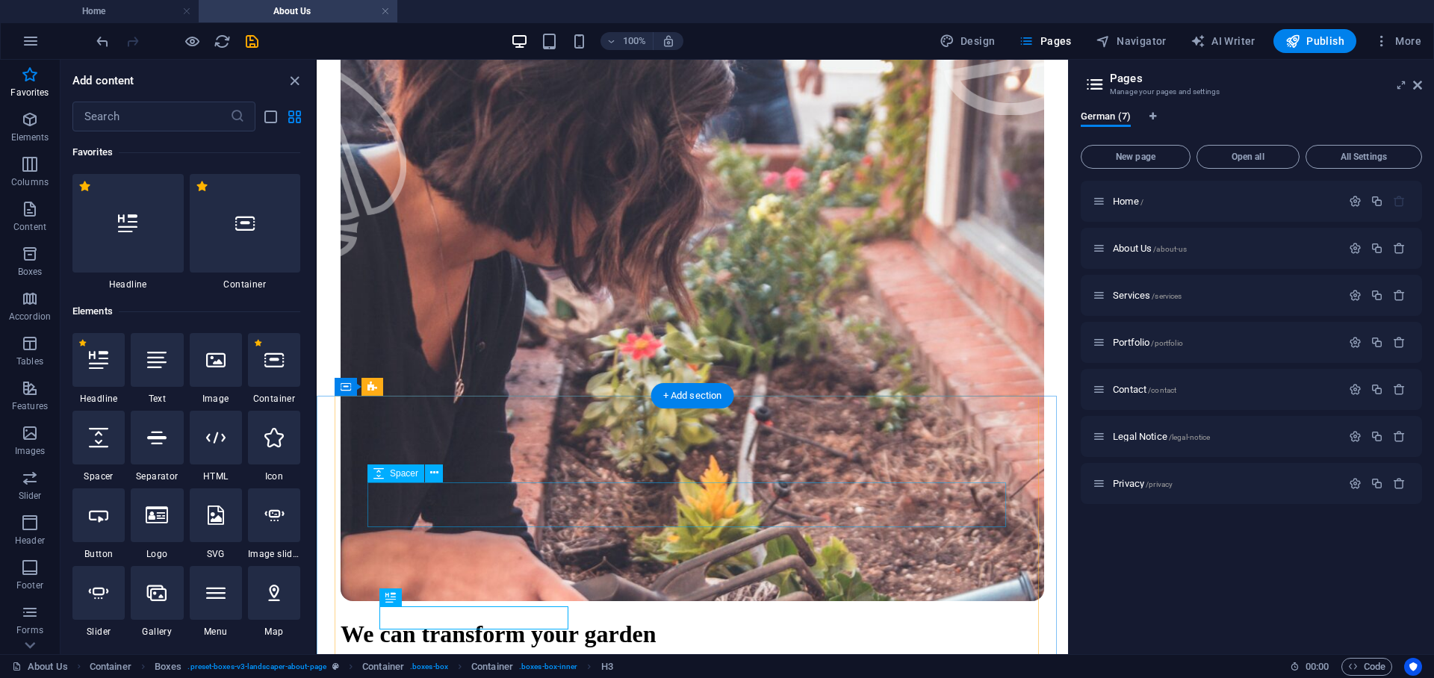
scroll to position [360, 0]
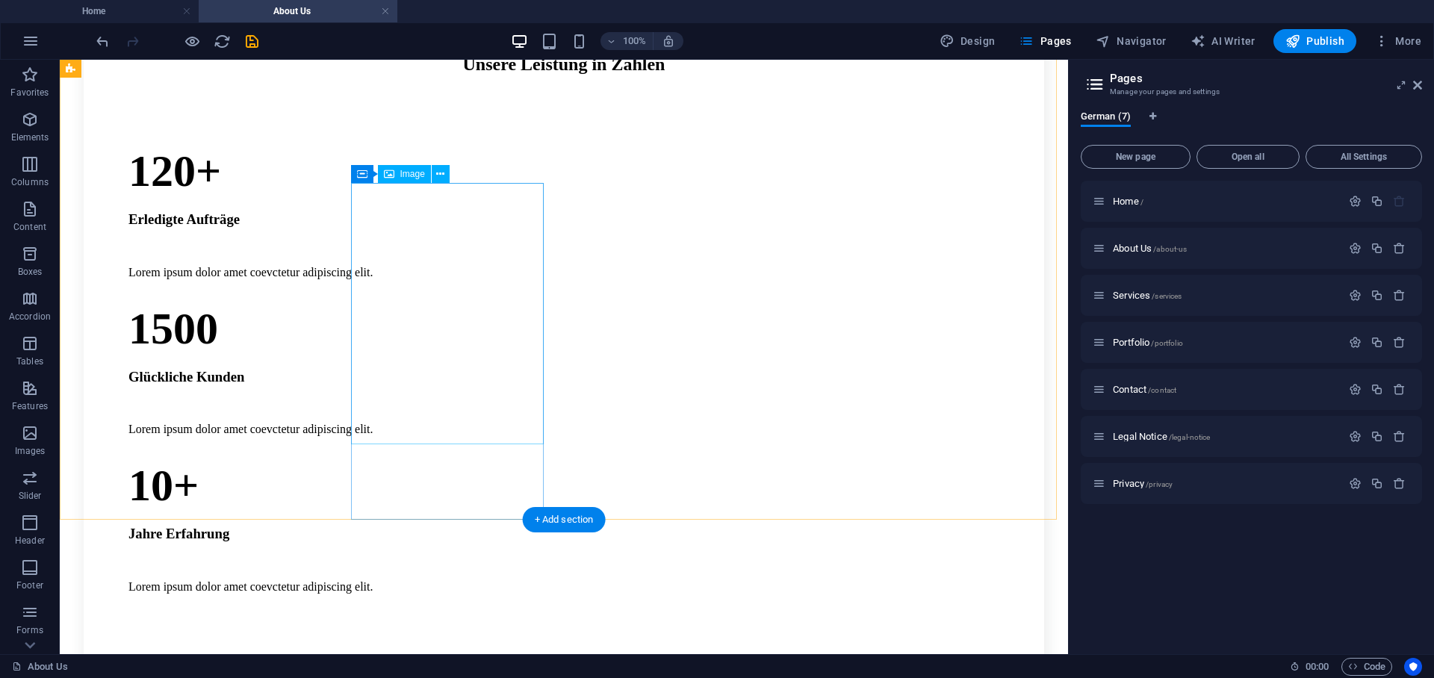
scroll to position [1465, 0]
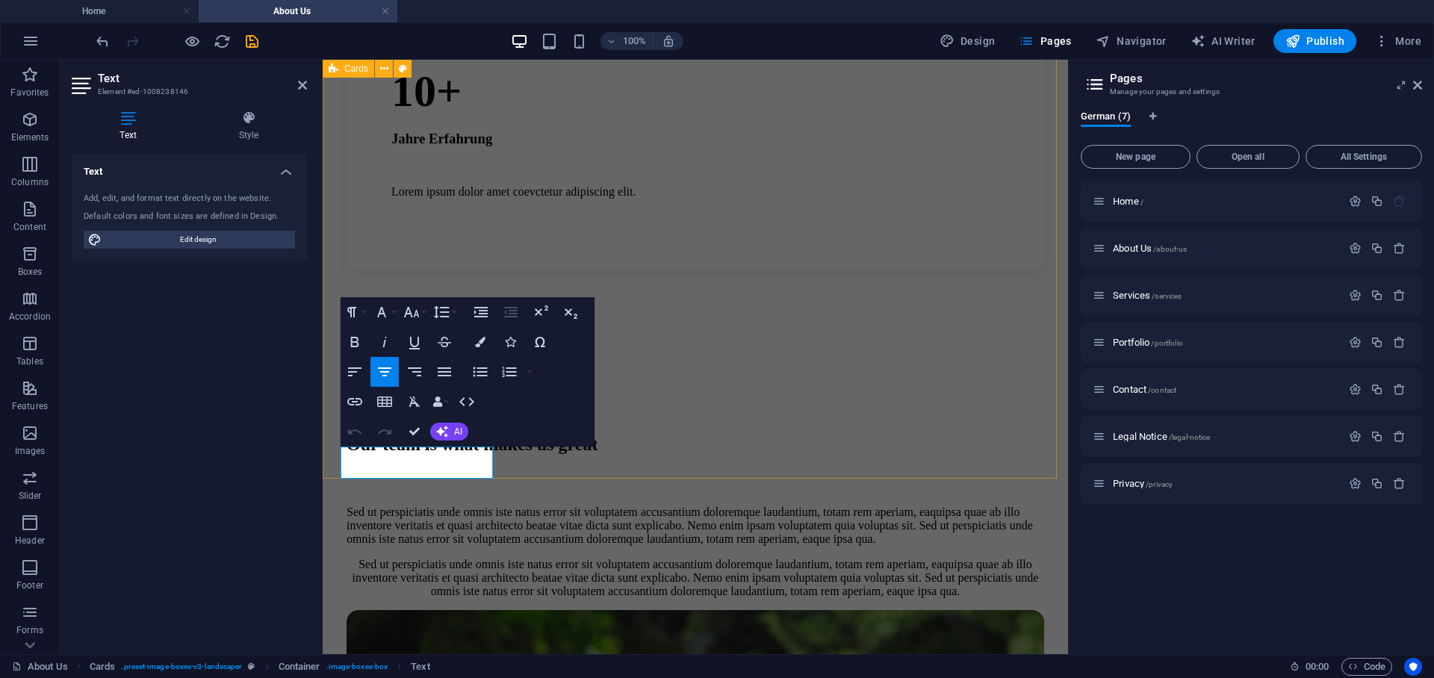
drag, startPoint x: 464, startPoint y: 449, endPoint x: 331, endPoint y: 451, distance: 132.9
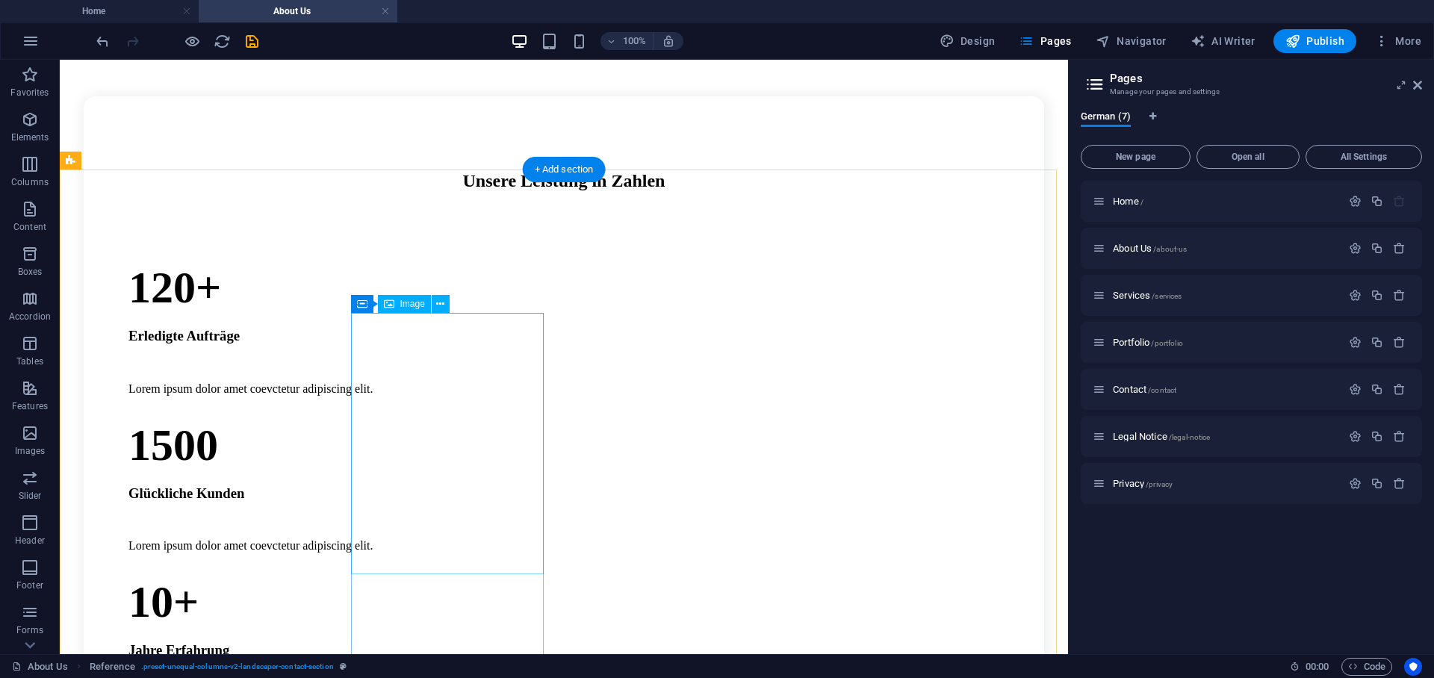
scroll to position [1335, 0]
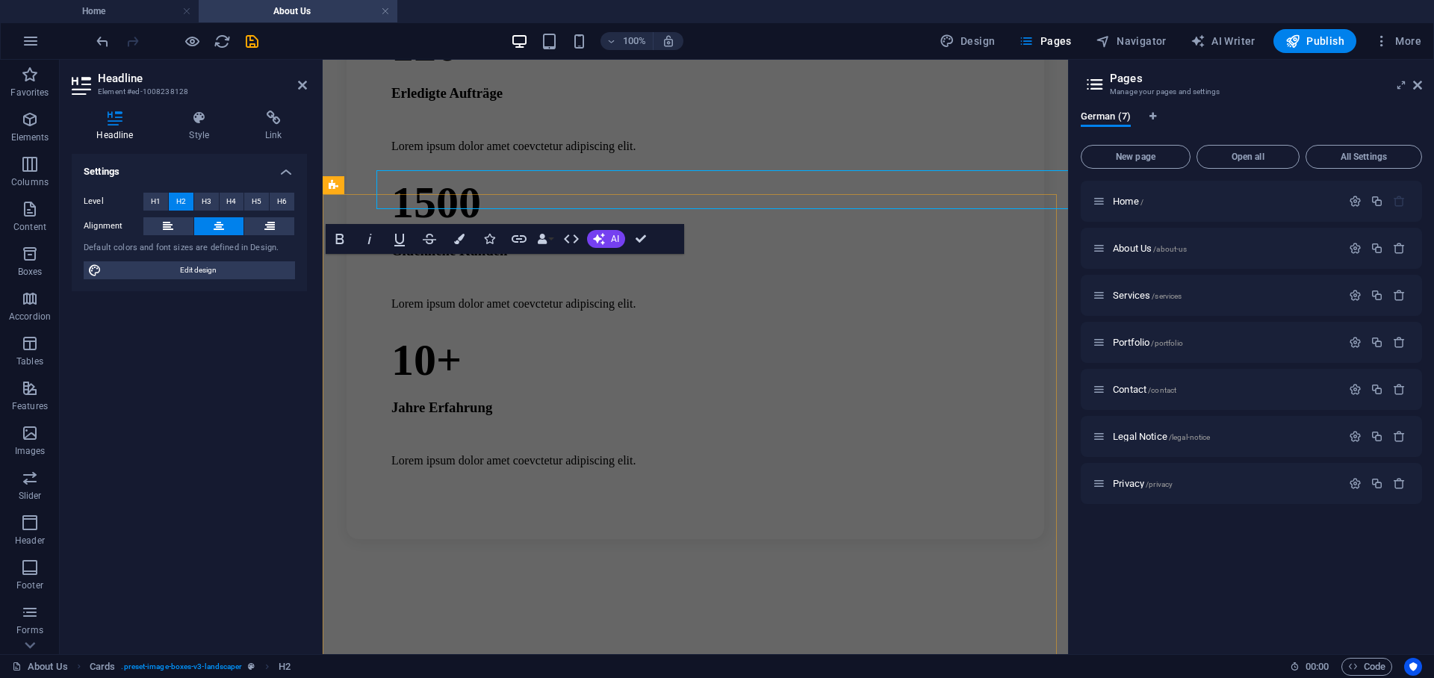
scroll to position [1394, 0]
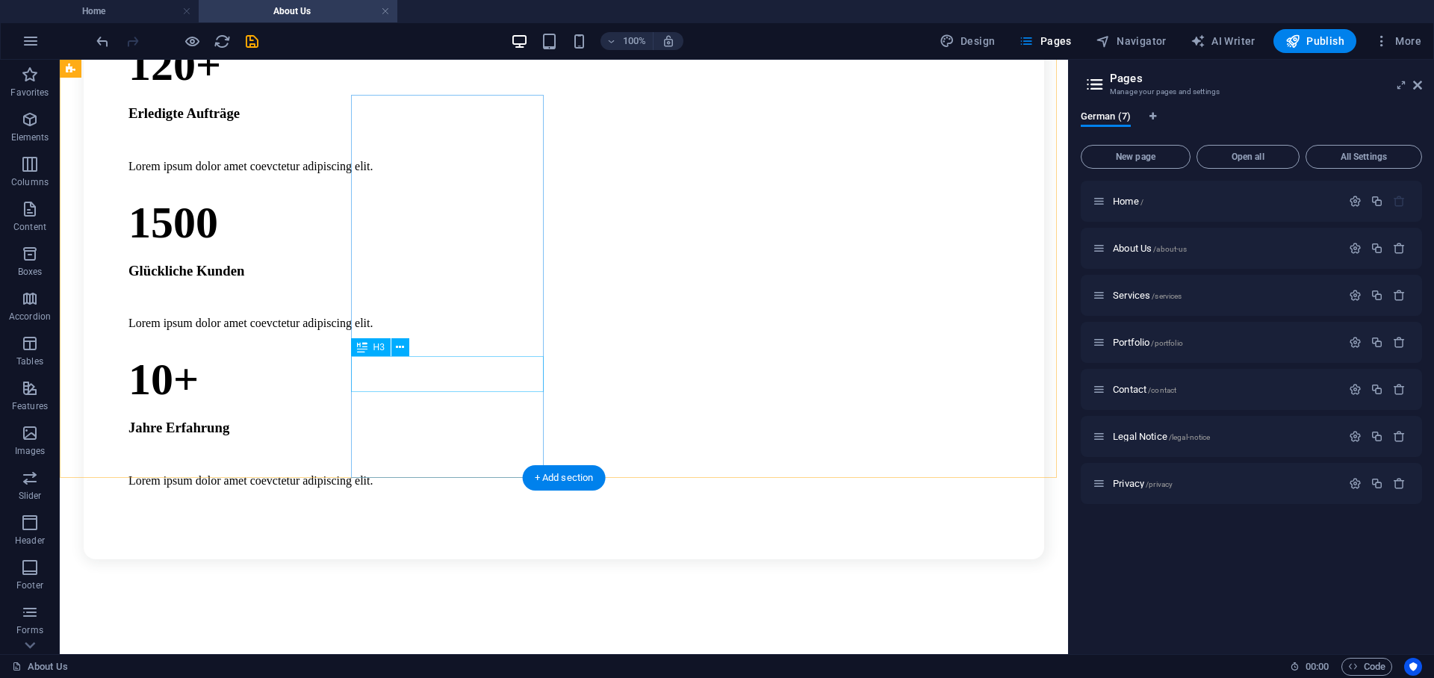
scroll to position [1522, 0]
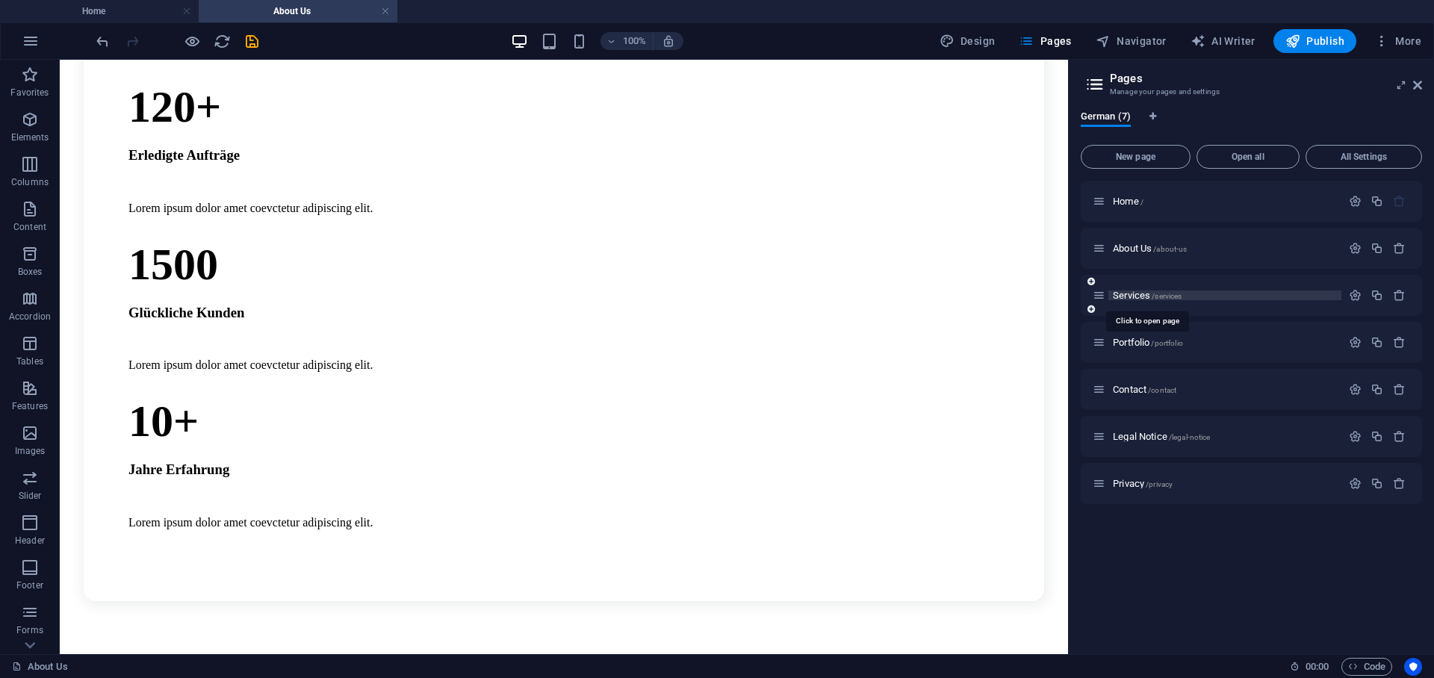
click at [1160, 296] on span "/services" at bounding box center [1166, 296] width 30 height 8
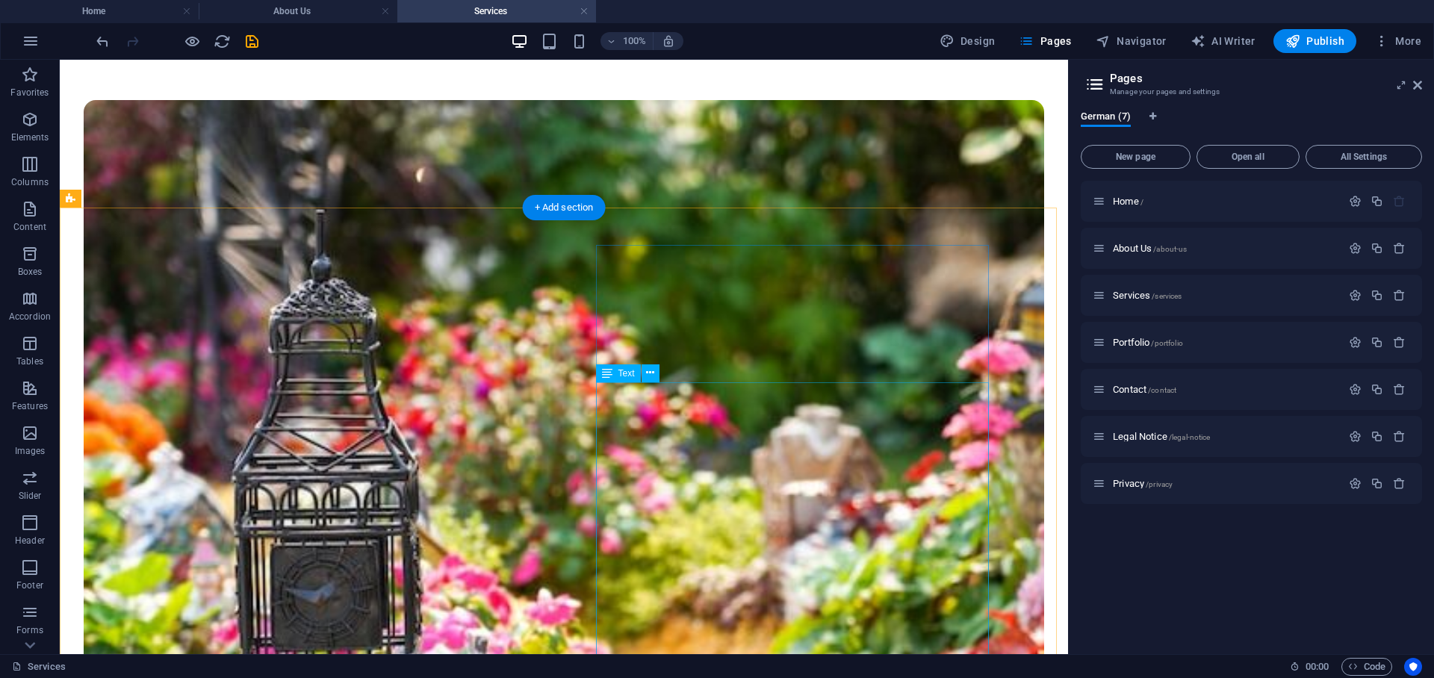
scroll to position [1479, 0]
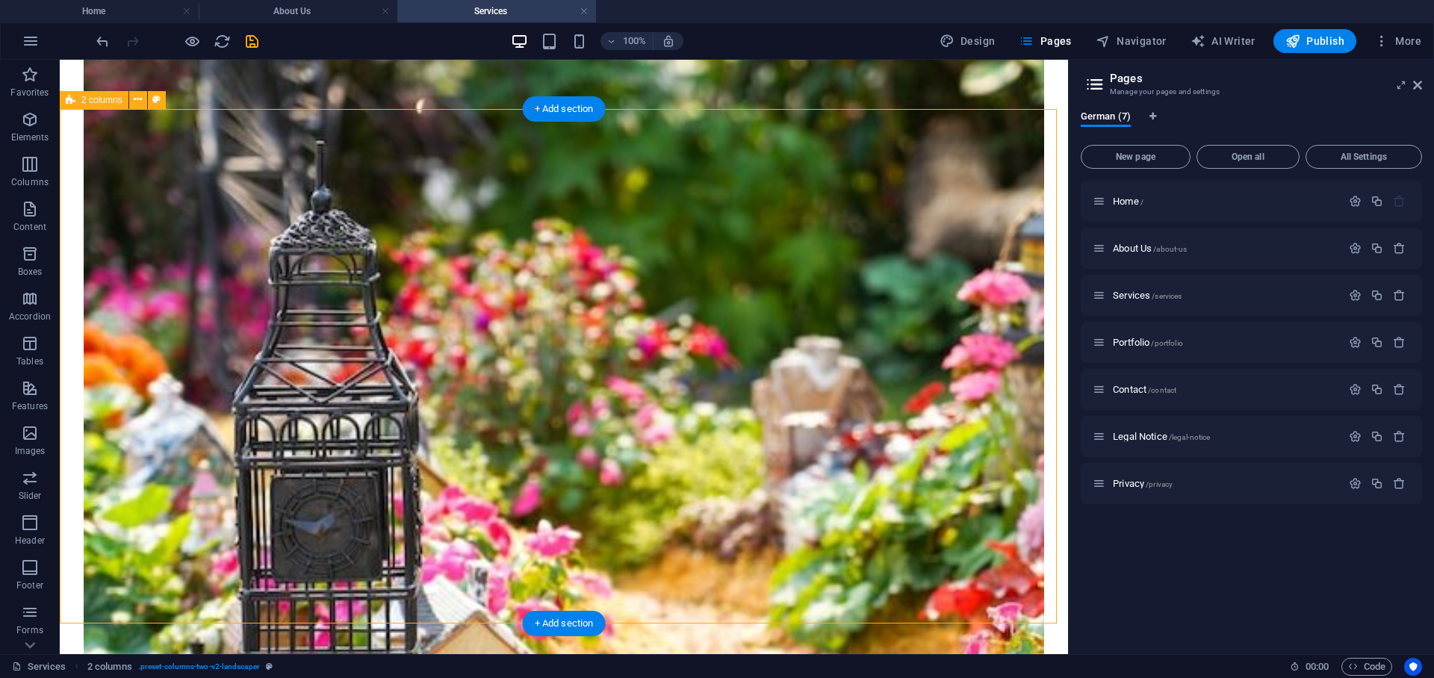
drag, startPoint x: 994, startPoint y: 244, endPoint x: 726, endPoint y: 247, distance: 268.1
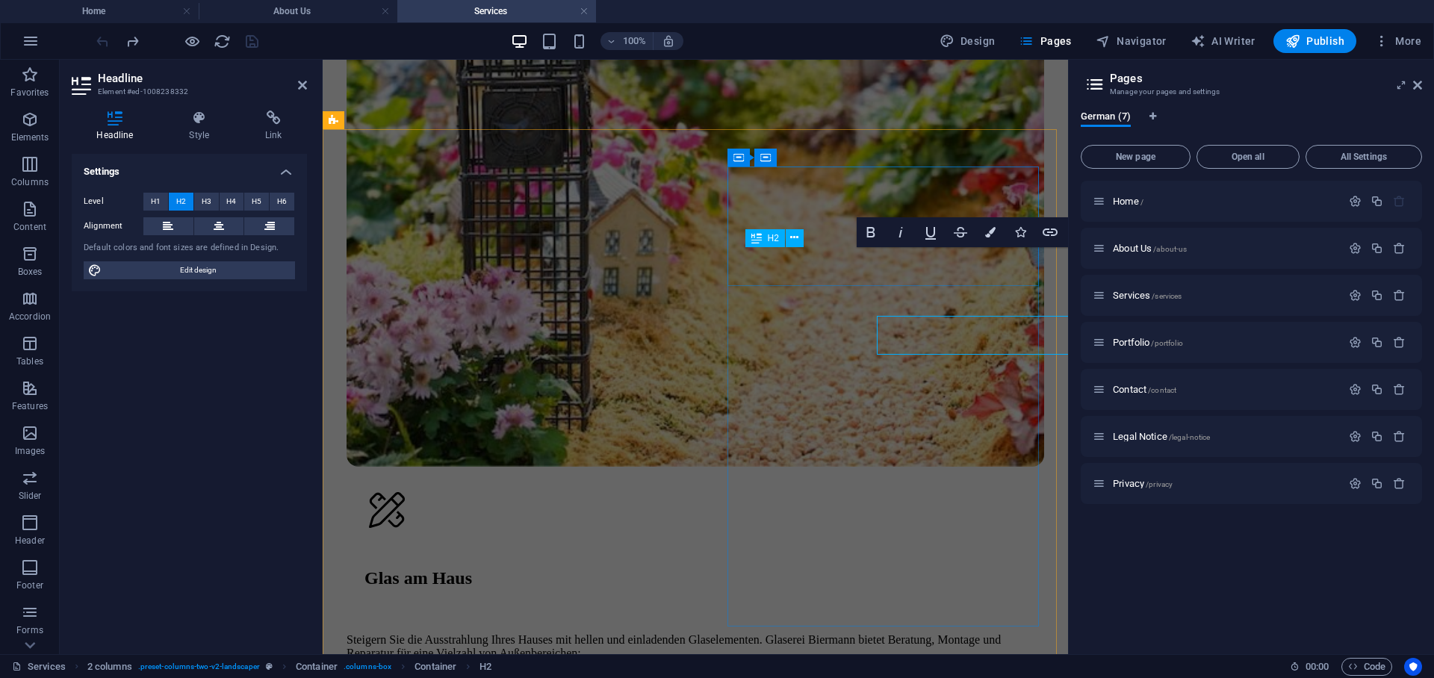
scroll to position [1390, 0]
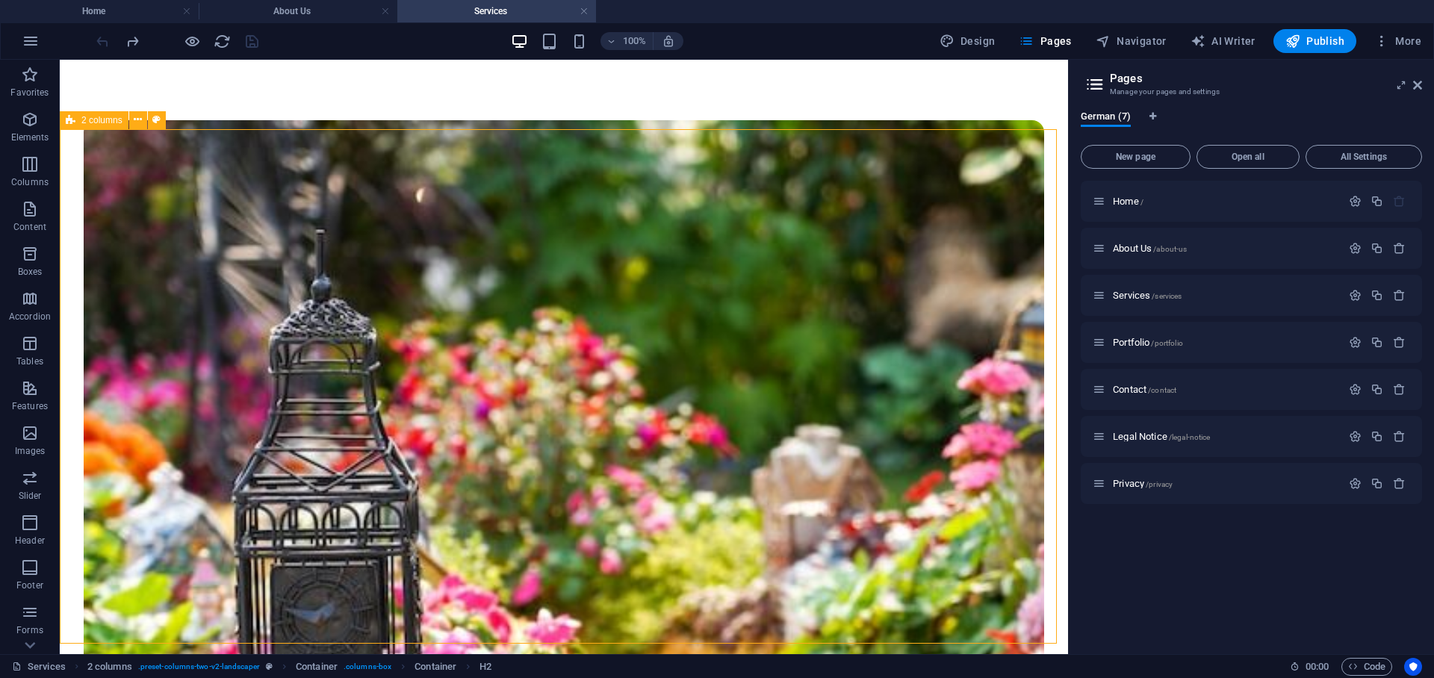
scroll to position [1459, 0]
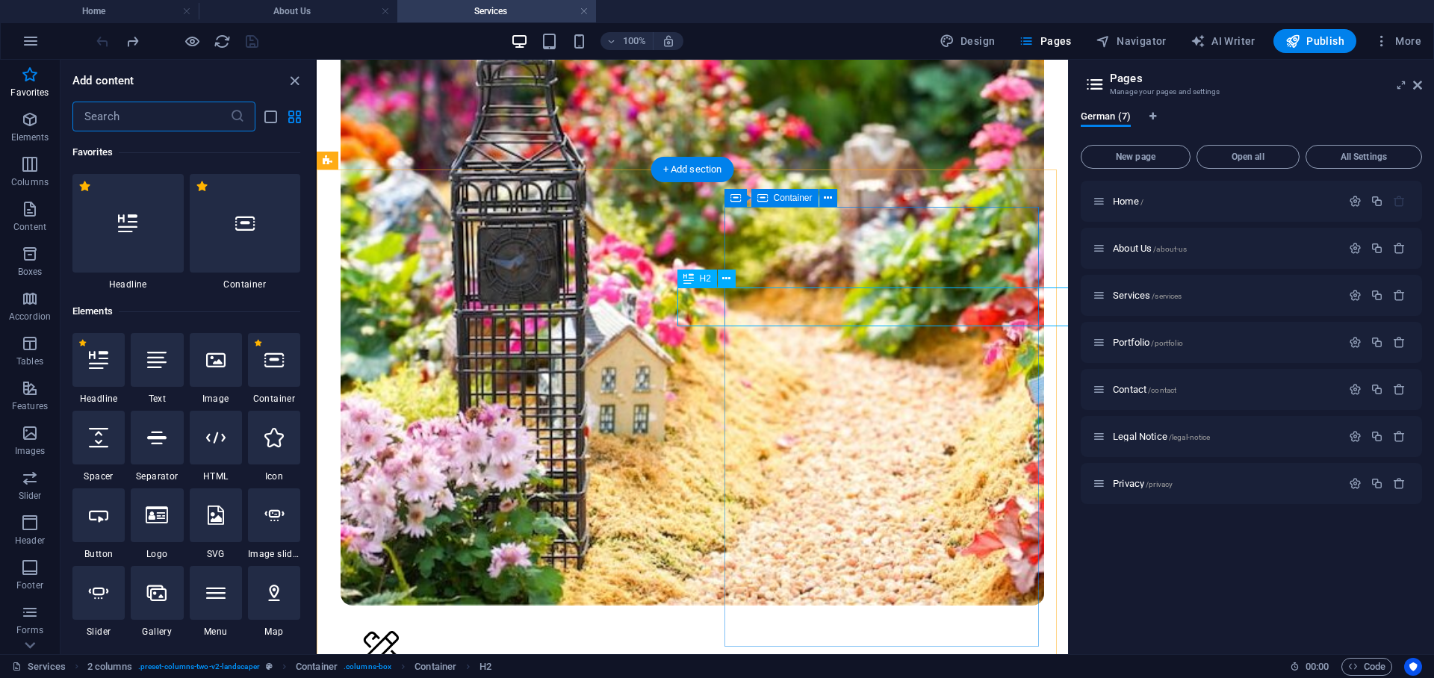
scroll to position [0, 65]
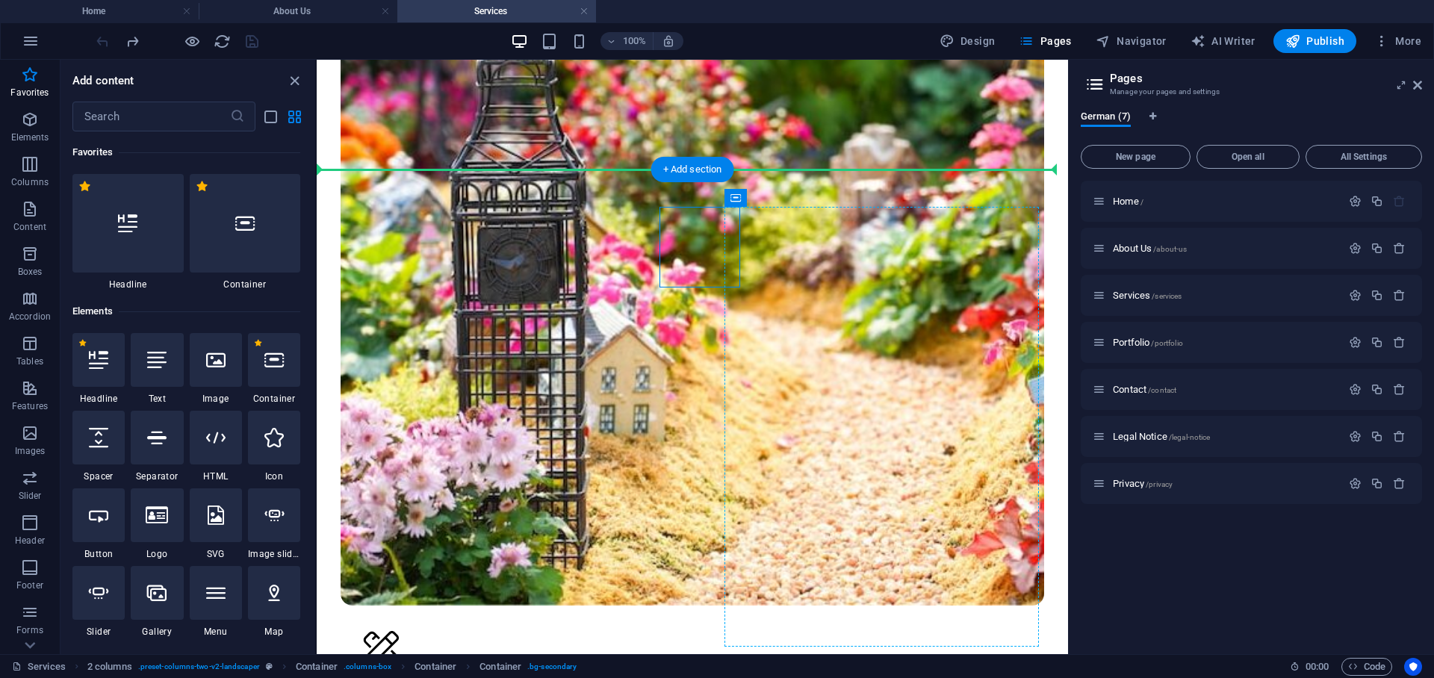
drag, startPoint x: 731, startPoint y: 251, endPoint x: 762, endPoint y: 249, distance: 31.4
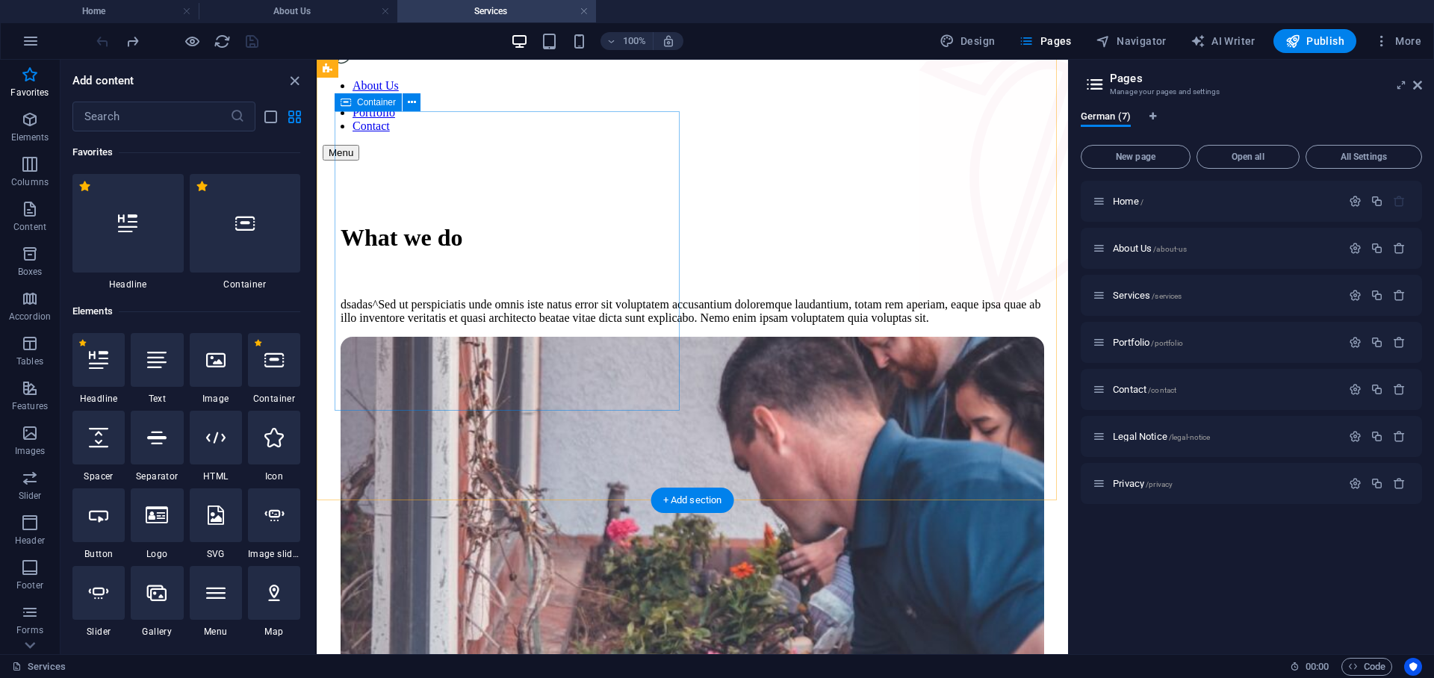
scroll to position [0, 0]
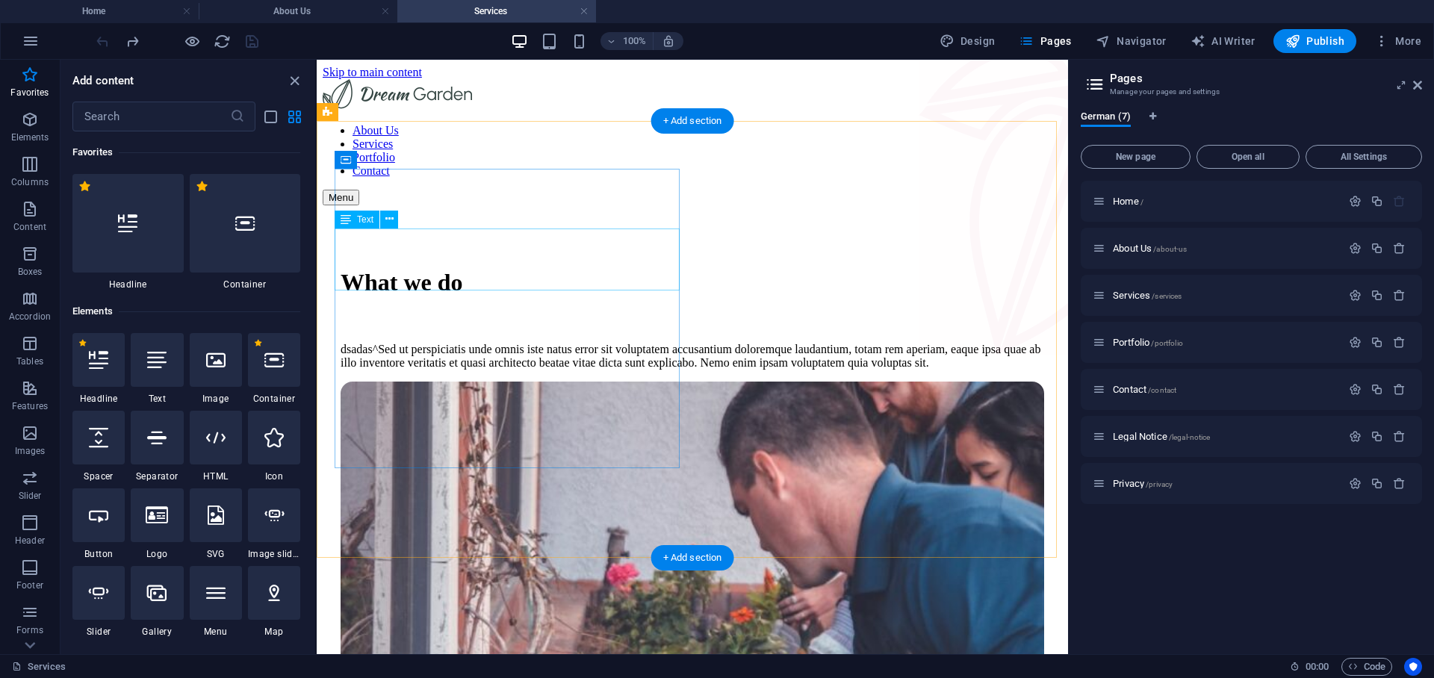
click at [539, 269] on div "What we do" at bounding box center [691, 283] width 703 height 28
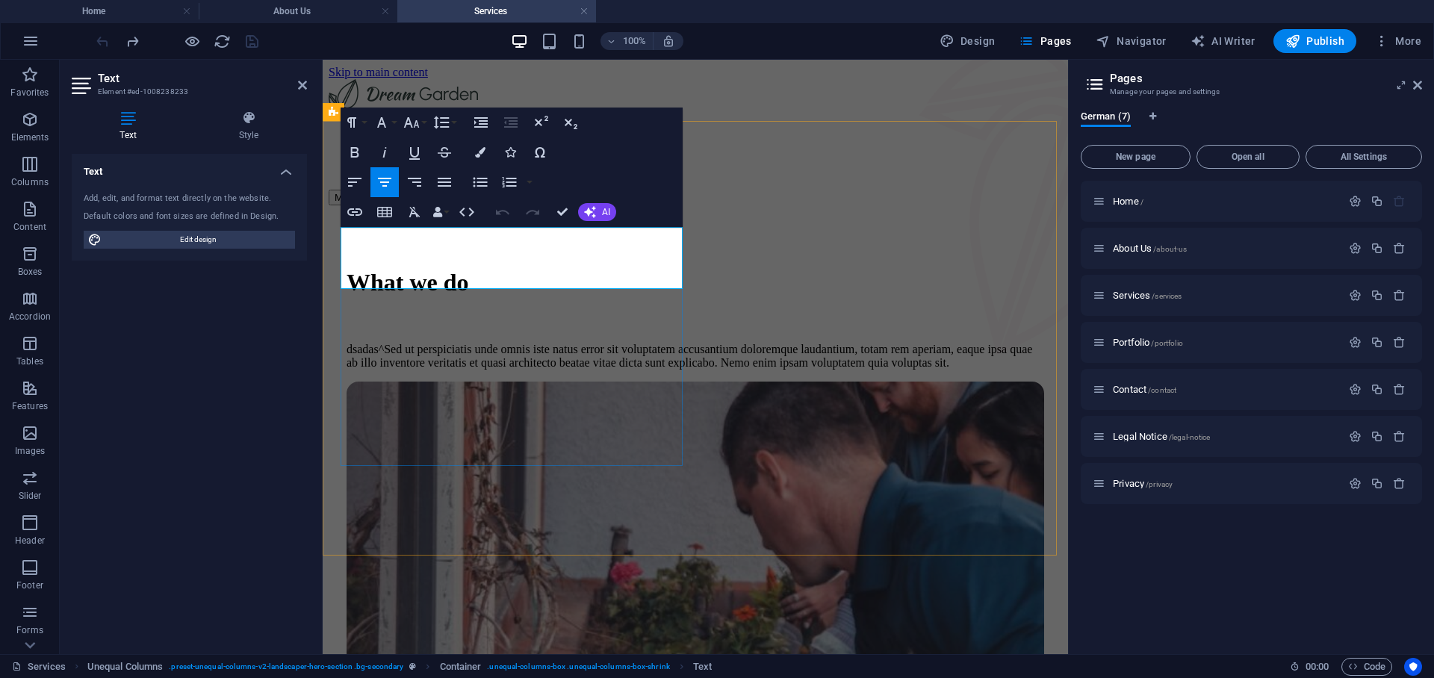
drag, startPoint x: 664, startPoint y: 267, endPoint x: 656, endPoint y: 267, distance: 8.2
click at [656, 269] on h1 "What we do" at bounding box center [694, 283] width 697 height 28
drag, startPoint x: 656, startPoint y: 267, endPoint x: 396, endPoint y: 248, distance: 259.7
click at [396, 269] on h1 "What we do" at bounding box center [694, 283] width 697 height 28
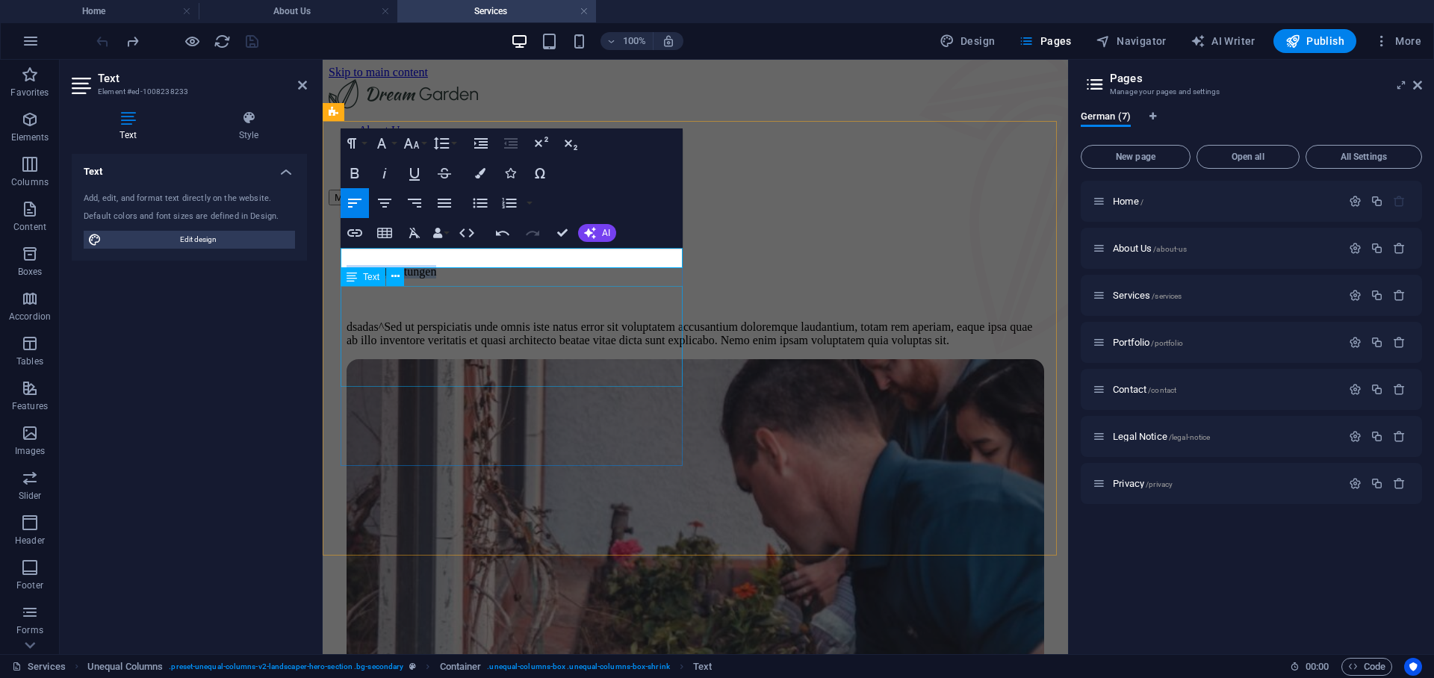
click at [548, 336] on div "dsadas^Sed ut perspiciatis unde omnis iste natus error sit voluptatem accusanti…" at bounding box center [694, 333] width 697 height 27
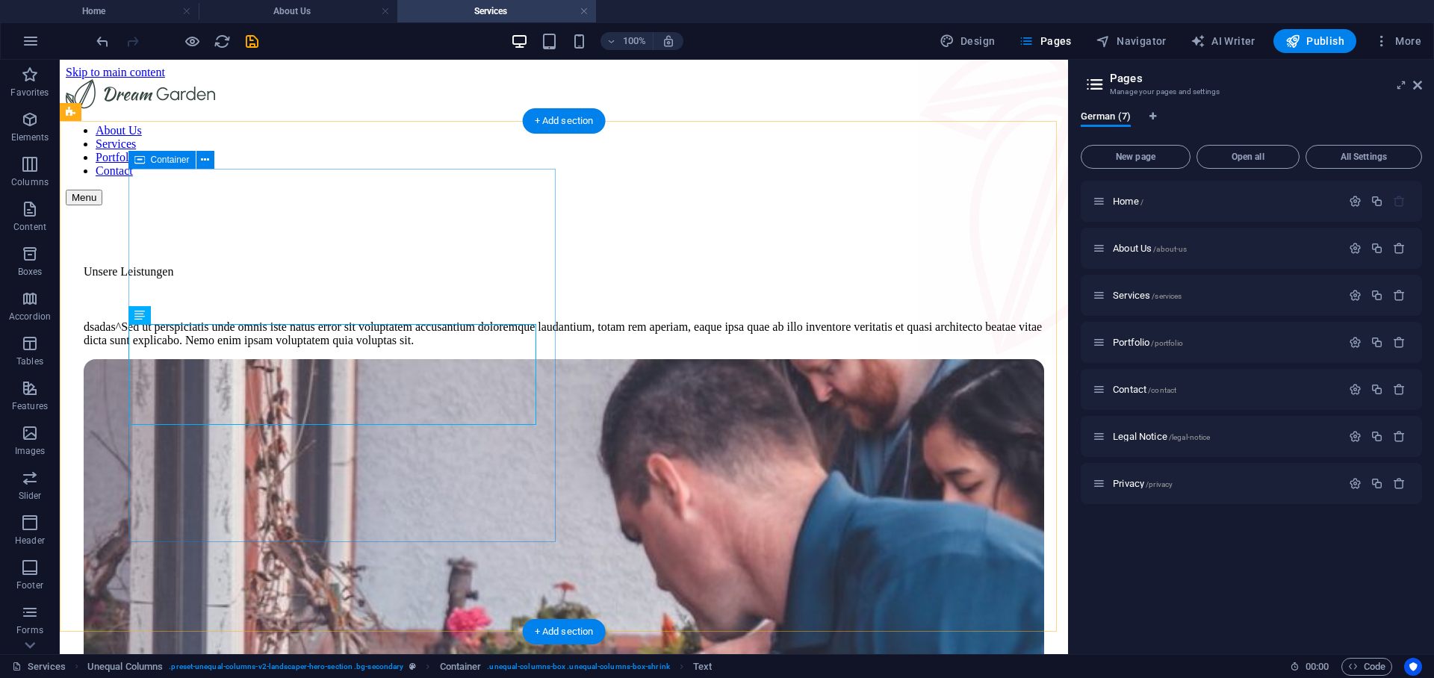
click at [208, 253] on div "Unsere Leistungen dsadas^Sed ut perspiciatis unde omnis iste natus error sit vo…" at bounding box center [564, 306] width 960 height 106
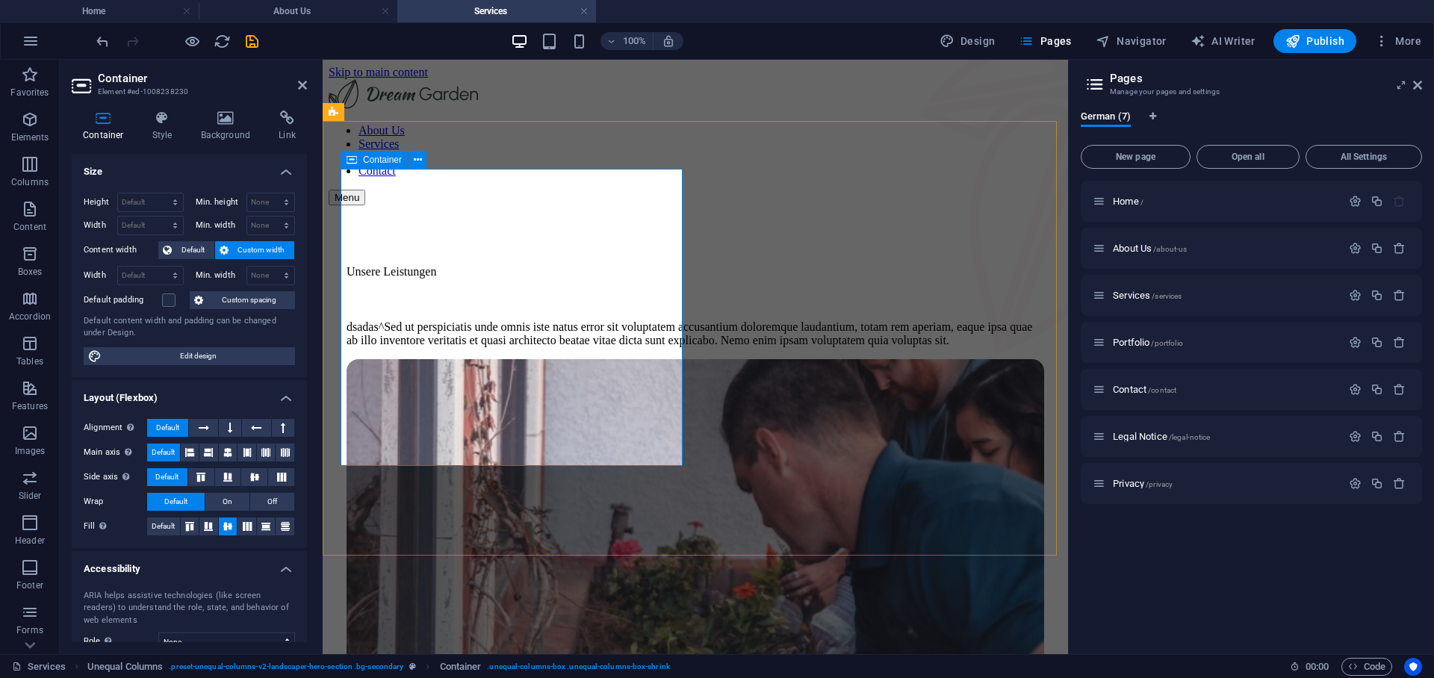
click at [419, 253] on div "Unsere Leistungen dsadas^Sed ut perspiciatis unde omnis iste natus error sit vo…" at bounding box center [694, 306] width 697 height 106
click at [168, 136] on h4 "Style" at bounding box center [165, 125] width 49 height 31
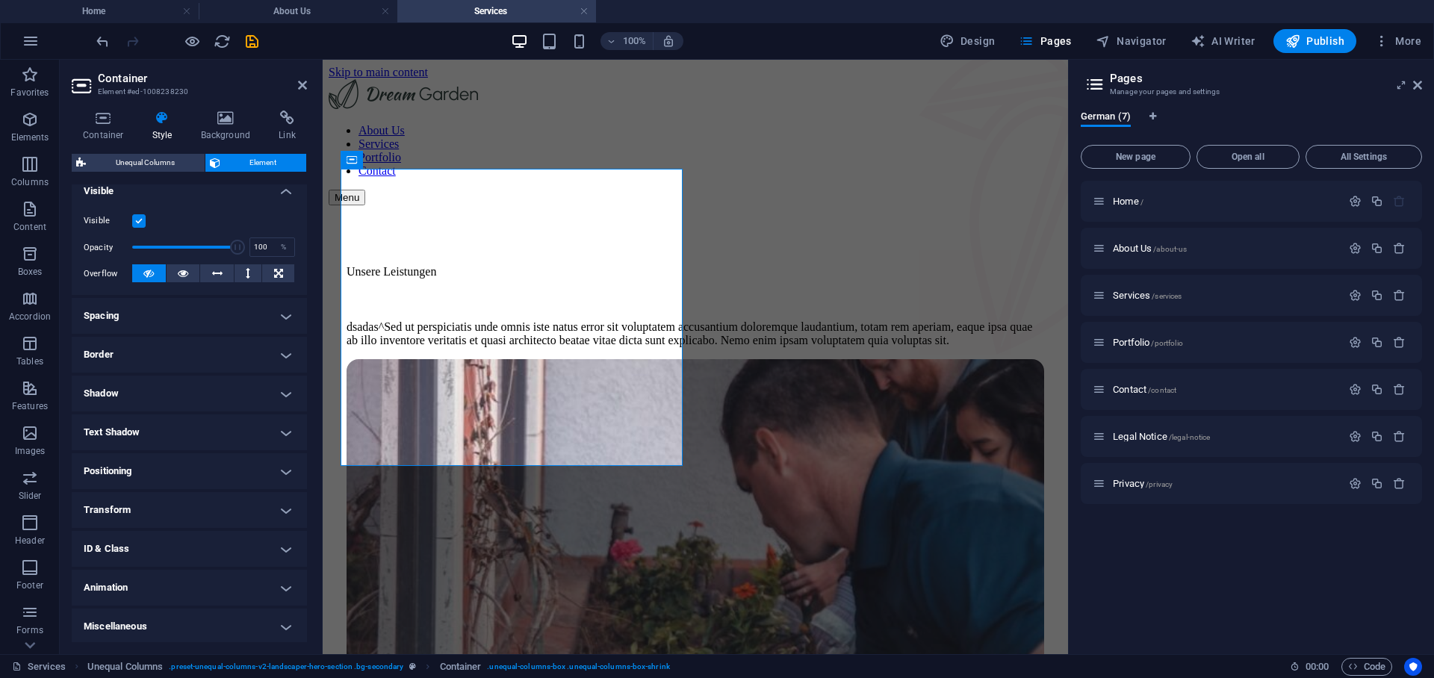
scroll to position [173, 0]
click at [29, 264] on span "Boxes" at bounding box center [30, 263] width 60 height 36
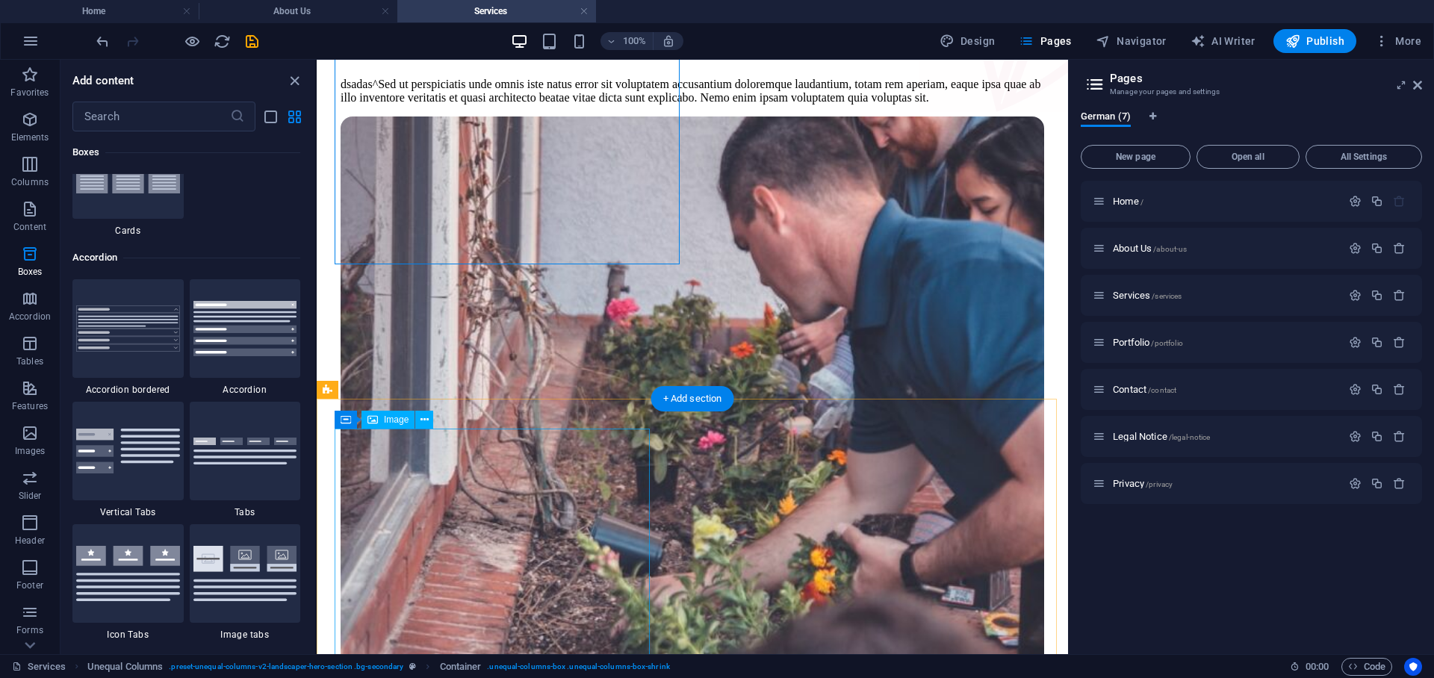
scroll to position [0, 0]
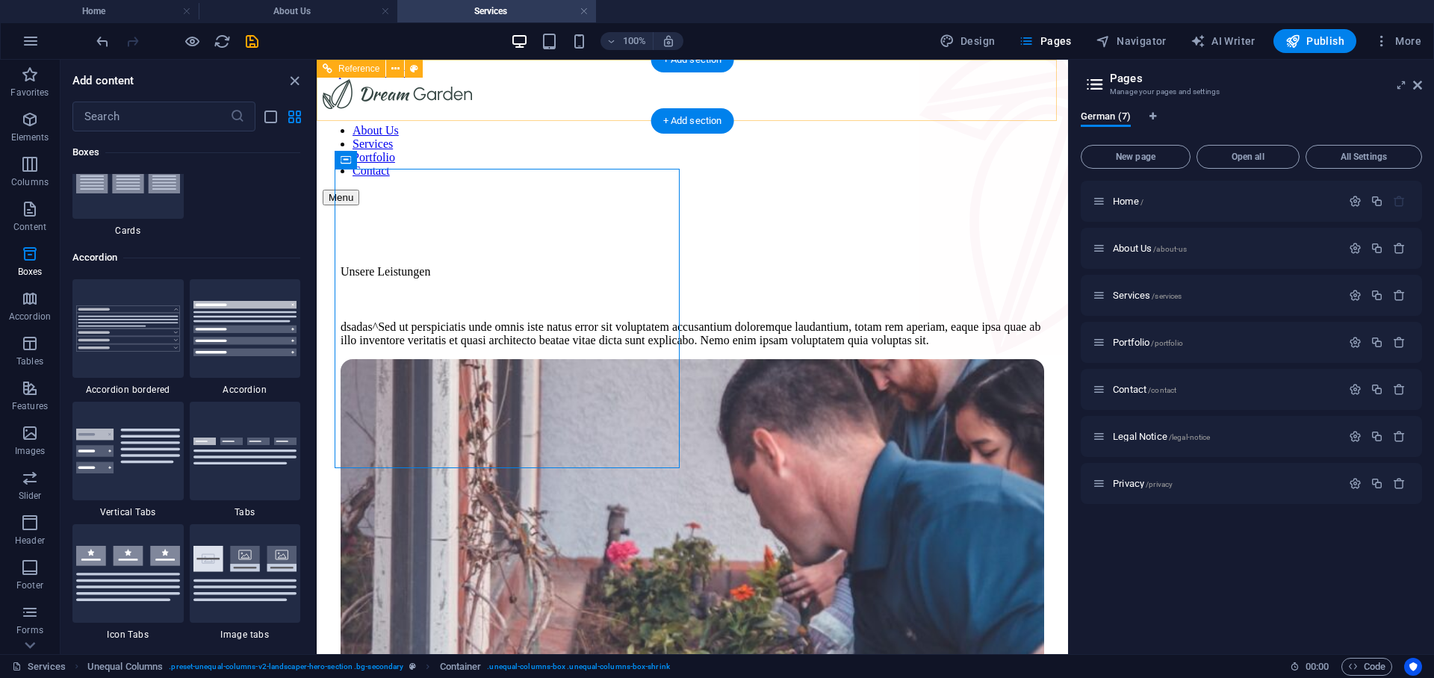
click at [862, 124] on nav "About Us Services Portfolio Contact" at bounding box center [692, 151] width 739 height 54
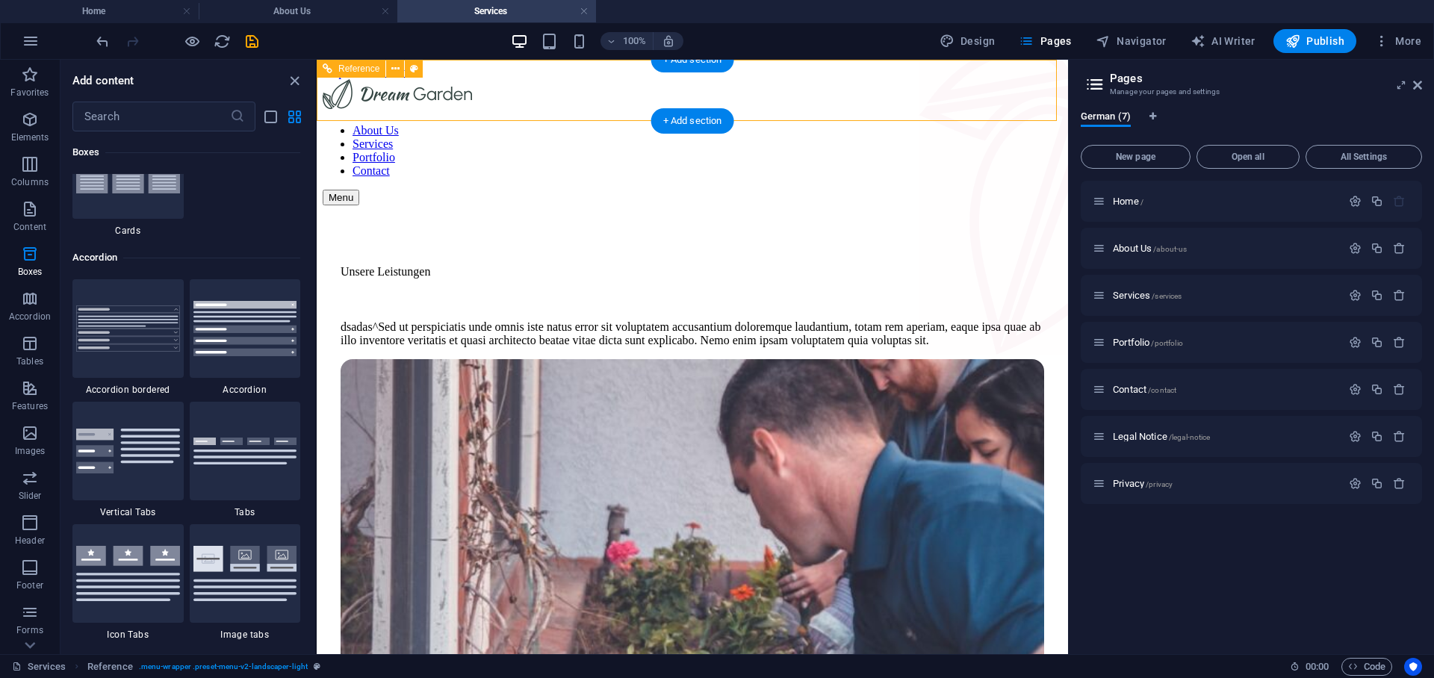
click at [862, 124] on nav "About Us Services Portfolio Contact" at bounding box center [692, 151] width 739 height 54
click at [885, 124] on nav "About Us Services Portfolio Contact" at bounding box center [692, 151] width 739 height 54
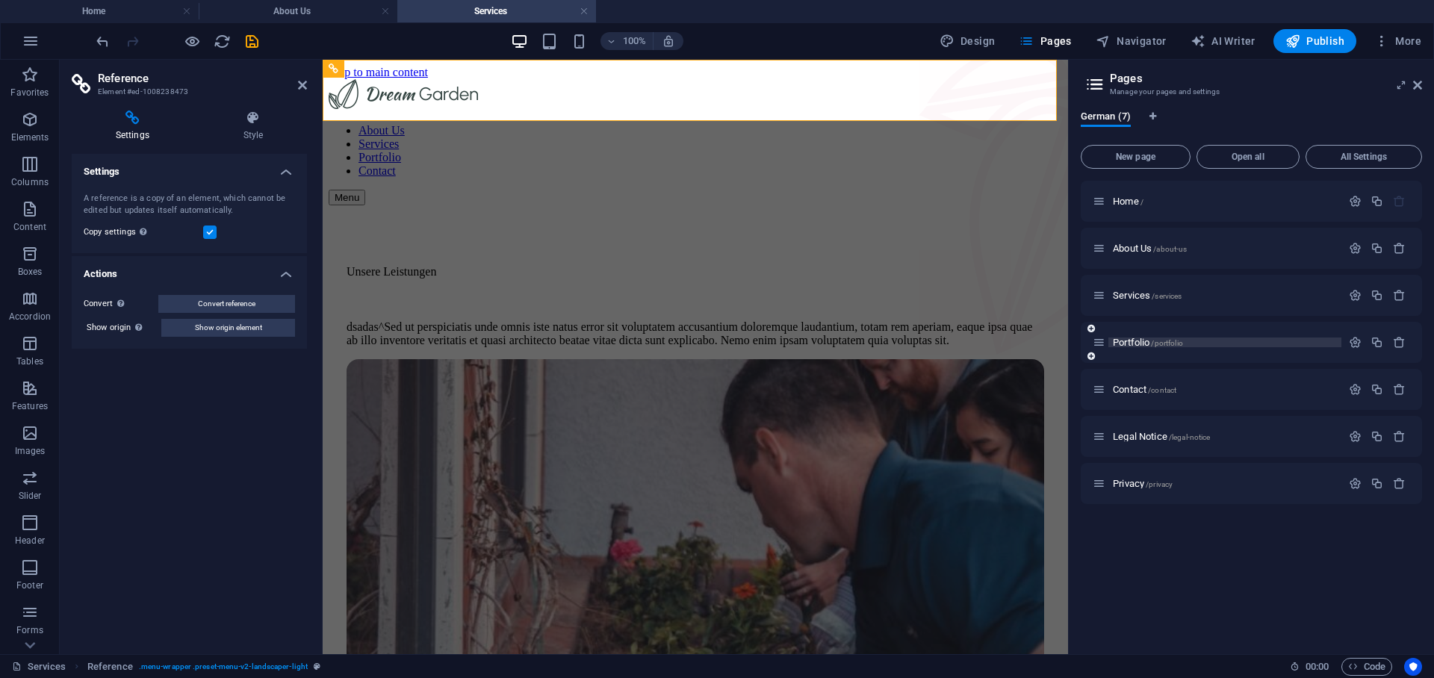
click at [1142, 345] on span "Portfolio /portfolio" at bounding box center [1147, 342] width 70 height 11
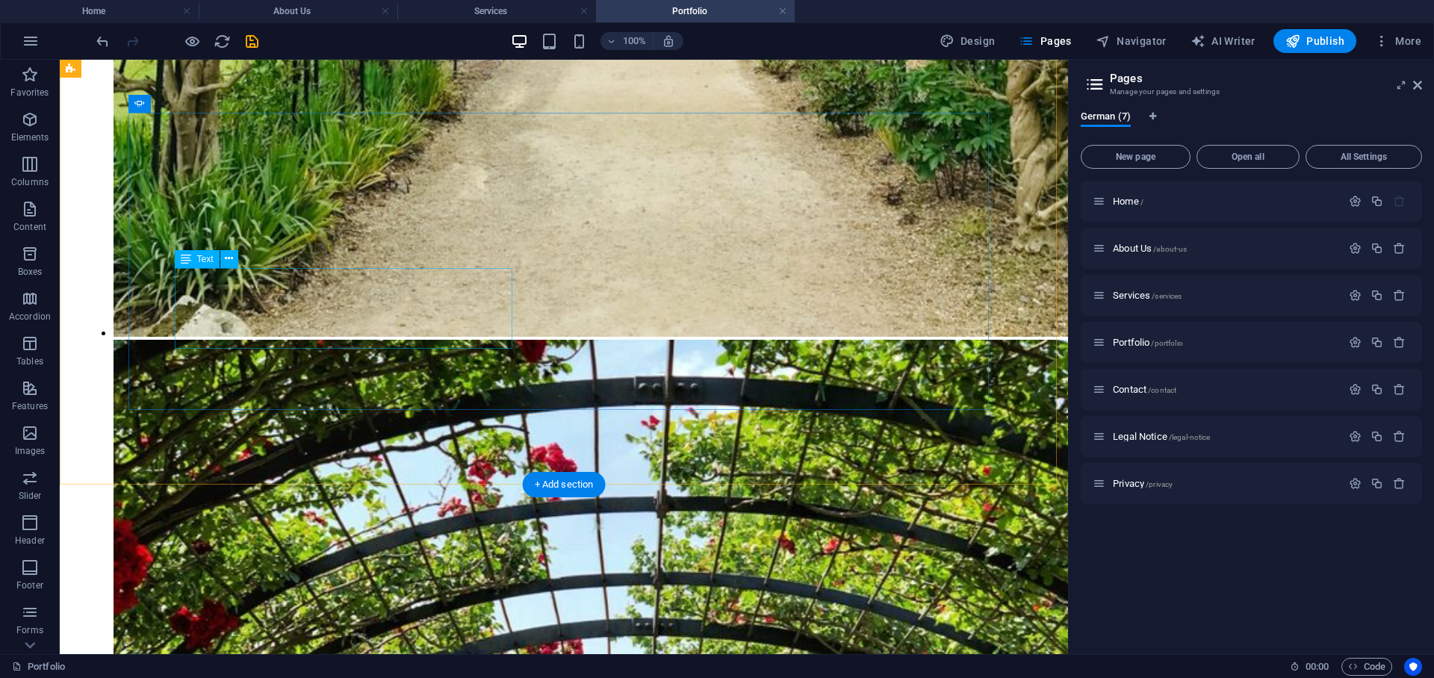
scroll to position [2698, 0]
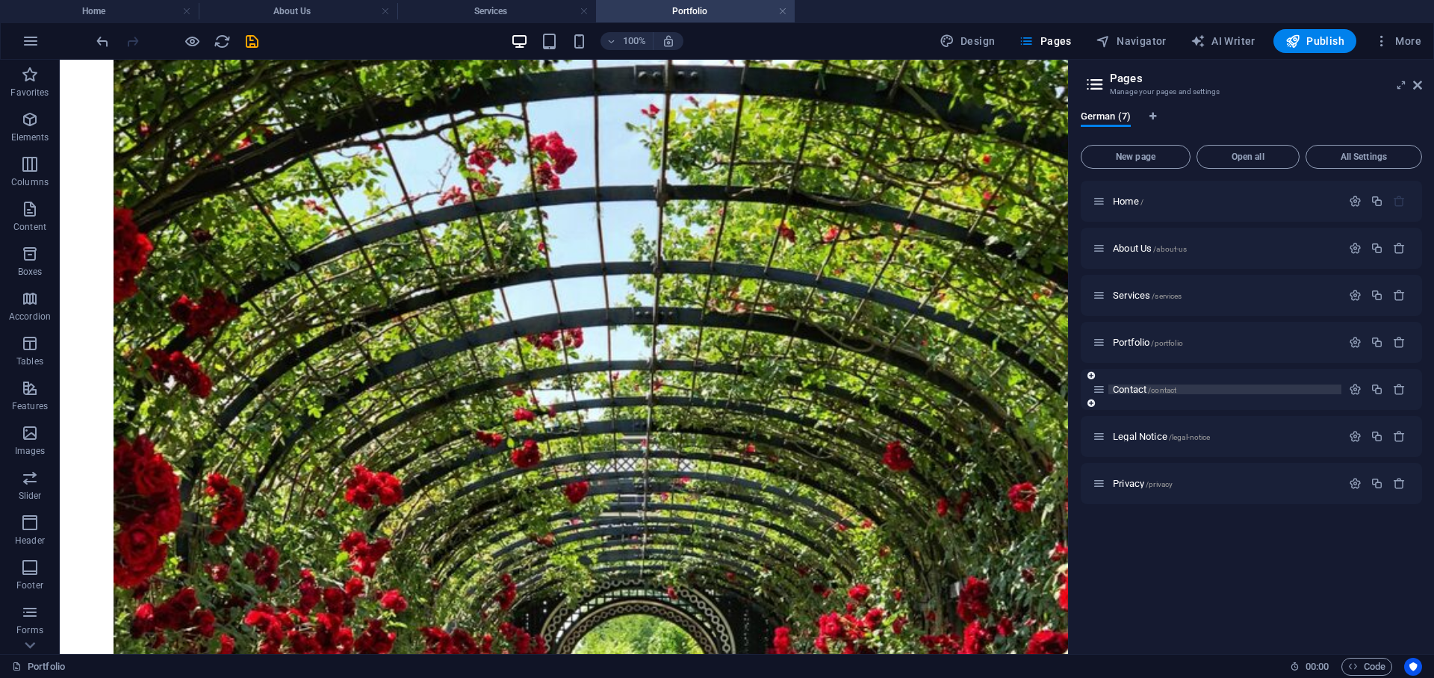
click at [1139, 390] on span "Contact /contact" at bounding box center [1143, 389] width 63 height 11
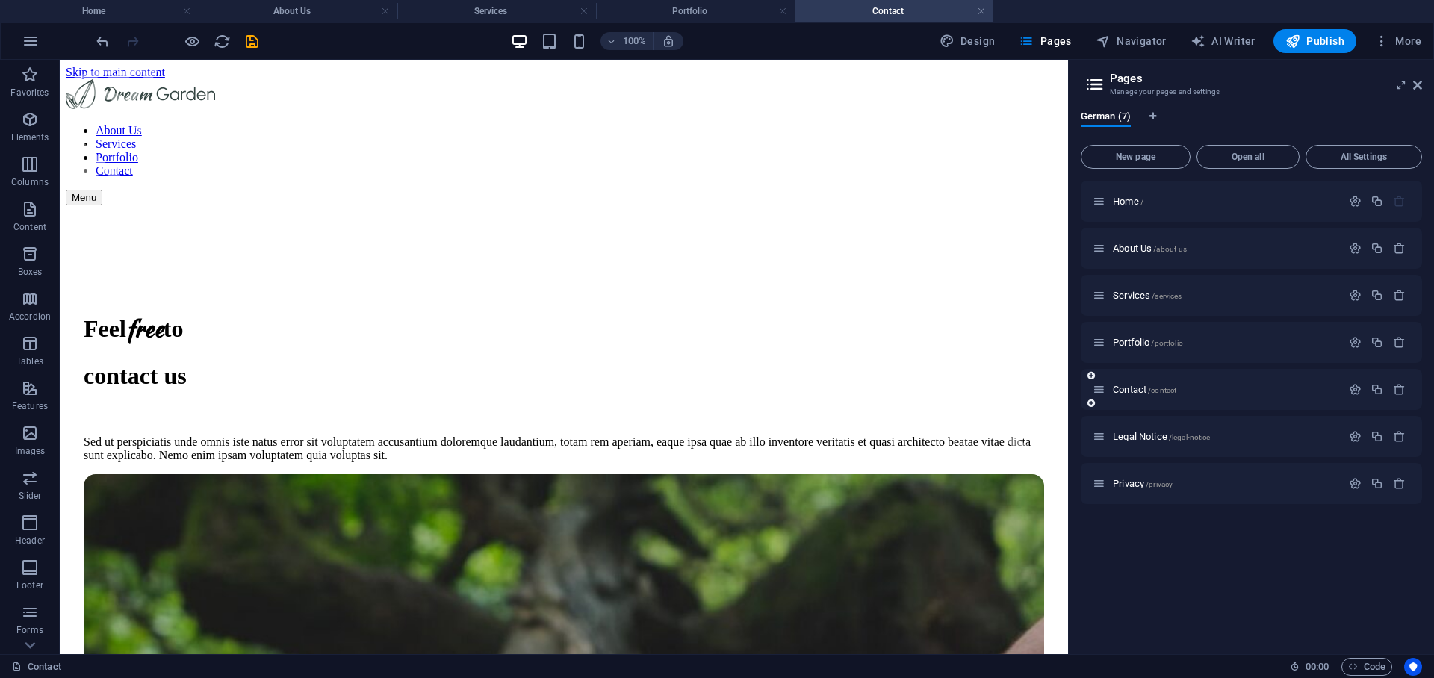
scroll to position [0, 0]
click at [1130, 437] on span "Legal Notice /legal-notice" at bounding box center [1160, 436] width 97 height 11
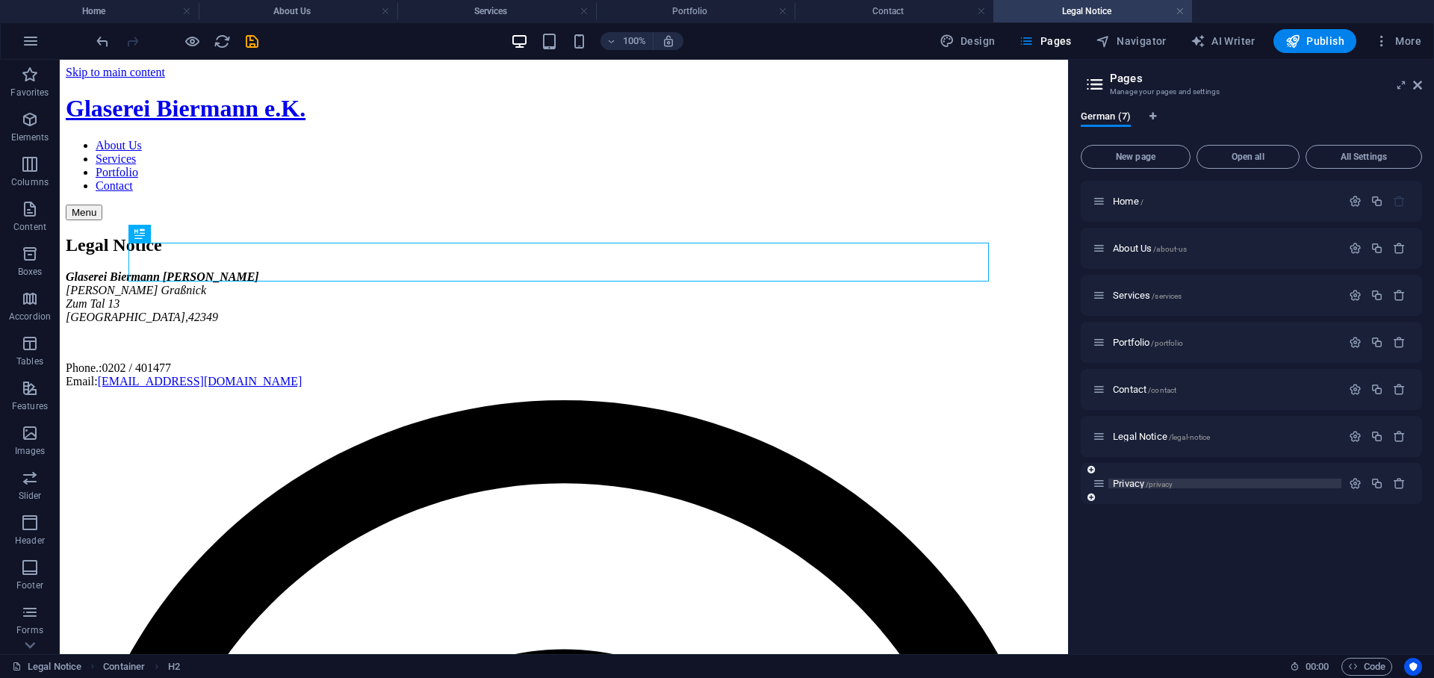
click at [1136, 485] on span "Privacy /privacy" at bounding box center [1142, 483] width 60 height 11
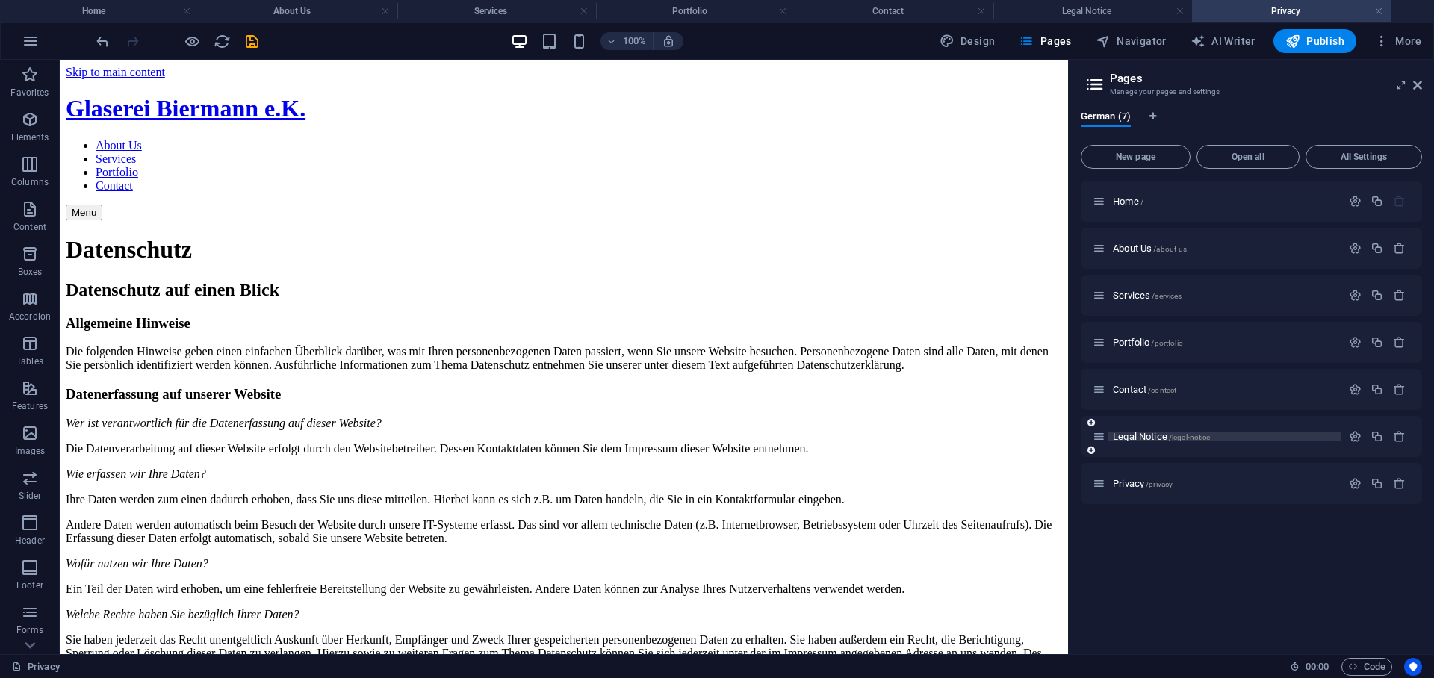
click at [1155, 436] on span "Legal Notice /legal-notice" at bounding box center [1160, 436] width 97 height 11
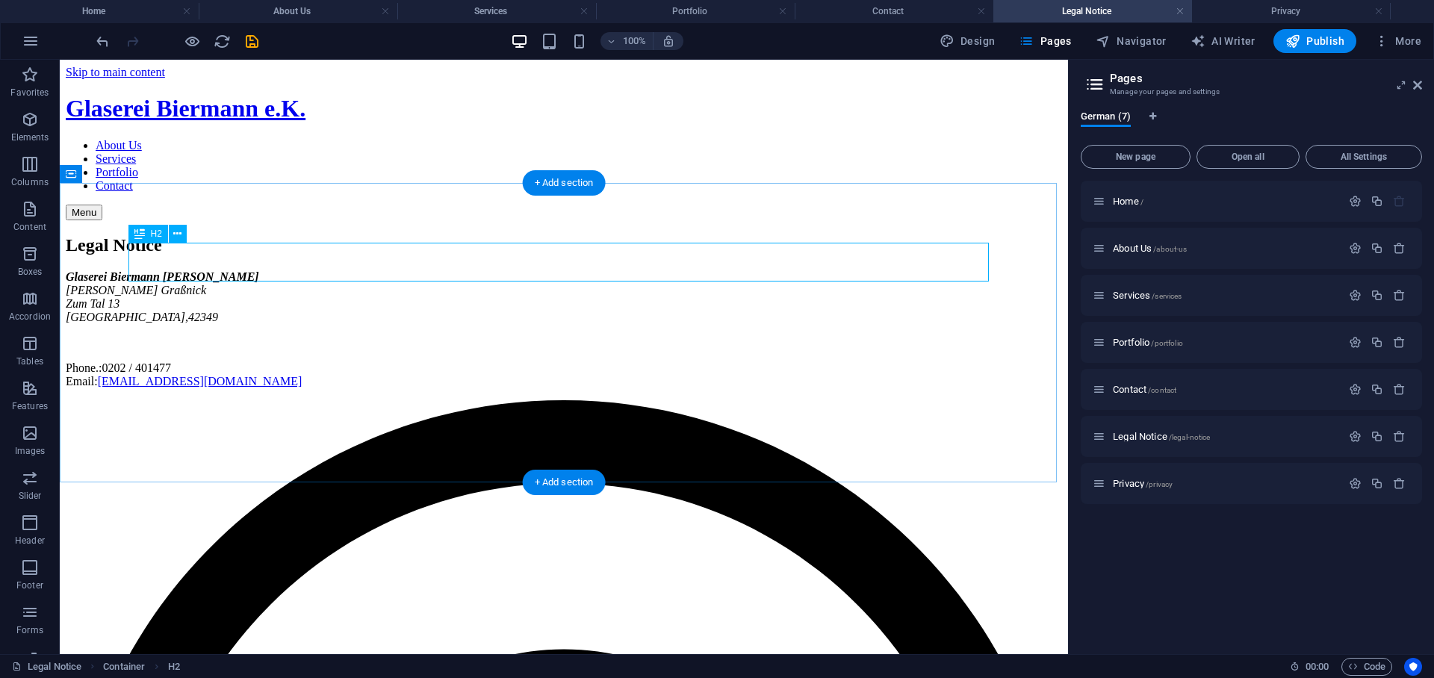
click at [303, 255] on div "Legal Notice" at bounding box center [564, 245] width 996 height 20
click at [303, 264] on div "Drag here to replace the existing content. Press “Ctrl” if you want to create a…" at bounding box center [564, 357] width 1008 height 594
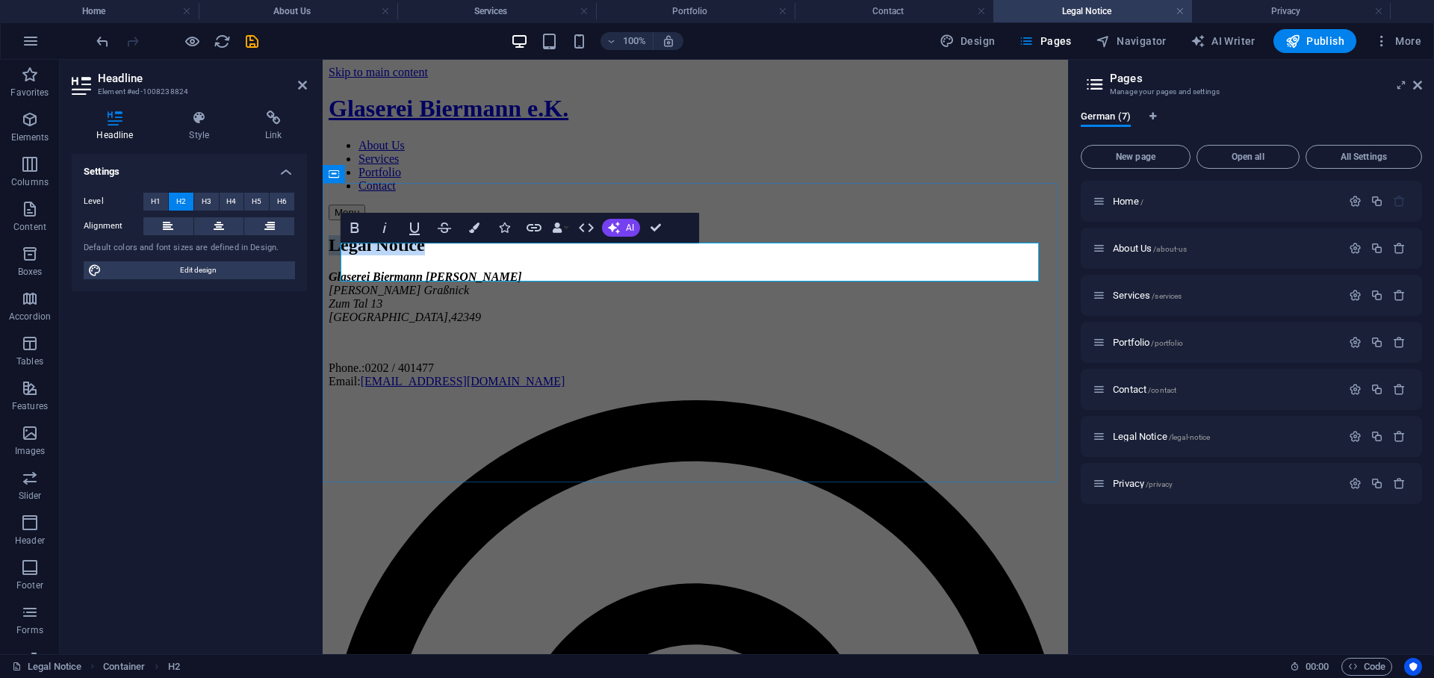
click at [380, 255] on h2 "Legal Notice" at bounding box center [695, 245] width 733 height 20
click at [382, 255] on h2 "Legal Notice" at bounding box center [695, 245] width 733 height 20
click at [384, 255] on h2 "Legal Notice" at bounding box center [695, 245] width 733 height 20
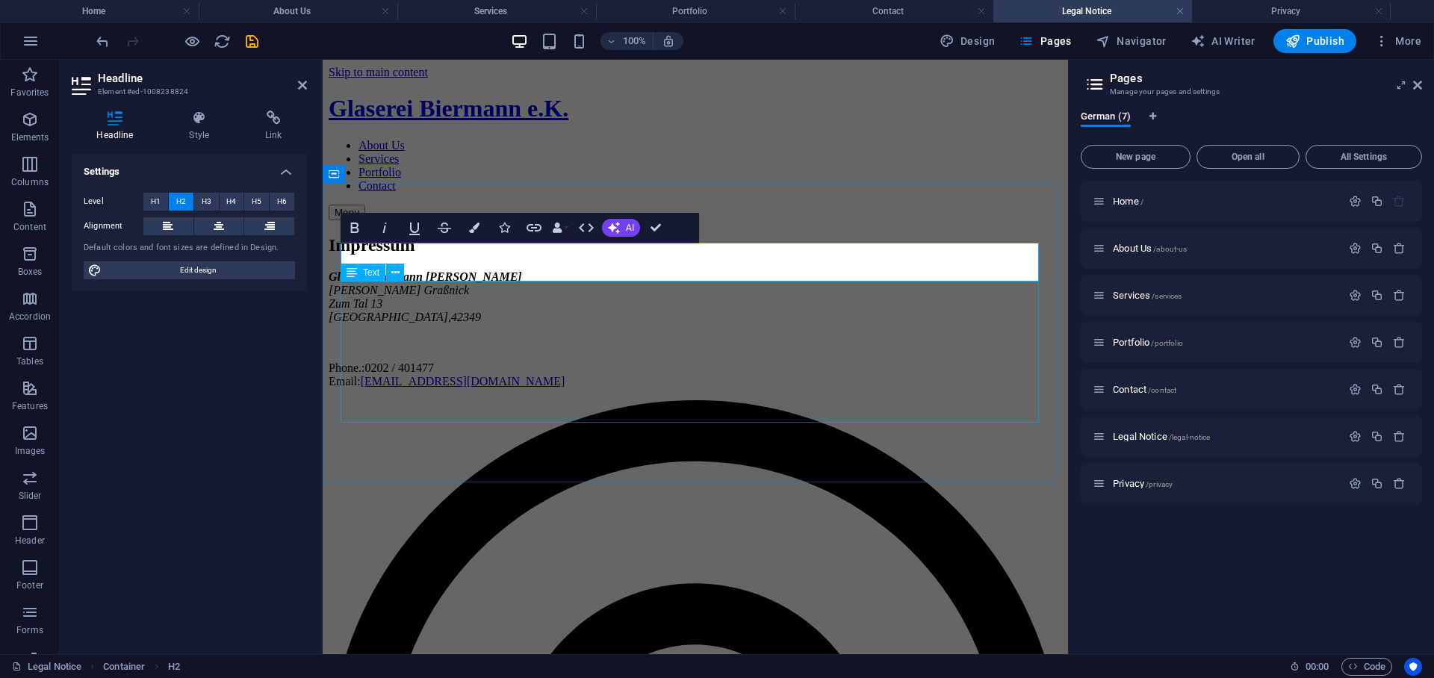
click at [545, 335] on div "Glaserei Biermann [PERSON_NAME] Maurice Ferdinand Helfgott [STREET_ADDRESS] Pho…" at bounding box center [695, 329] width 733 height 118
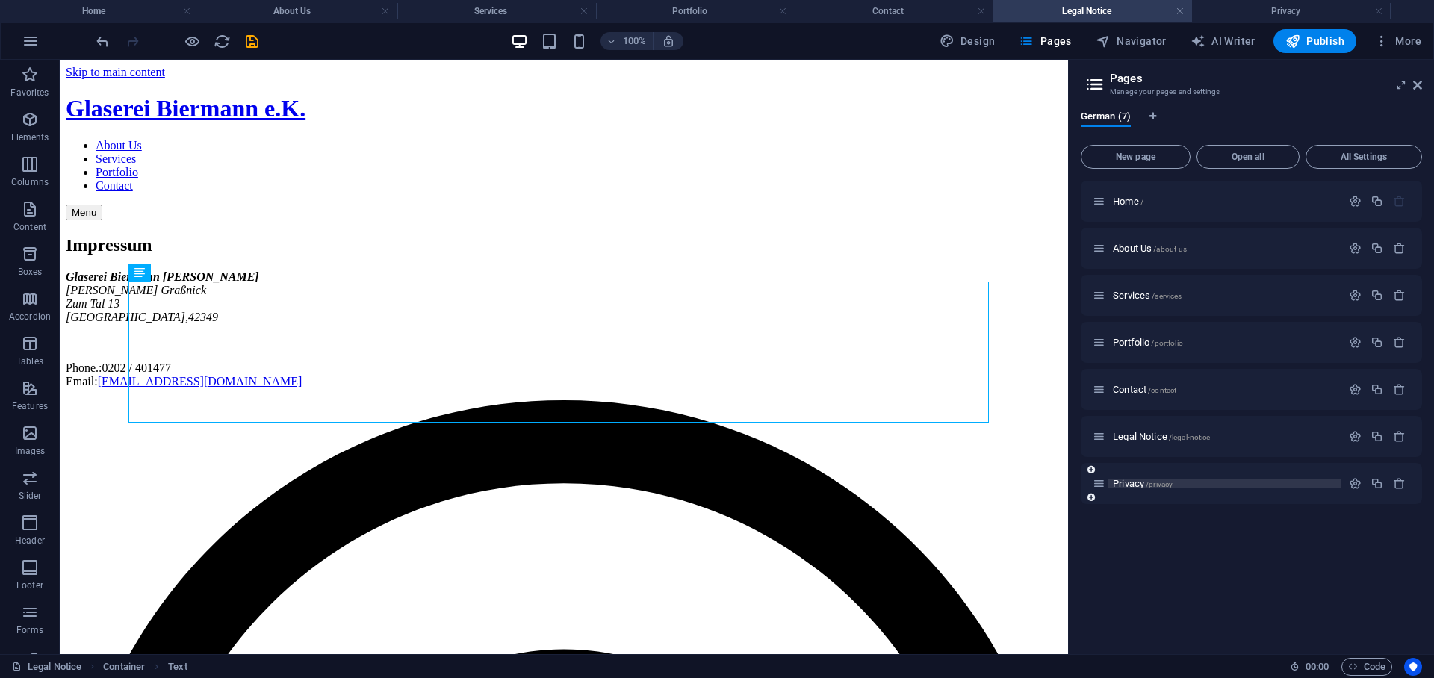
click at [1147, 485] on span "/privacy" at bounding box center [1158, 484] width 27 height 8
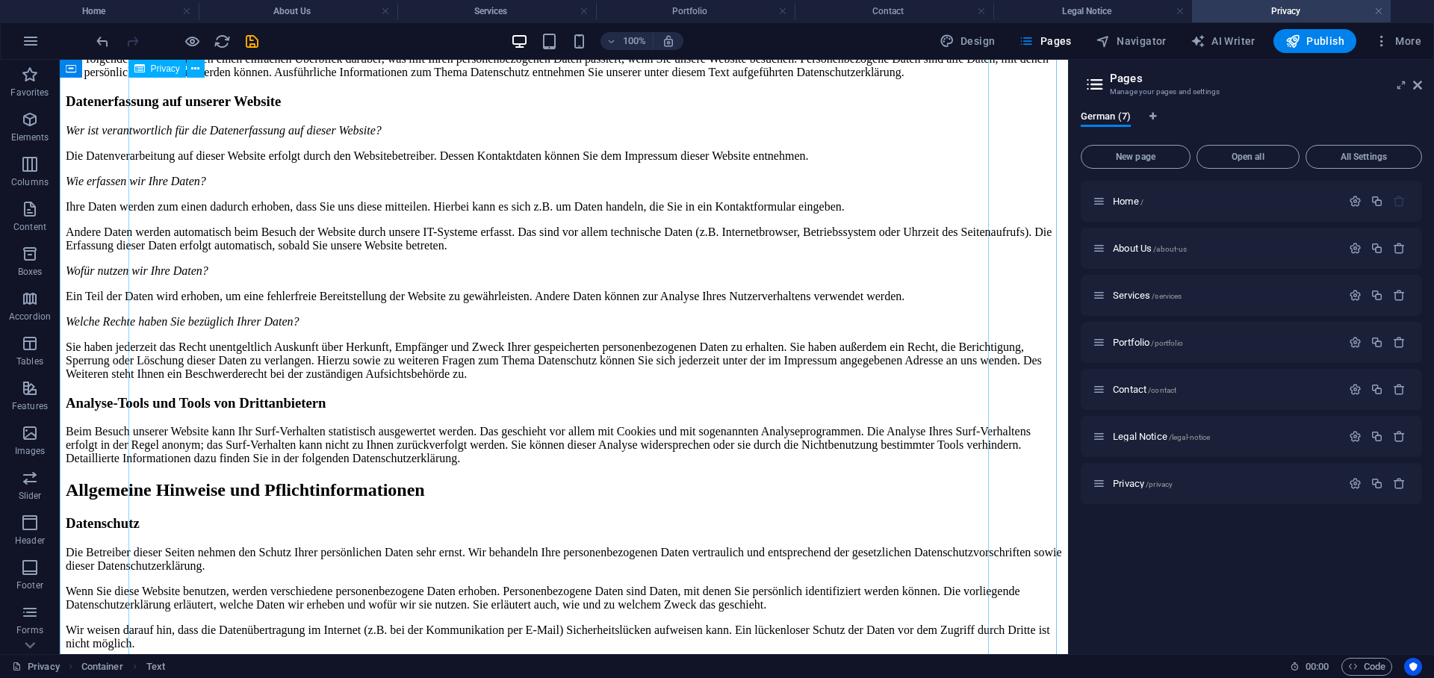
scroll to position [209, 0]
